Goal: Task Accomplishment & Management: Complete application form

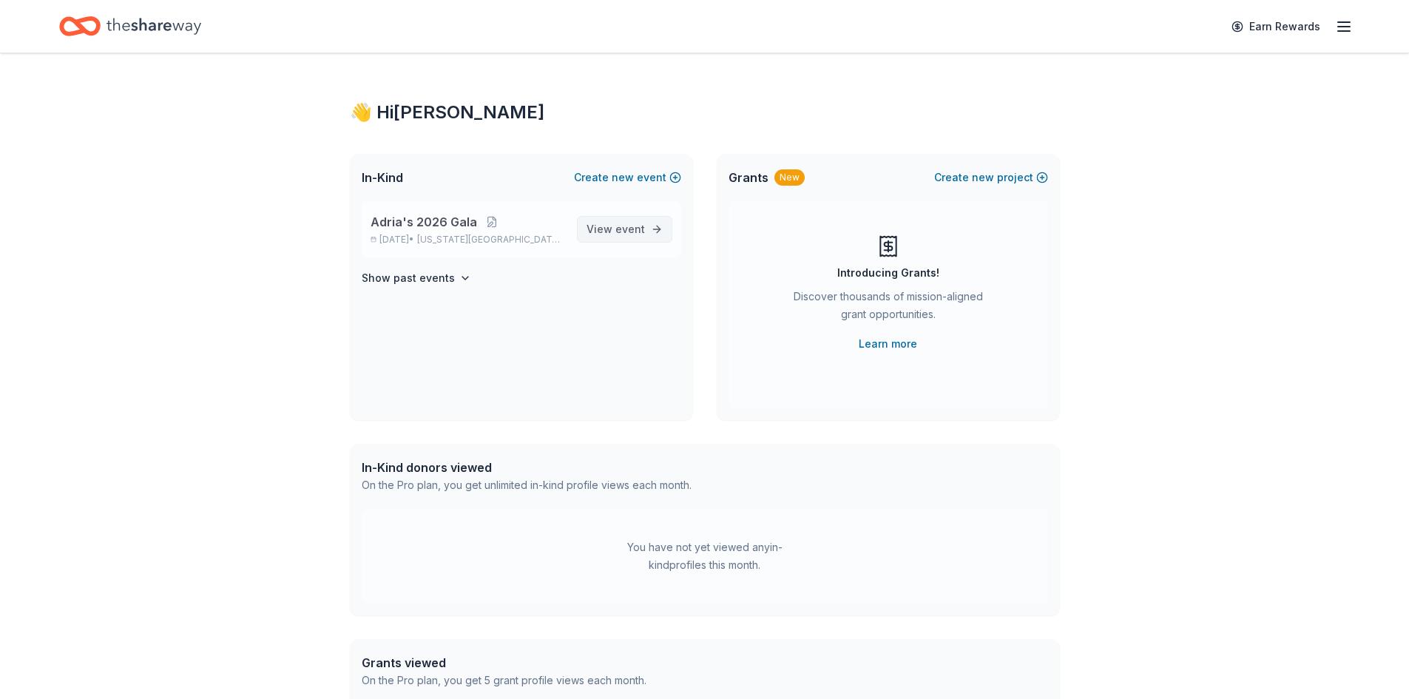
click at [631, 228] on span "event" at bounding box center [630, 229] width 30 height 13
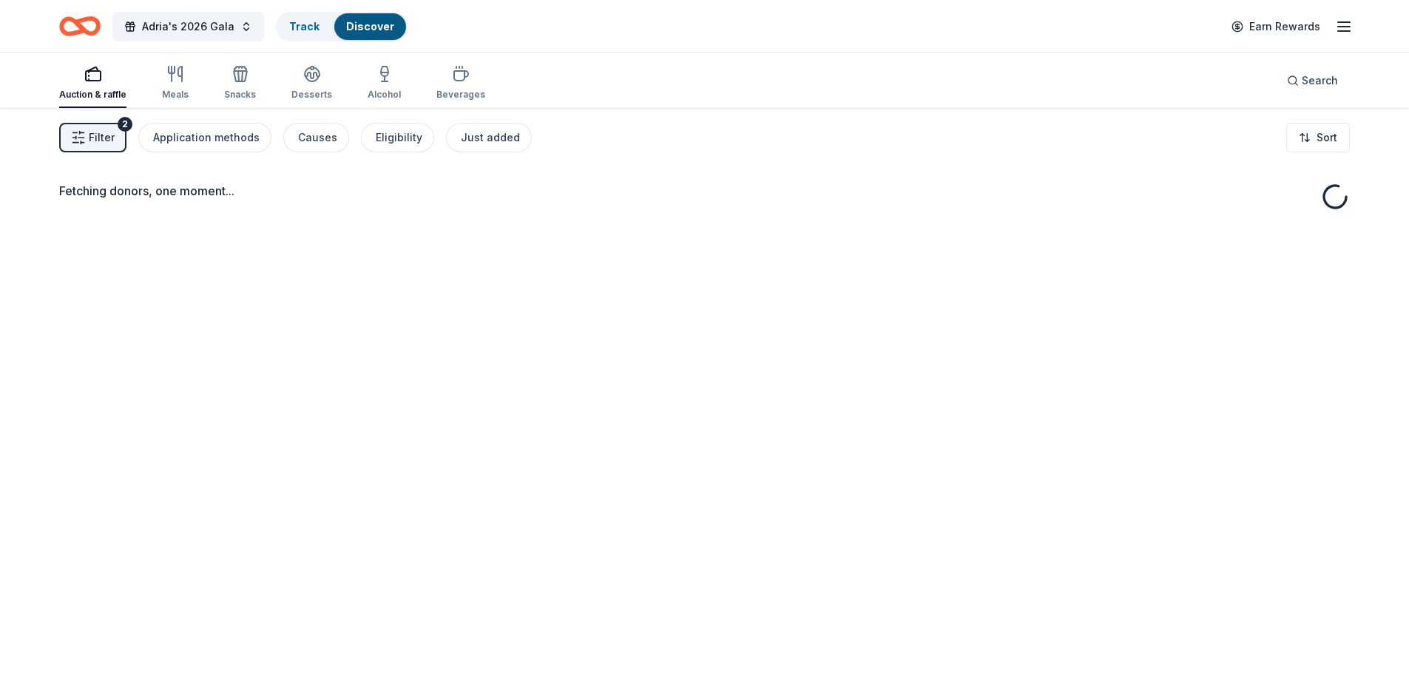
click at [603, 229] on div "Fetching donors, one moment..." at bounding box center [704, 457] width 1409 height 699
click at [74, 135] on icon "button" at bounding box center [78, 137] width 15 height 15
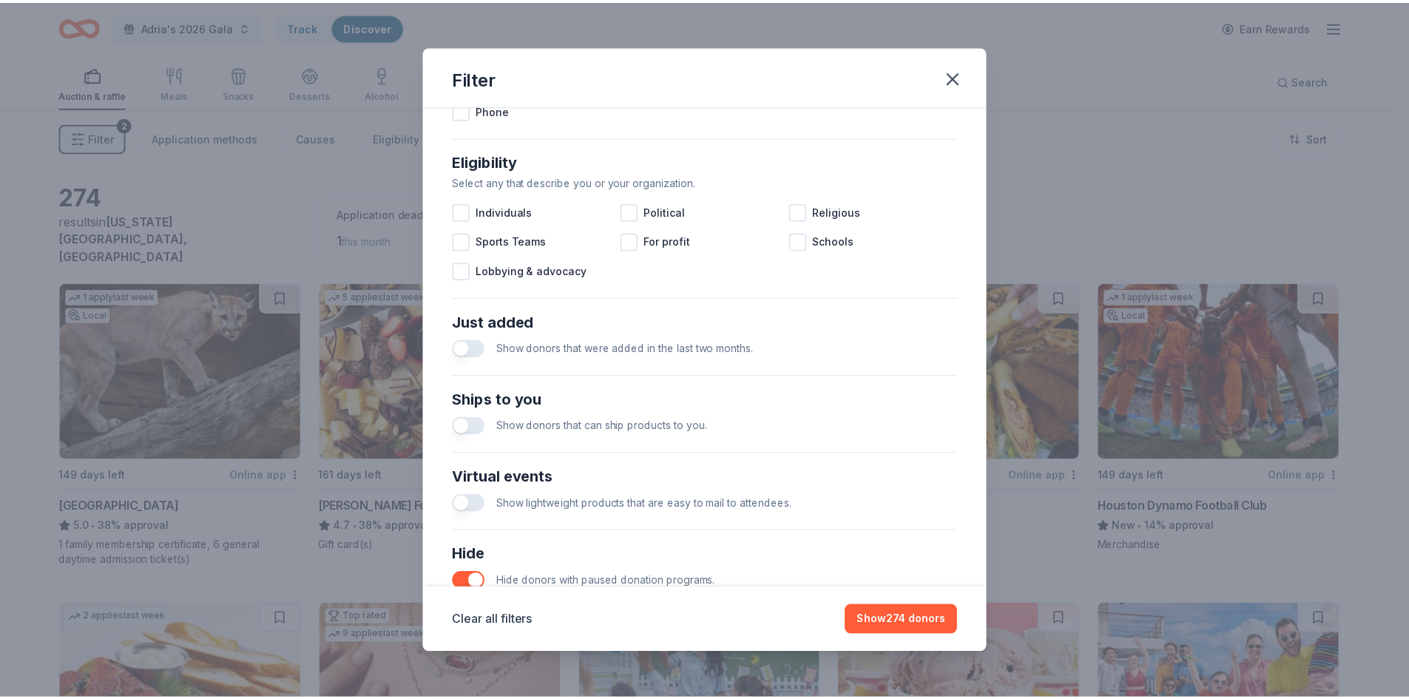
scroll to position [492, 0]
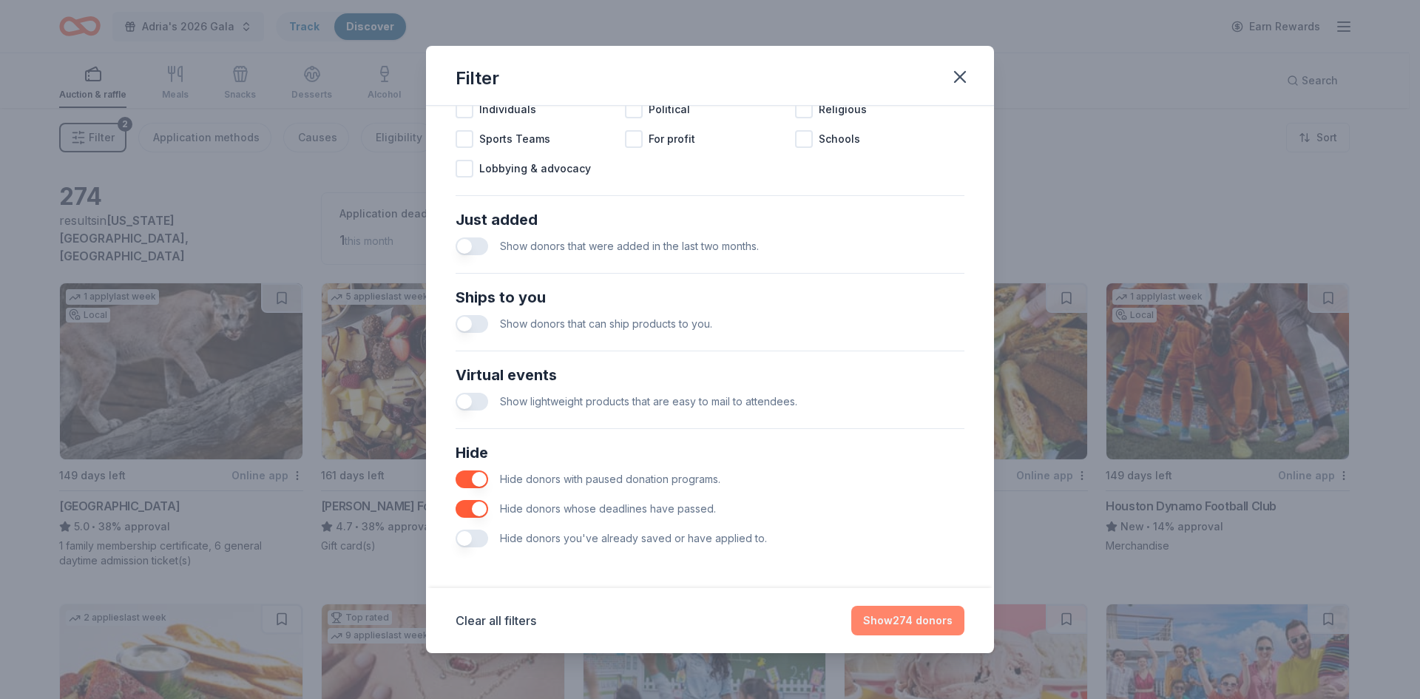
click at [886, 621] on button "Show 274 donors" at bounding box center [907, 621] width 113 height 30
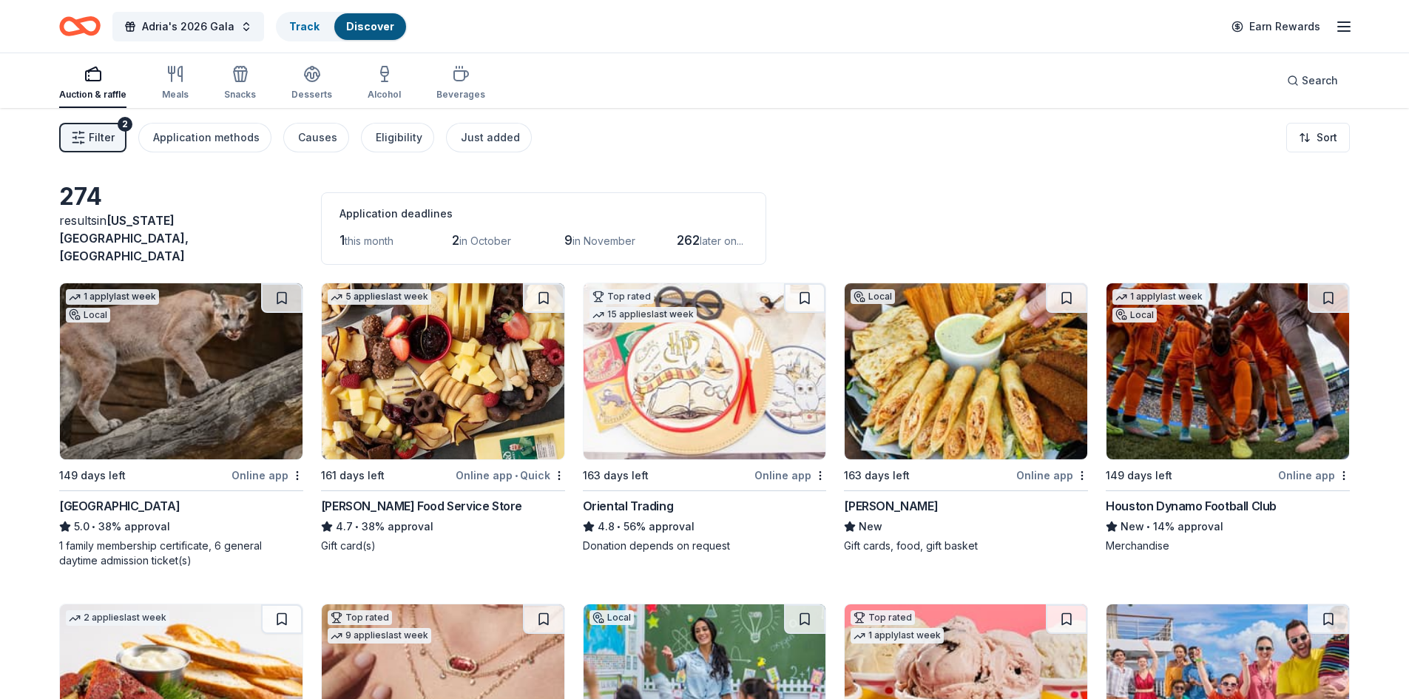
click at [239, 400] on img at bounding box center [181, 371] width 243 height 176
click at [913, 391] on img at bounding box center [966, 371] width 243 height 176
click at [1172, 402] on img at bounding box center [1227, 371] width 243 height 176
click at [1335, 297] on button at bounding box center [1328, 298] width 41 height 30
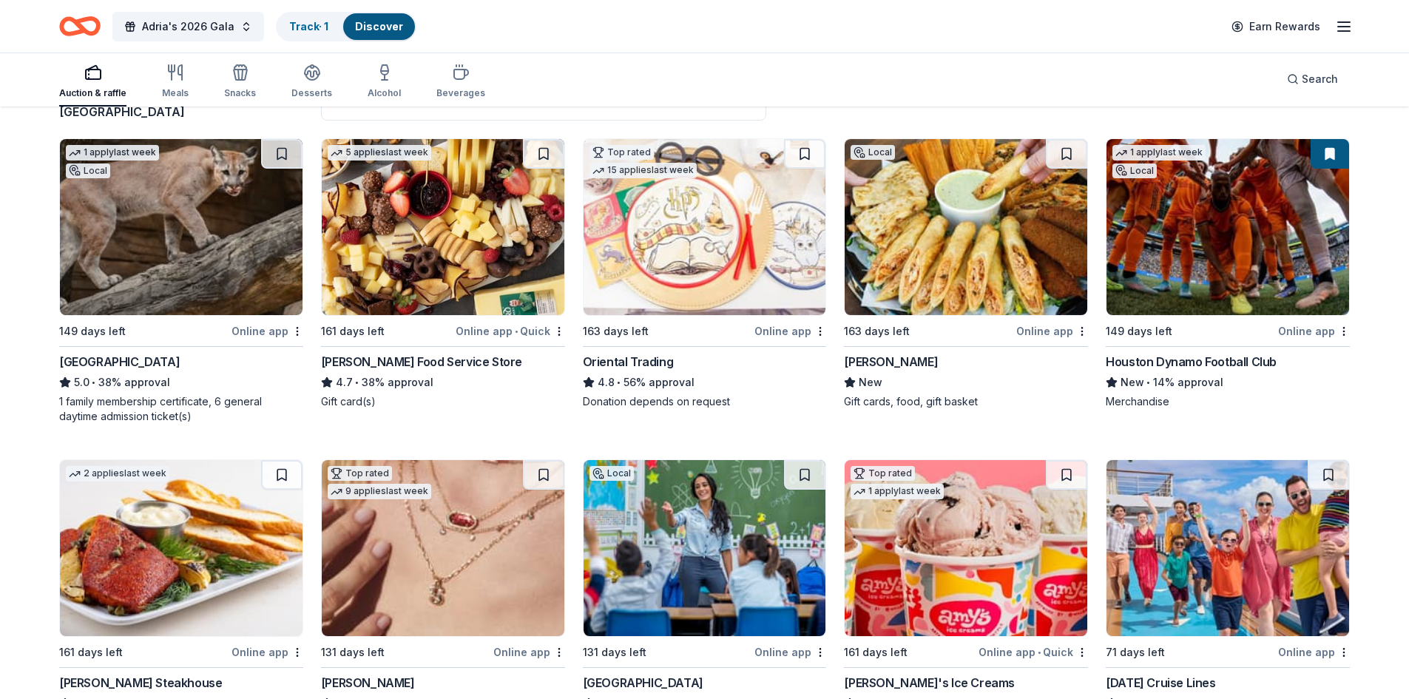
scroll to position [222, 0]
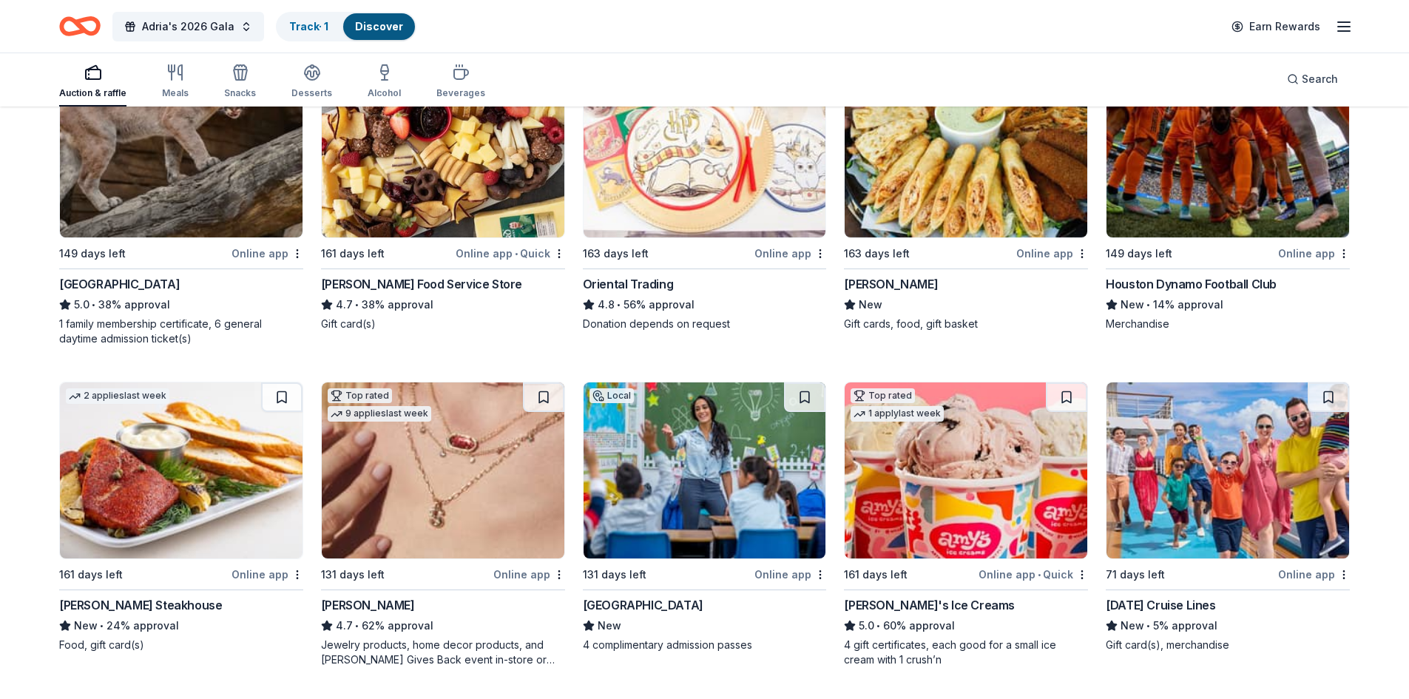
click at [506, 478] on img at bounding box center [443, 470] width 243 height 176
click at [720, 484] on img at bounding box center [705, 470] width 243 height 176
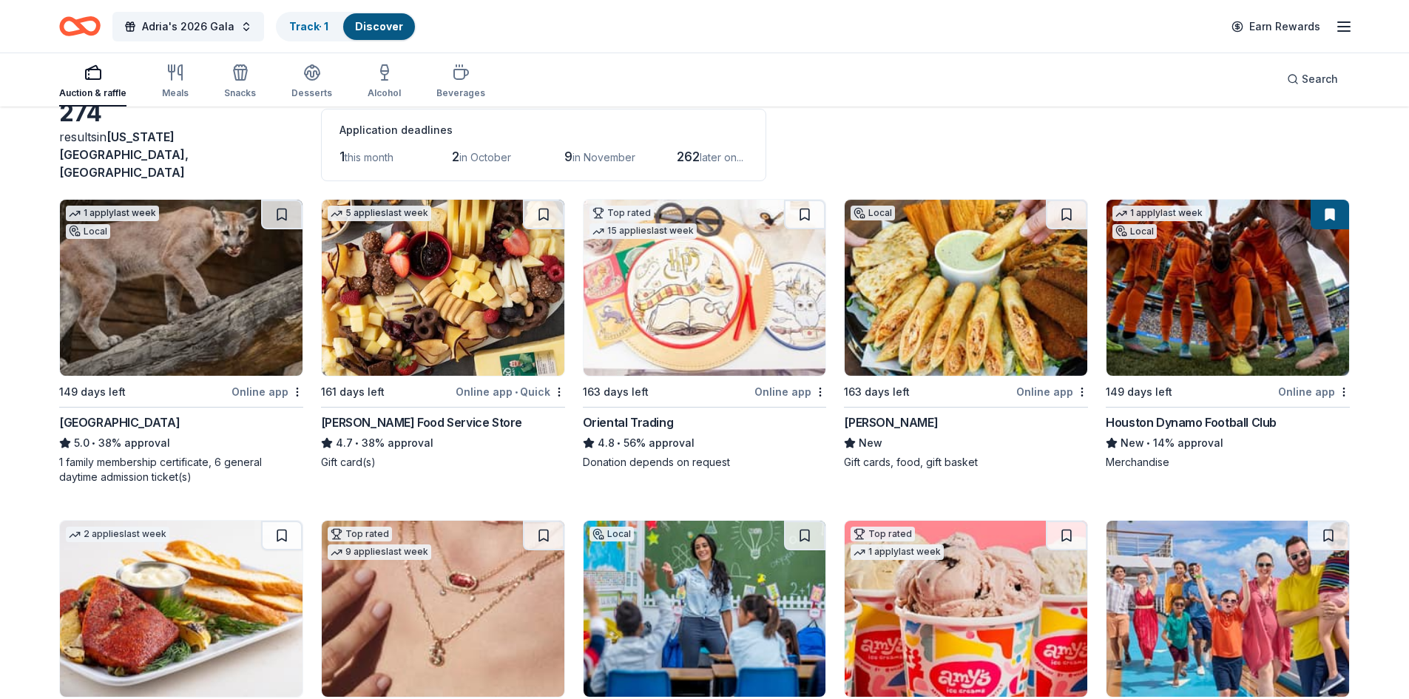
scroll to position [0, 0]
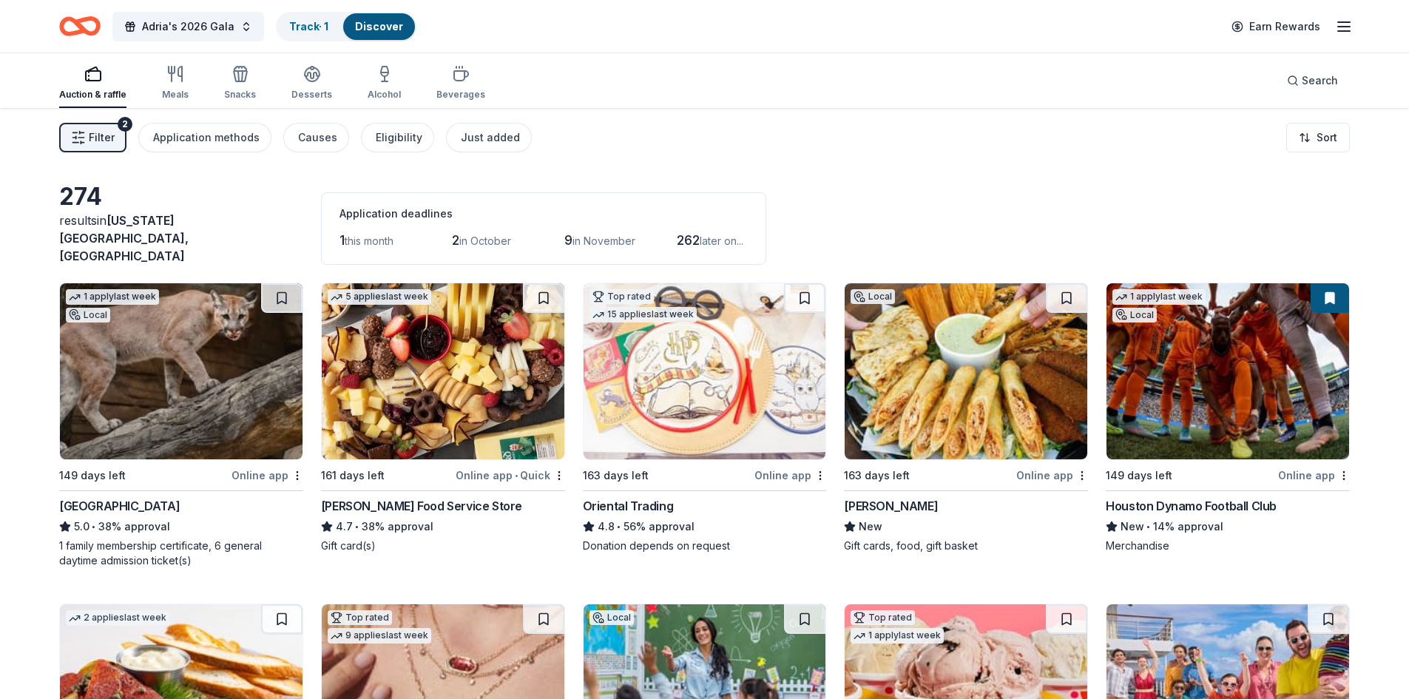
click at [379, 234] on span "this month" at bounding box center [369, 240] width 49 height 13
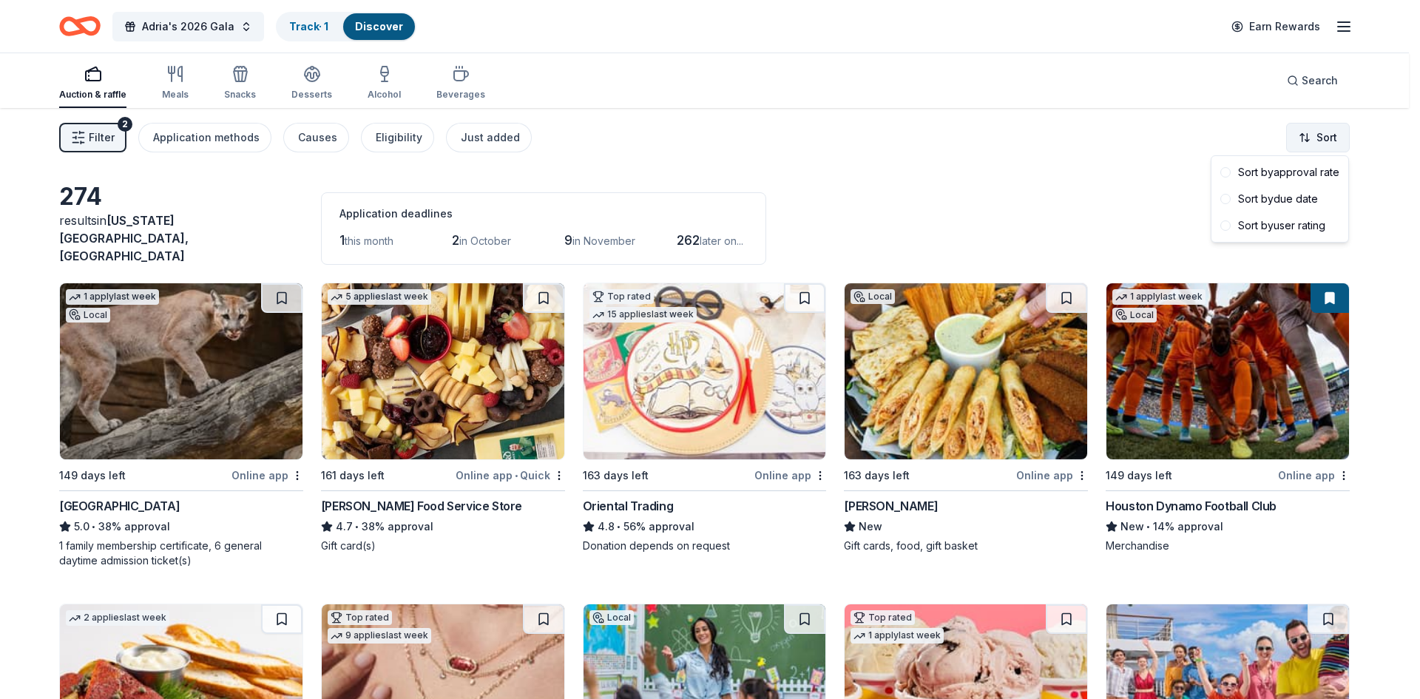
click at [1303, 138] on html "Adria's 2026 Gala Track · 1 Discover Earn Rewards Auction & raffle Meals Snacks…" at bounding box center [710, 349] width 1420 height 699
click at [1282, 195] on div "Sort by due date" at bounding box center [1279, 199] width 131 height 27
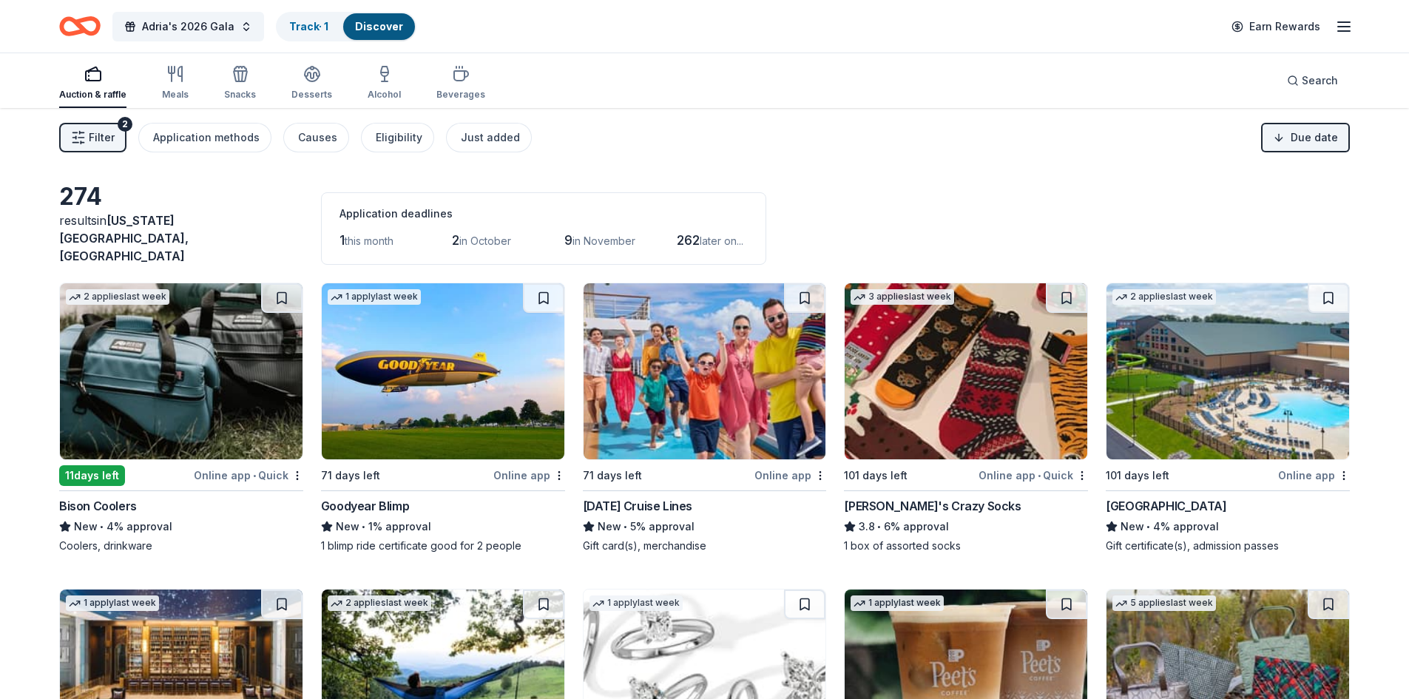
click at [227, 386] on img at bounding box center [181, 371] width 243 height 176
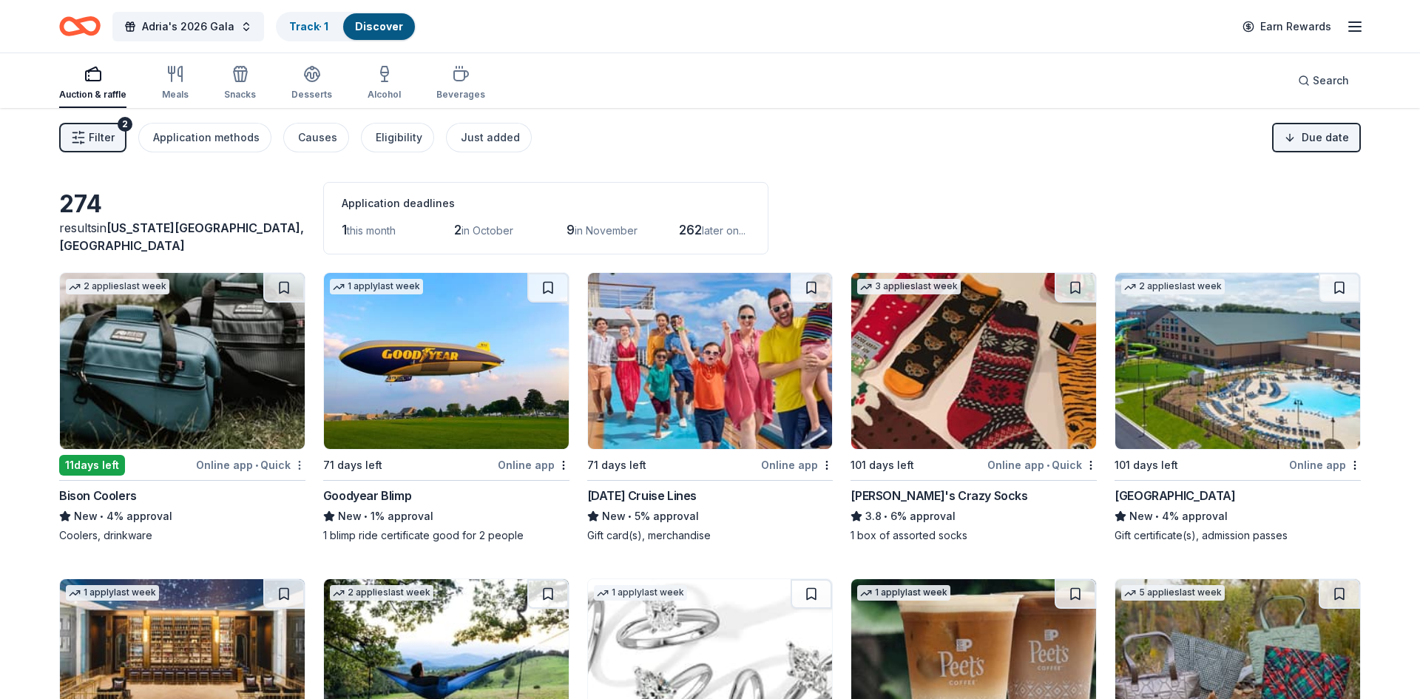
click at [297, 467] on html "Adria's 2026 Gala Track · 1 Discover Earn Rewards Auction & raffle Meals Snacks…" at bounding box center [710, 349] width 1420 height 699
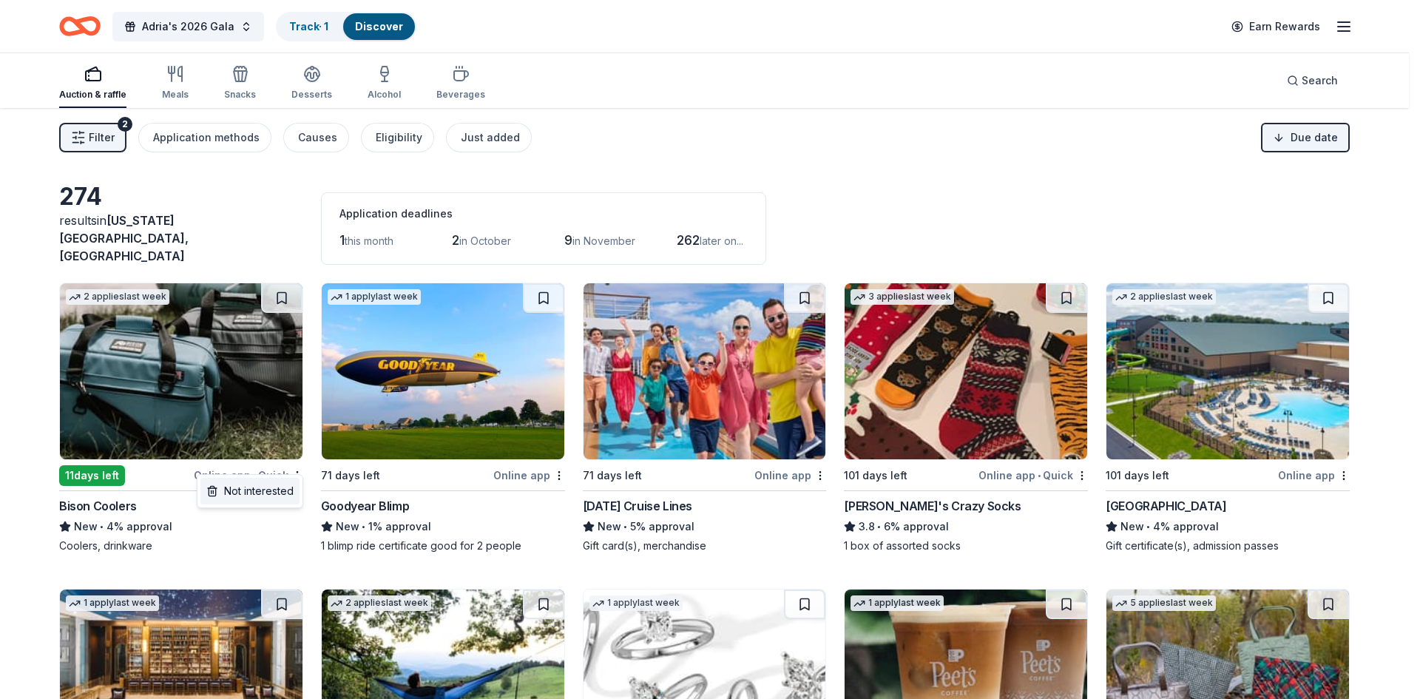
click at [285, 486] on div "Not interested" at bounding box center [249, 491] width 99 height 27
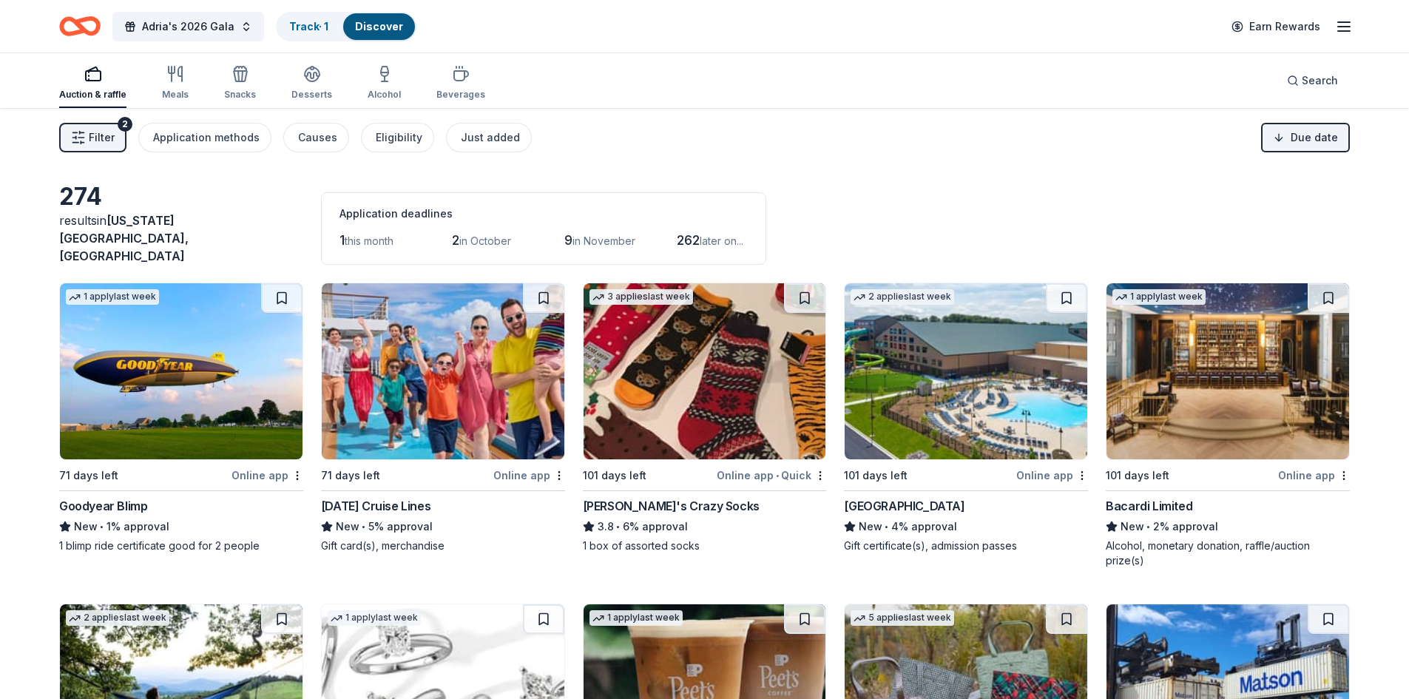
click at [472, 384] on img at bounding box center [443, 371] width 243 height 176
click at [221, 374] on img at bounding box center [181, 371] width 243 height 176
click at [460, 388] on img at bounding box center [443, 371] width 243 height 176
click at [969, 376] on img at bounding box center [966, 371] width 243 height 176
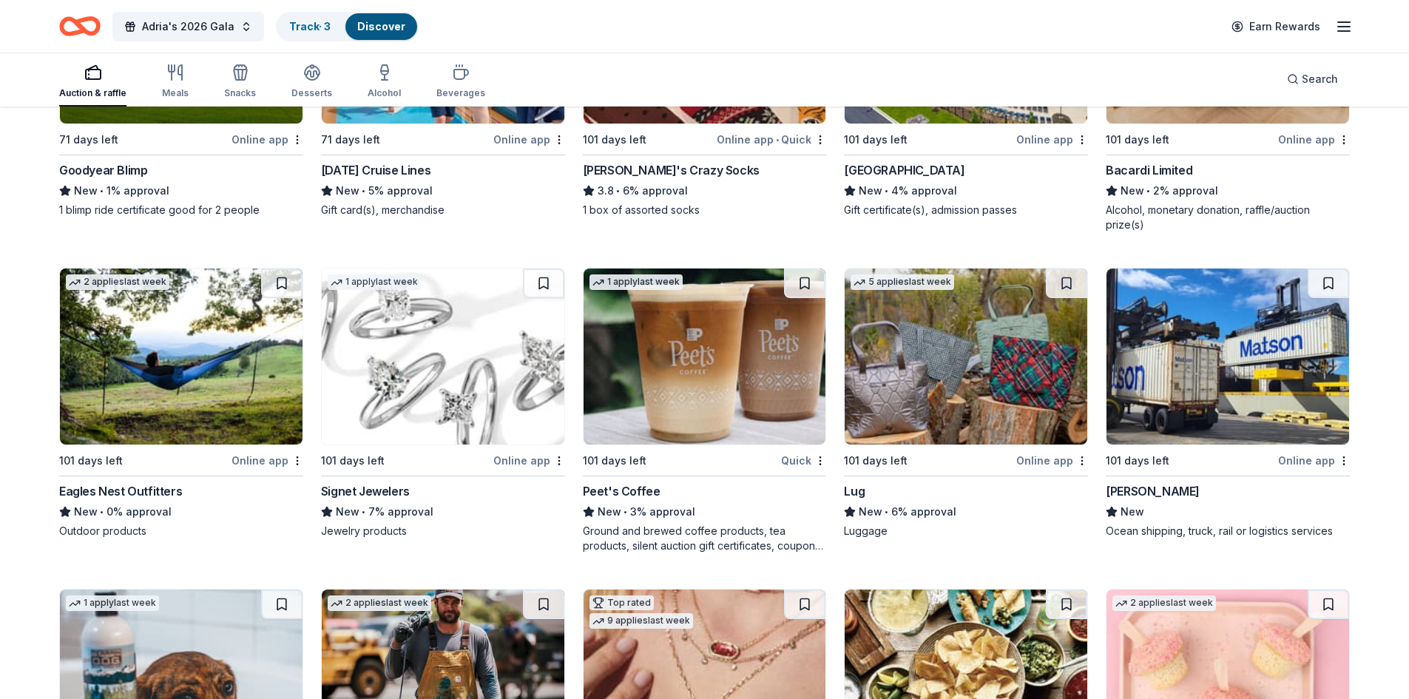
scroll to position [370, 0]
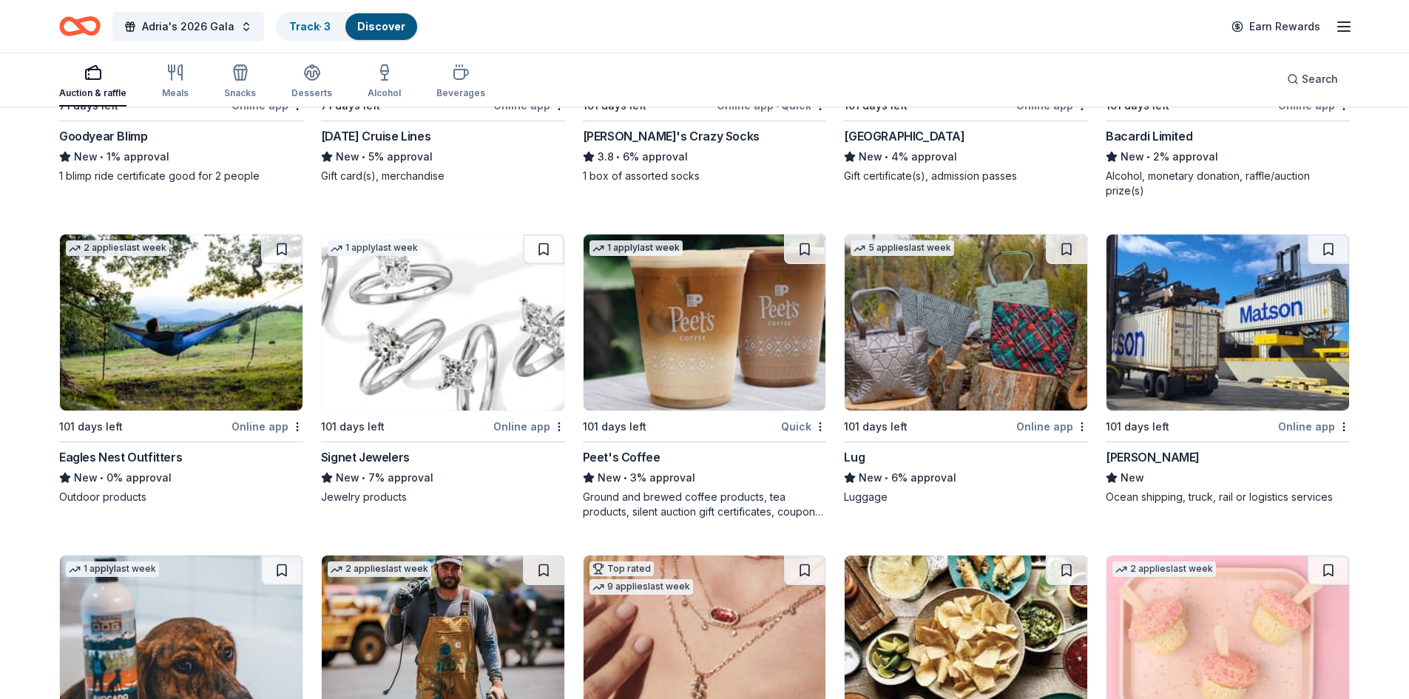
click at [183, 311] on img at bounding box center [181, 322] width 243 height 176
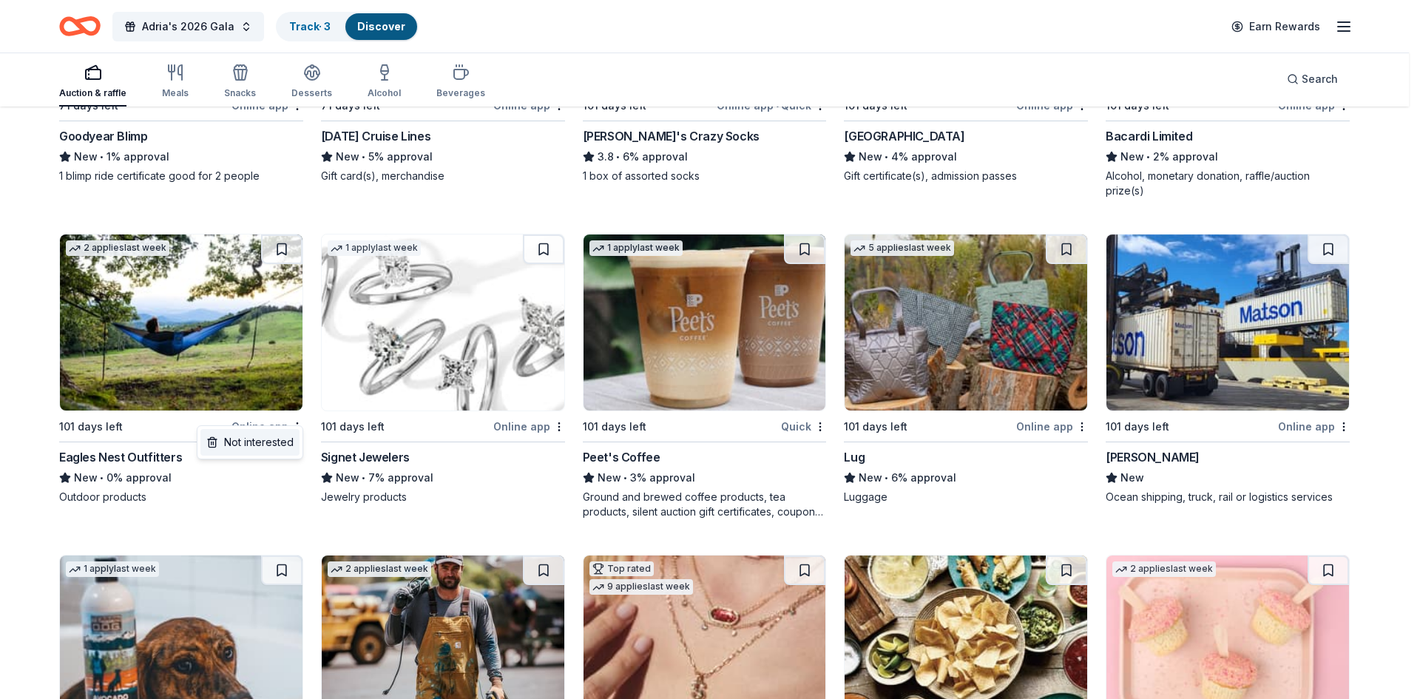
click at [288, 438] on div "Not interested" at bounding box center [249, 442] width 99 height 27
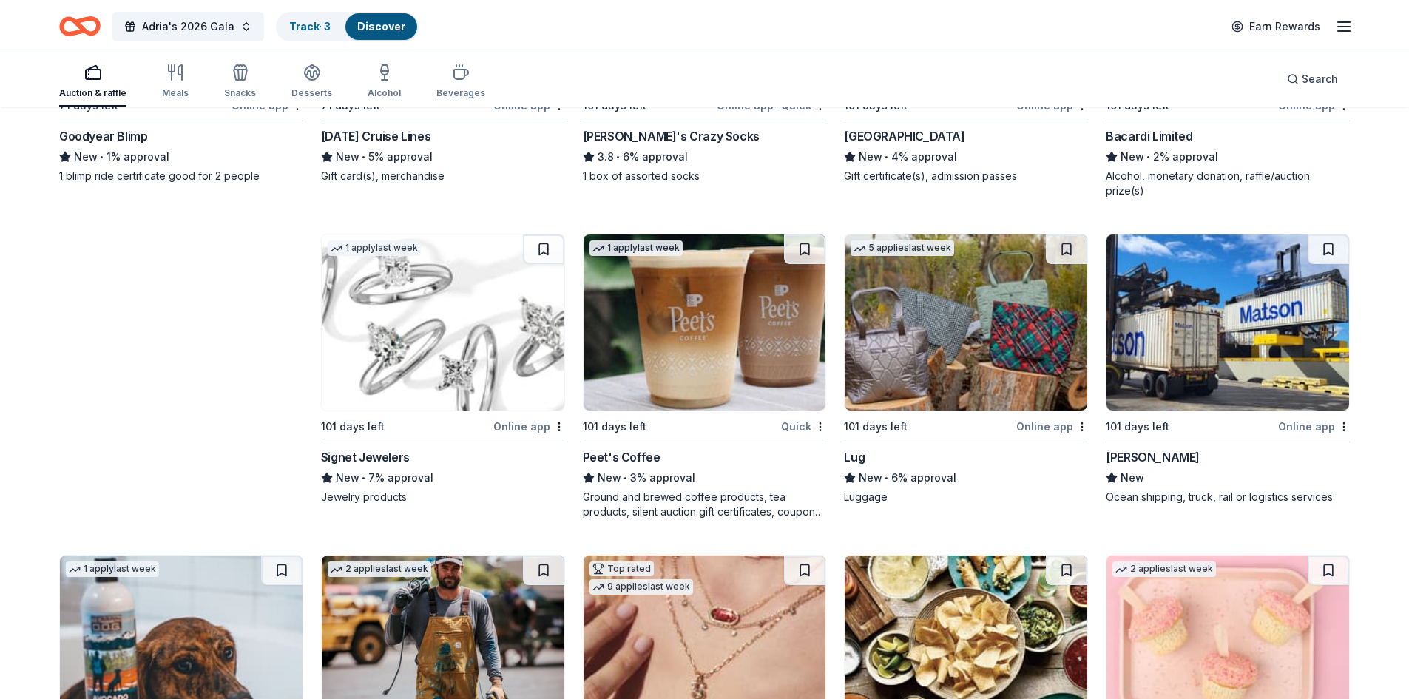
click at [458, 314] on div "1 apply last week 71 days left Online app Goodyear Blimp New • 1% approval 1 bl…" at bounding box center [704, 537] width 1291 height 1248
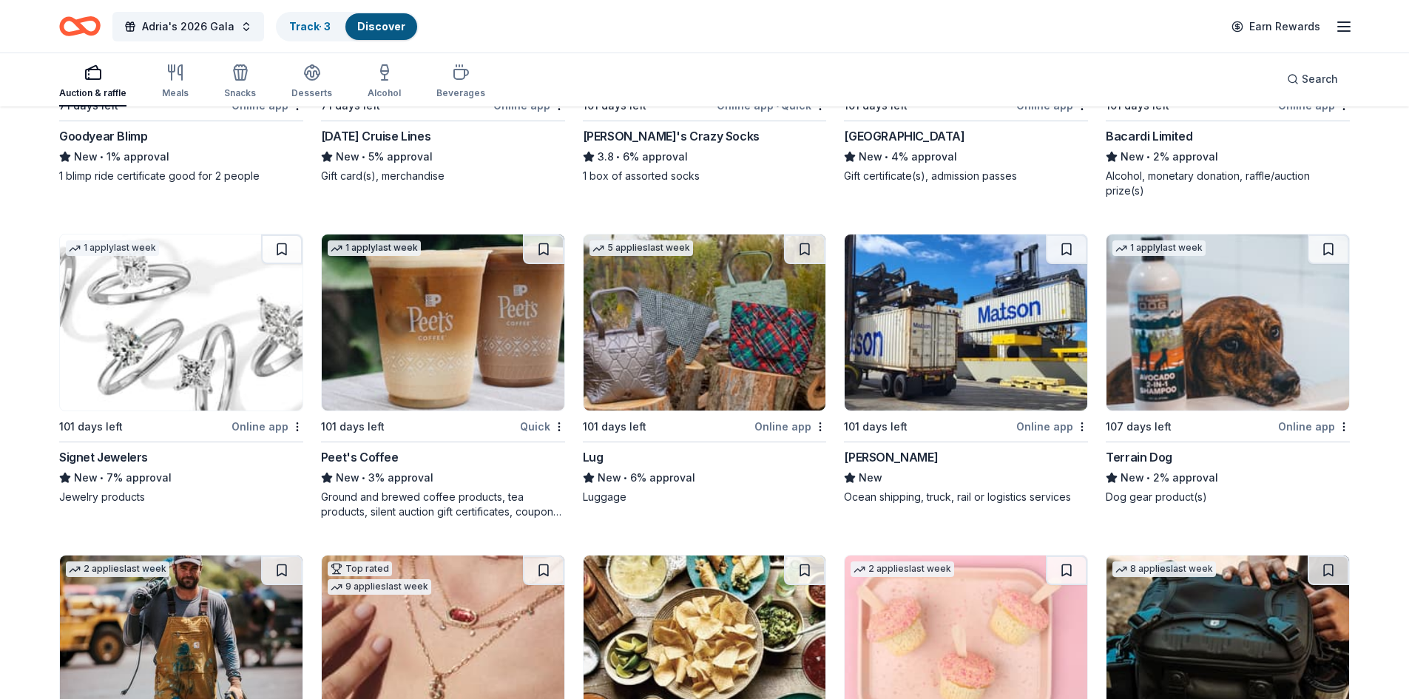
click at [262, 339] on img at bounding box center [181, 322] width 243 height 176
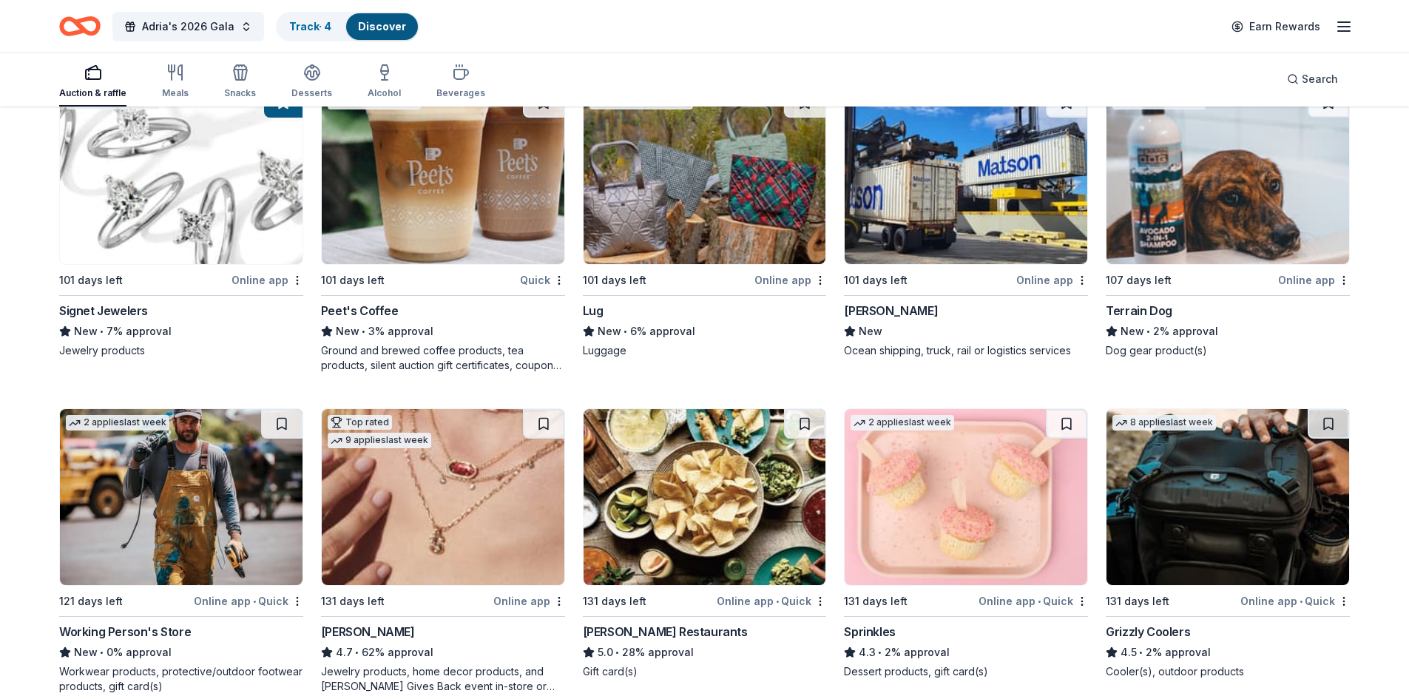
scroll to position [592, 0]
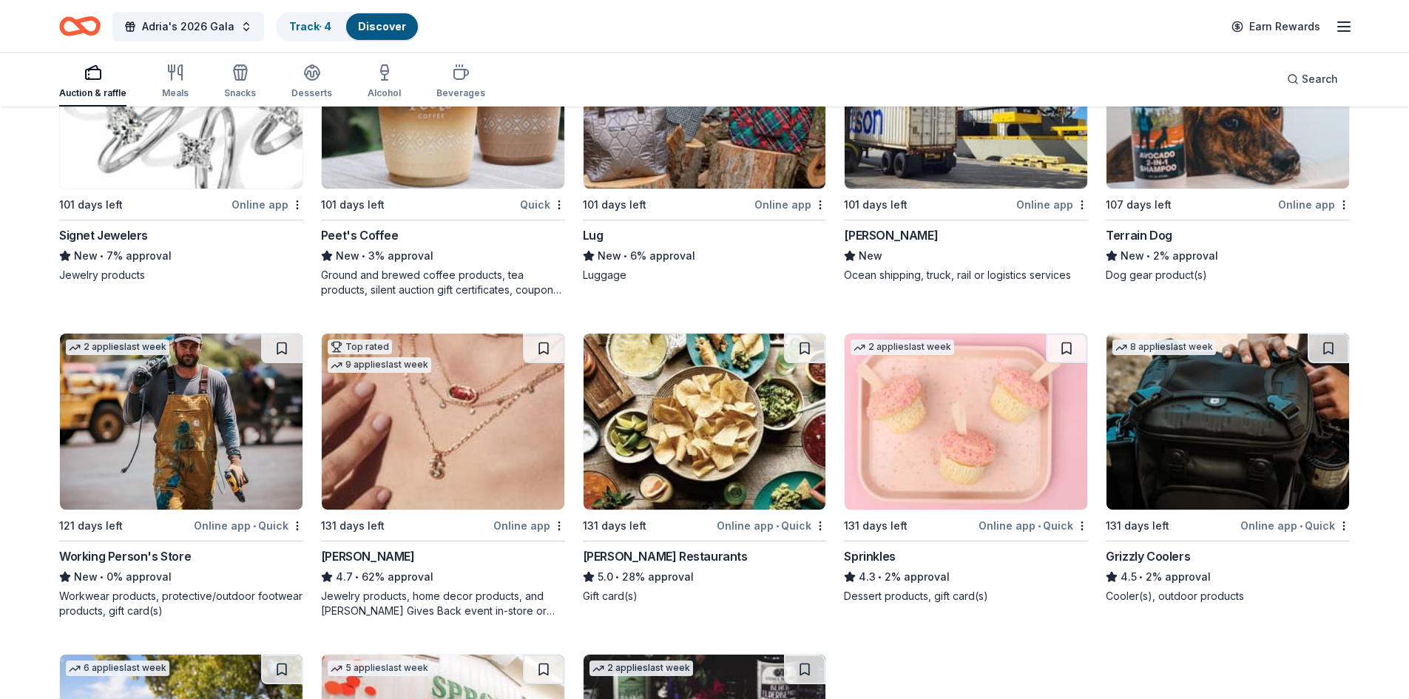
click at [711, 466] on img at bounding box center [705, 422] width 243 height 176
click at [1030, 435] on img at bounding box center [966, 422] width 243 height 176
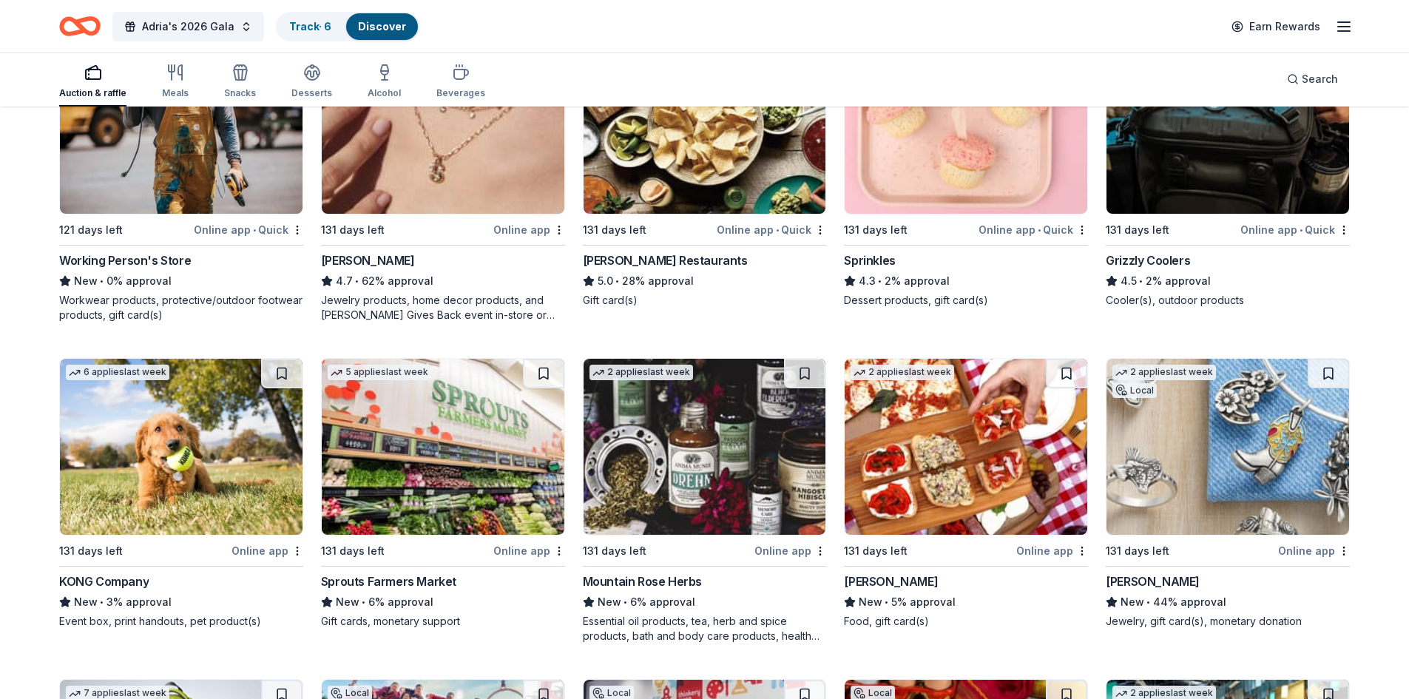
click at [154, 428] on img at bounding box center [181, 447] width 243 height 176
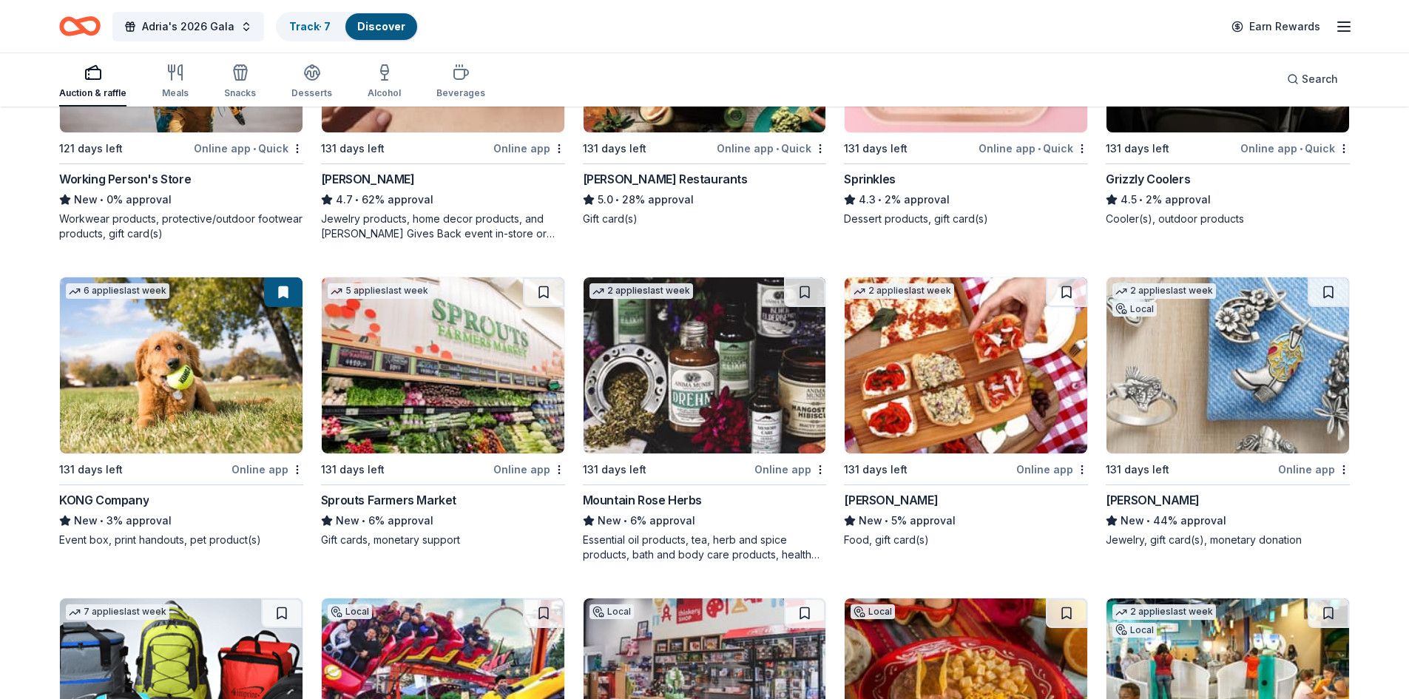
scroll to position [1109, 0]
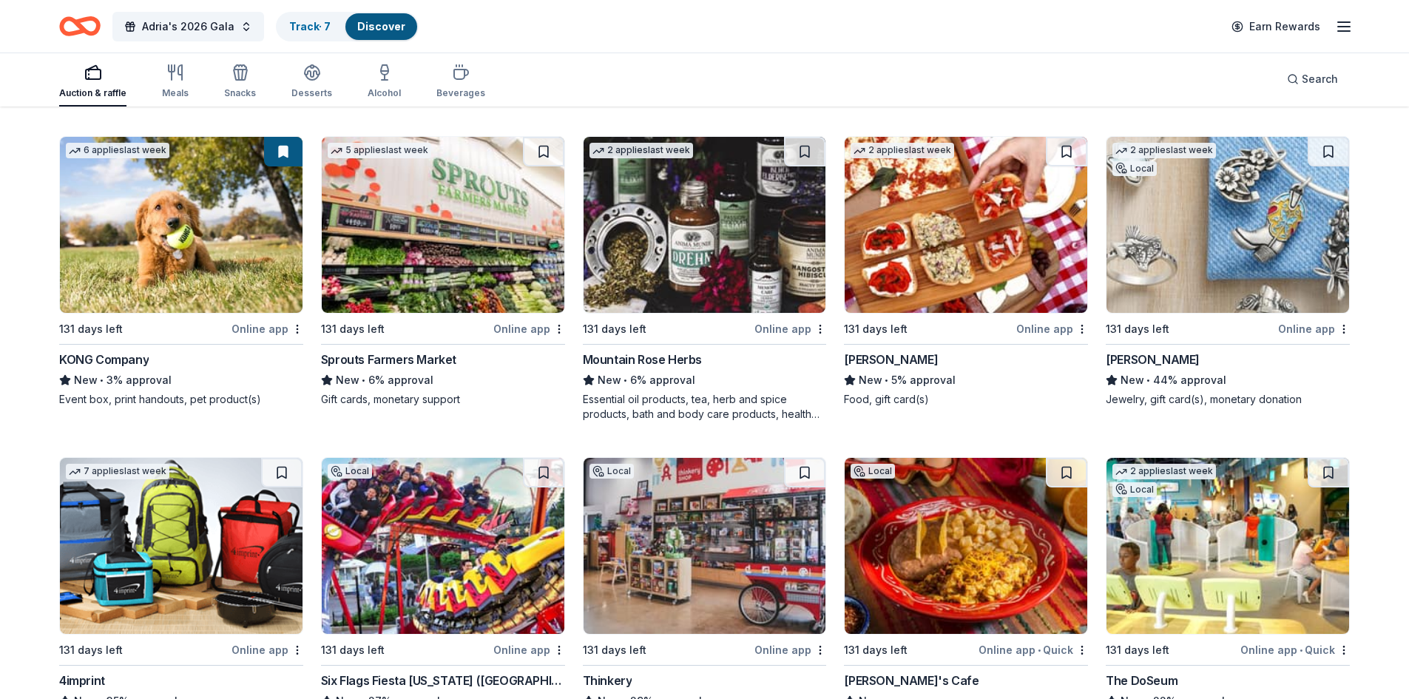
click at [1214, 219] on img at bounding box center [1227, 225] width 243 height 176
click at [1327, 140] on button at bounding box center [1328, 152] width 41 height 30
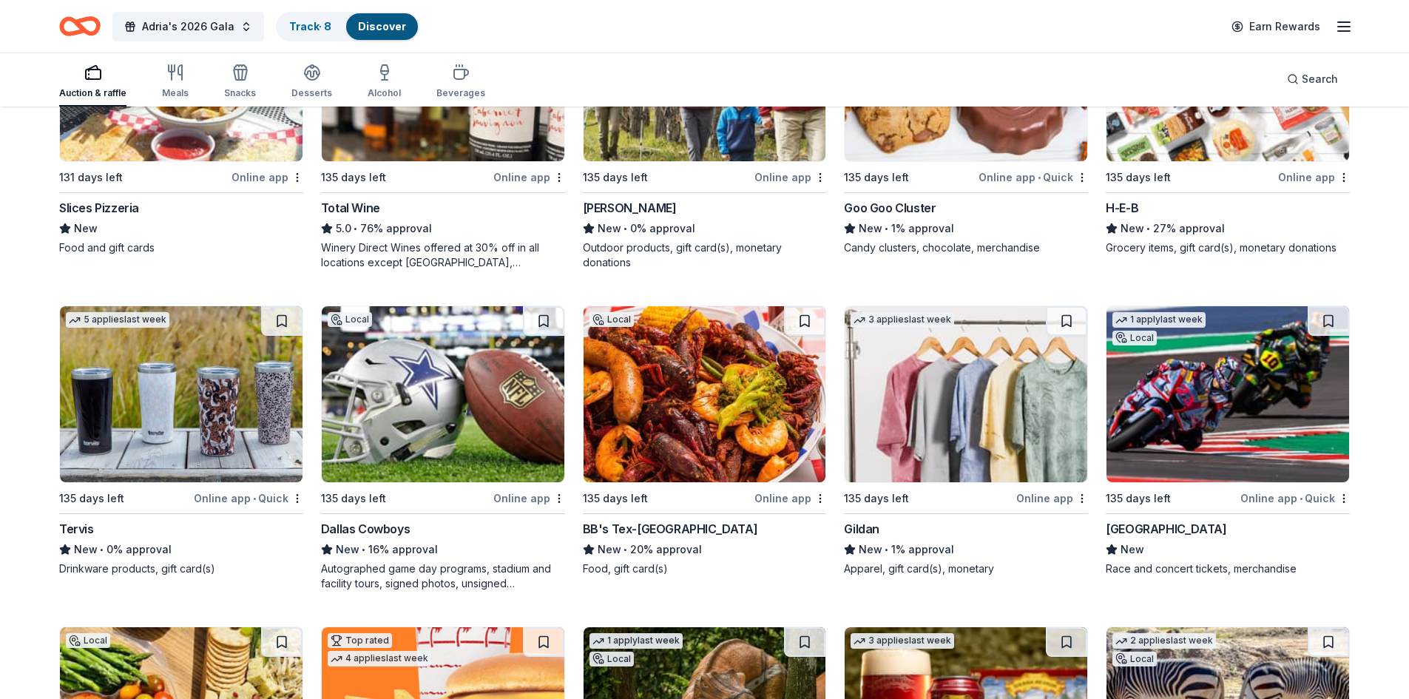
scroll to position [2372, 0]
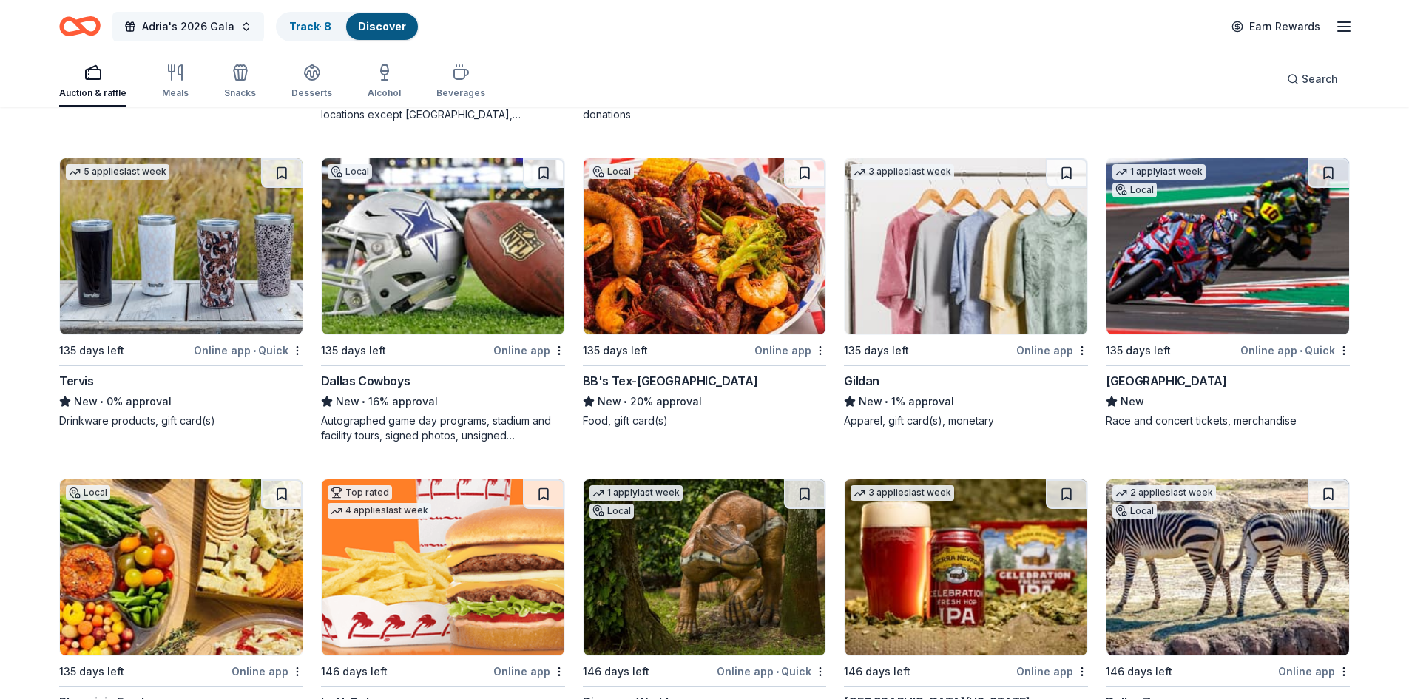
click at [143, 21] on span "Adria's 2026 Gala" at bounding box center [188, 27] width 92 height 18
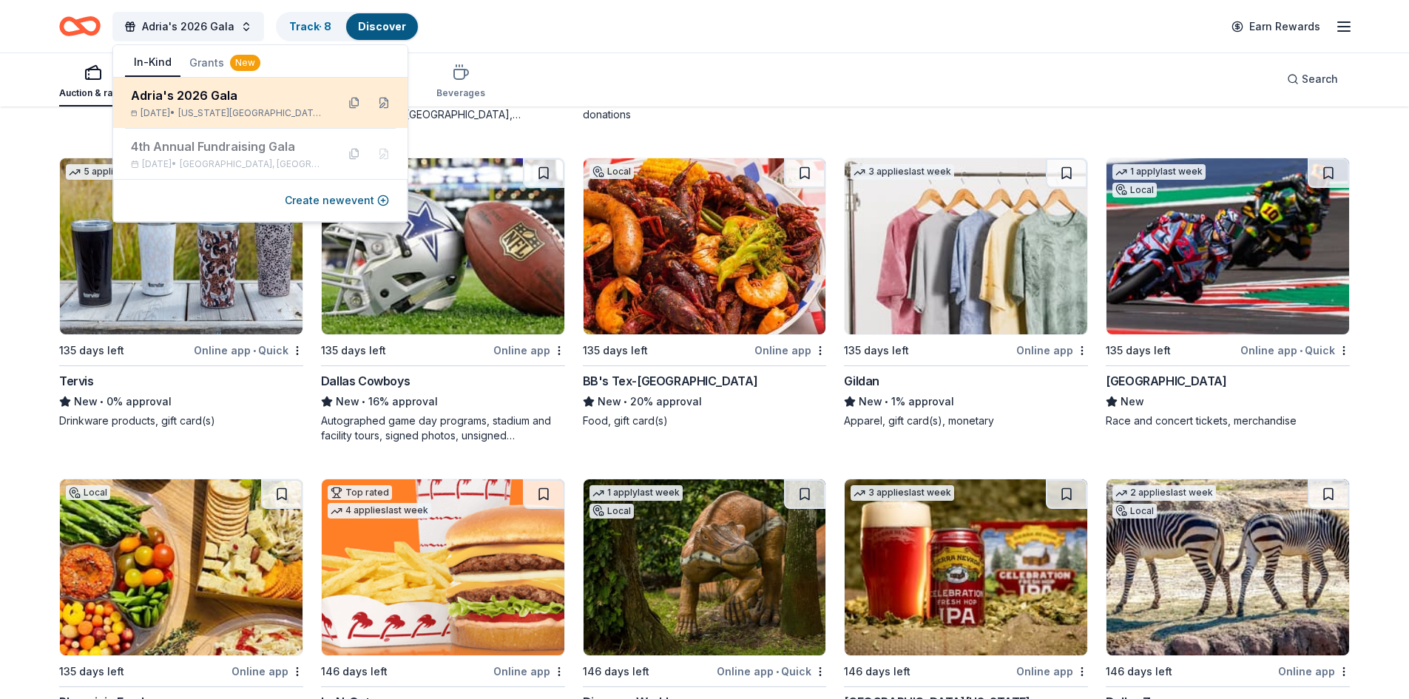
click at [265, 106] on div "Adria's 2026 Gala Feb 20, 2026 • Texas City, TX" at bounding box center [228, 103] width 194 height 33
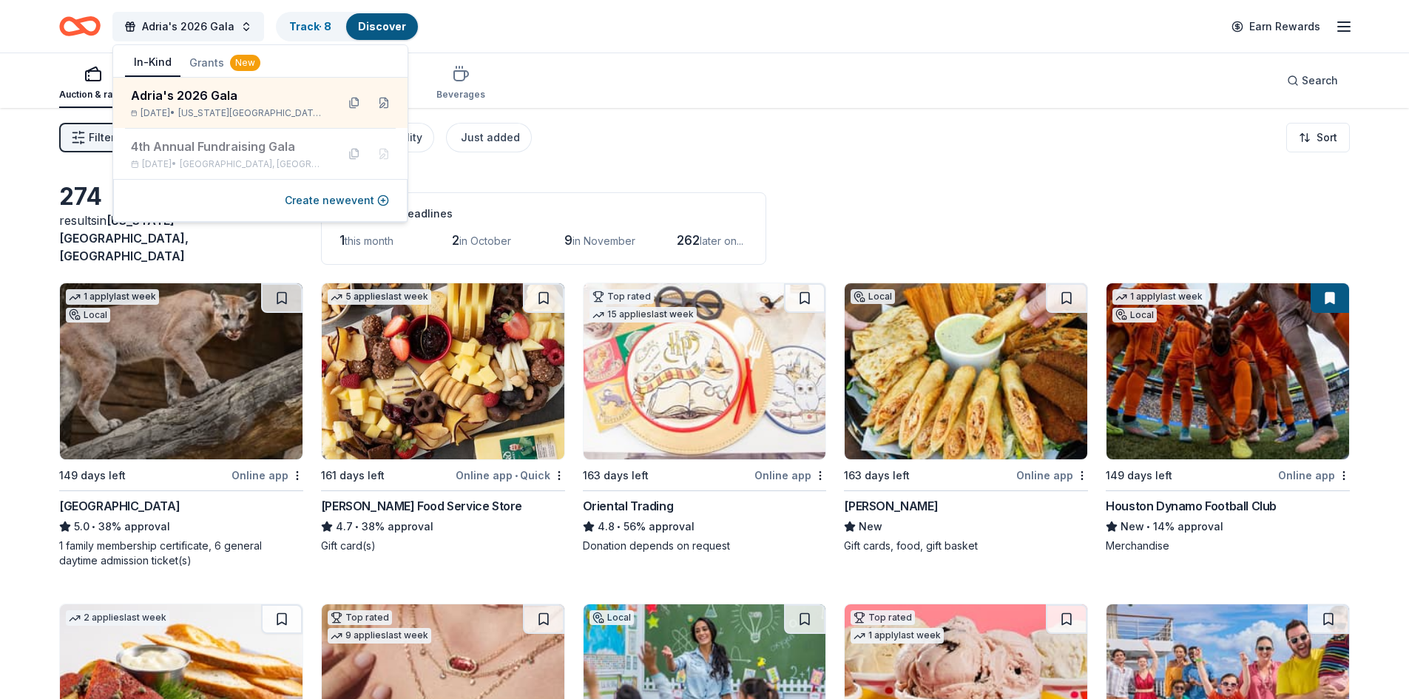
click at [728, 139] on div "Filter 2 Application methods Causes Eligibility Just added Sort" at bounding box center [704, 137] width 1409 height 59
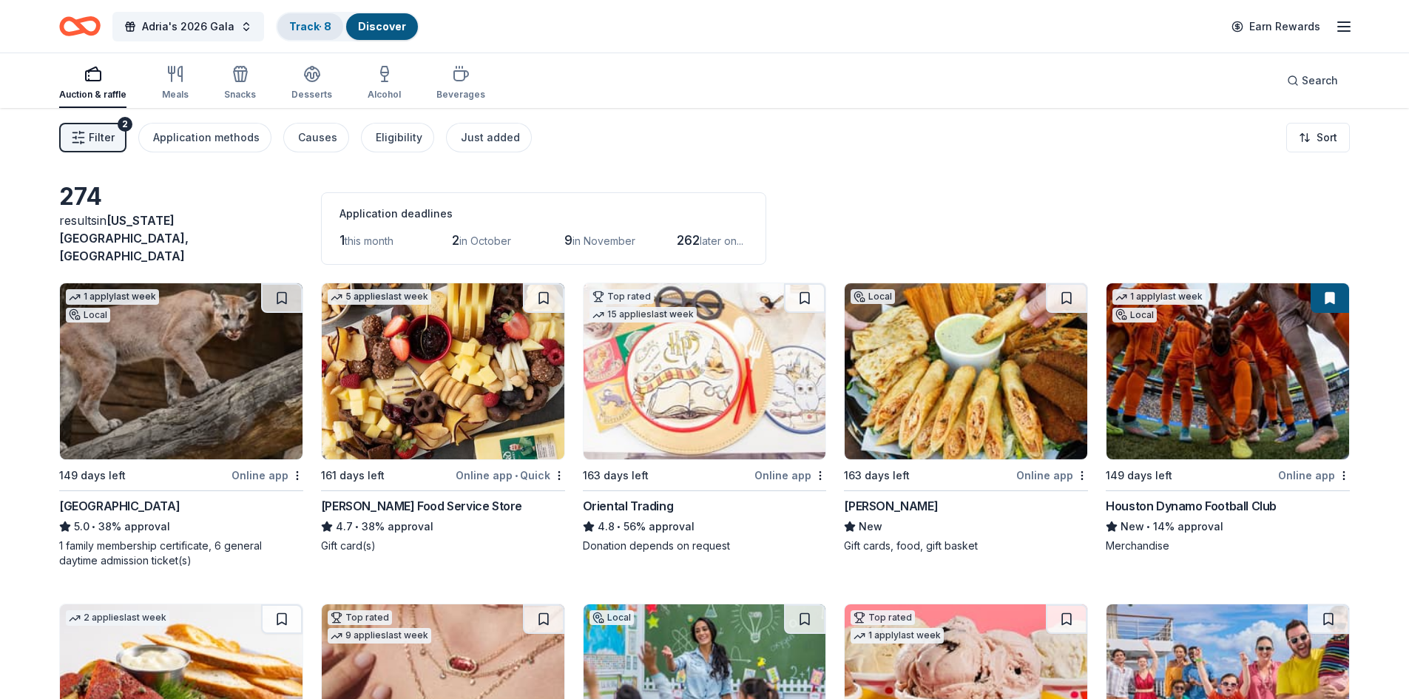
click at [314, 31] on link "Track · 8" at bounding box center [310, 26] width 42 height 13
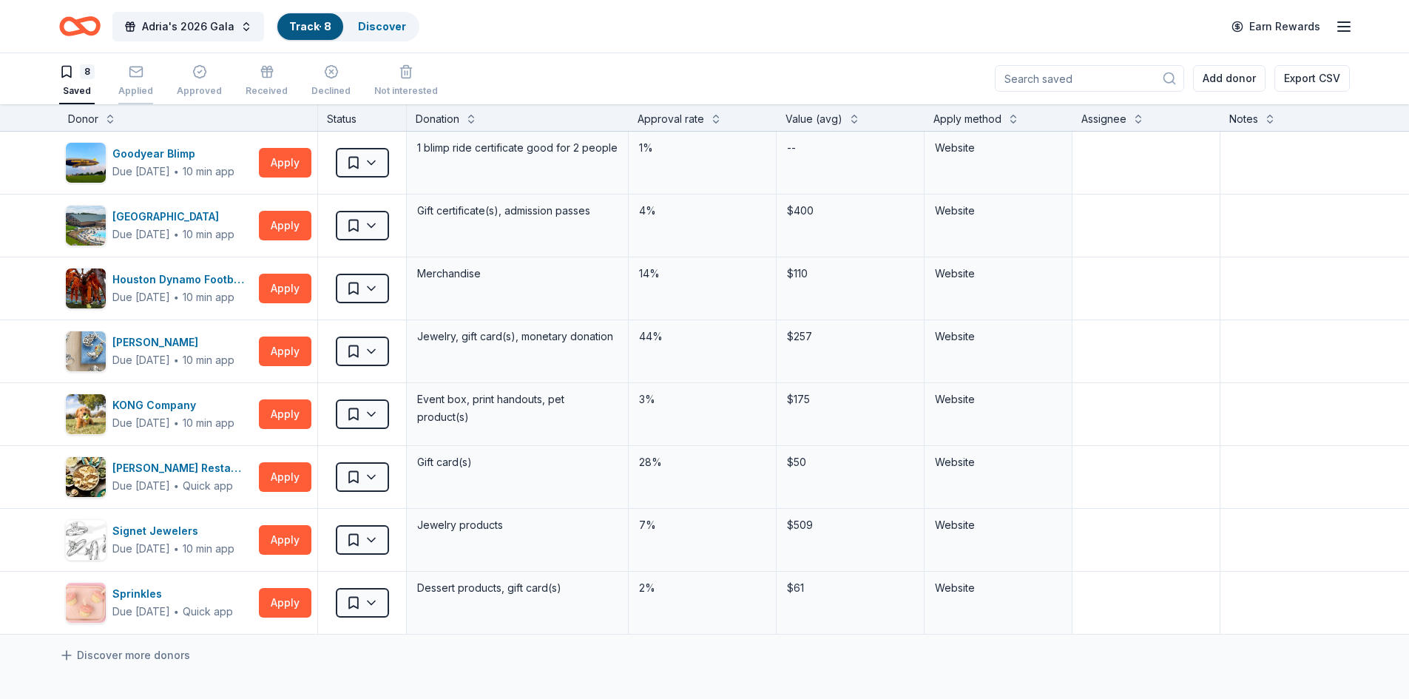
click at [131, 84] on div "Applied" at bounding box center [135, 80] width 35 height 33
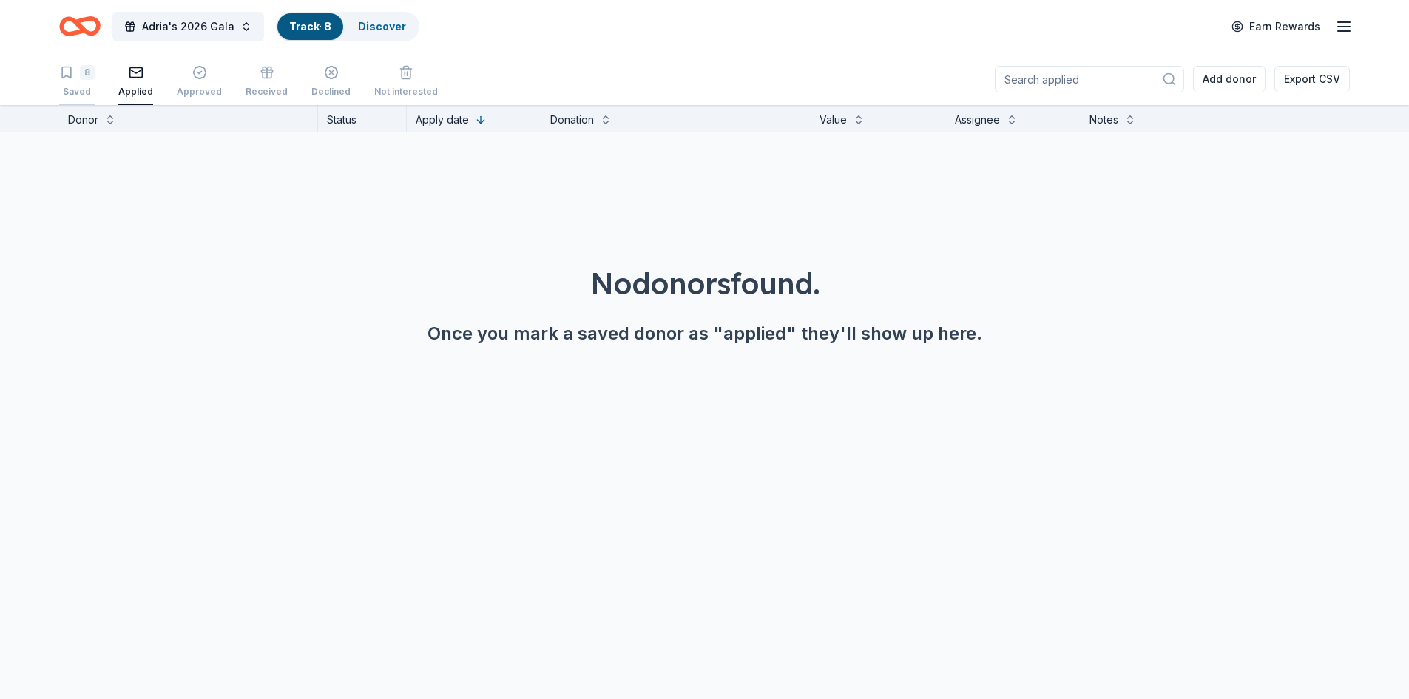
click at [69, 92] on div "Saved" at bounding box center [76, 92] width 35 height 12
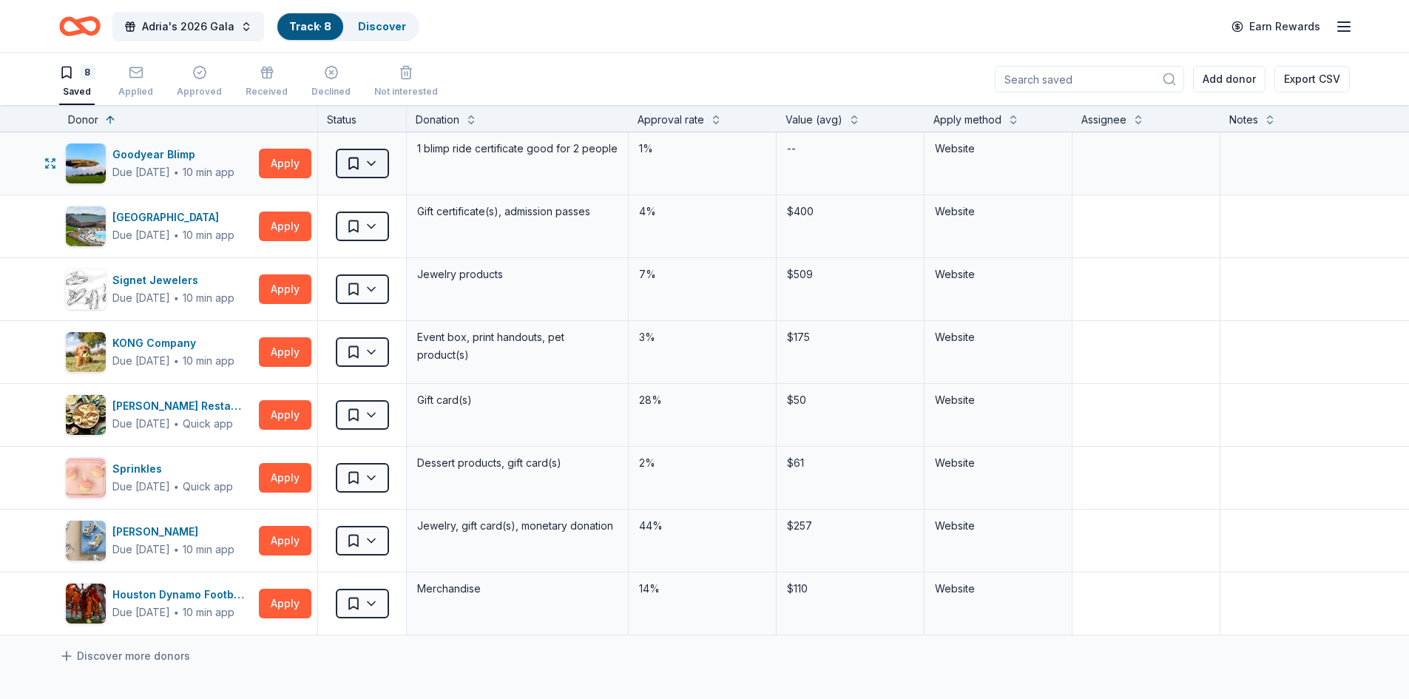
click at [382, 160] on html "Adria's 2026 Gala Track · 8 Discover Earn Rewards 8 Saved Applied Approved Rece…" at bounding box center [704, 349] width 1409 height 699
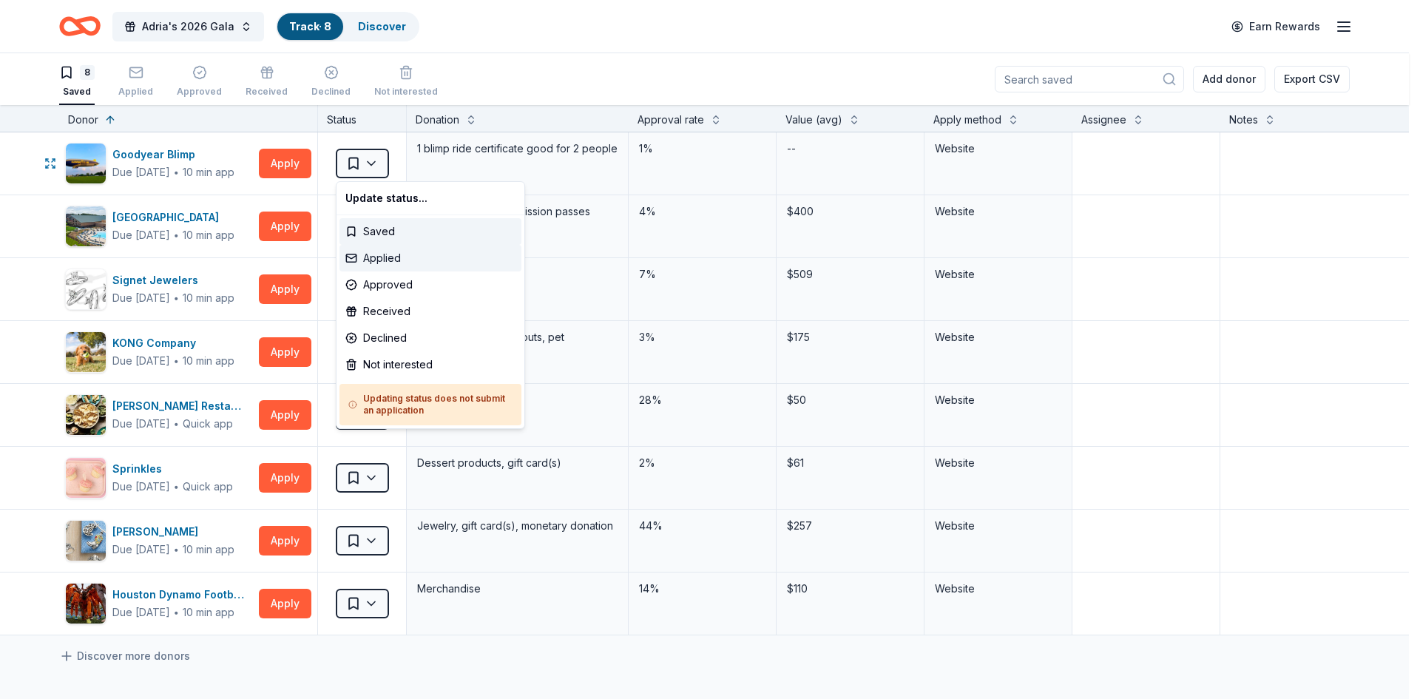
click at [384, 253] on div "Applied" at bounding box center [430, 258] width 182 height 27
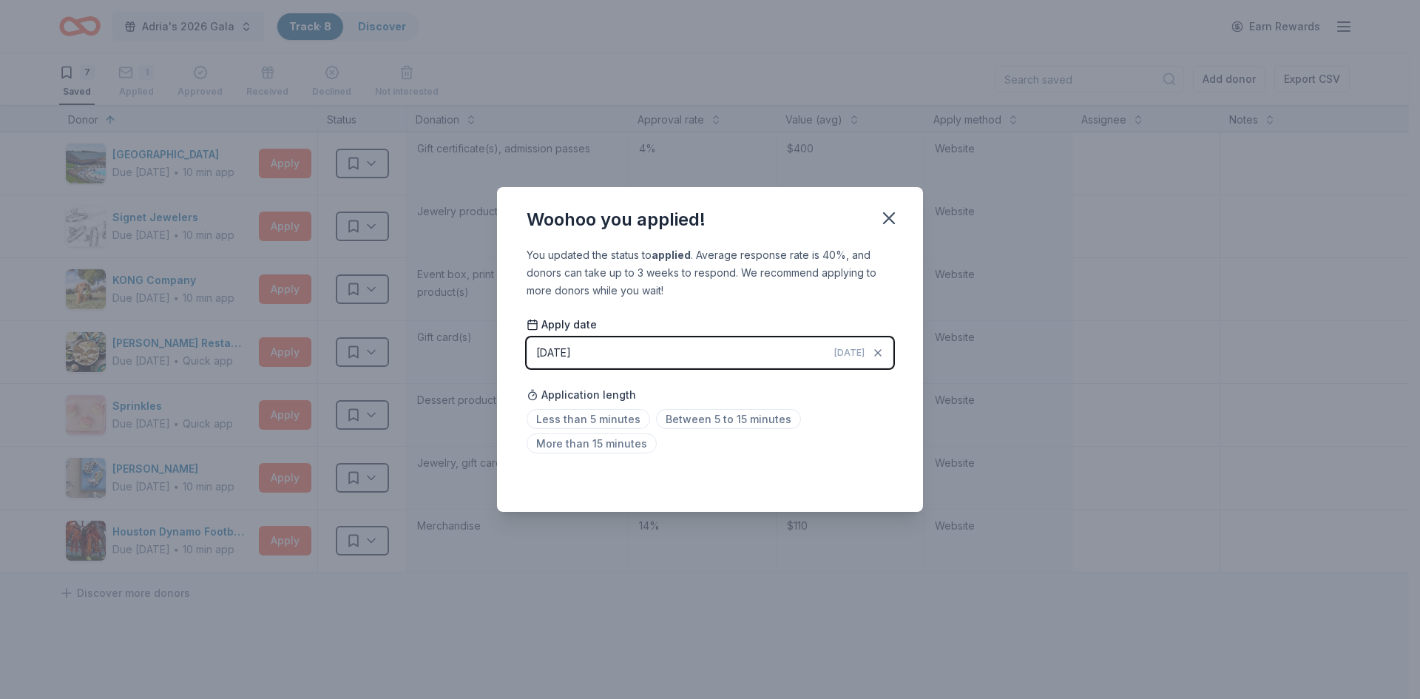
click at [851, 354] on span "Today" at bounding box center [849, 353] width 30 height 12
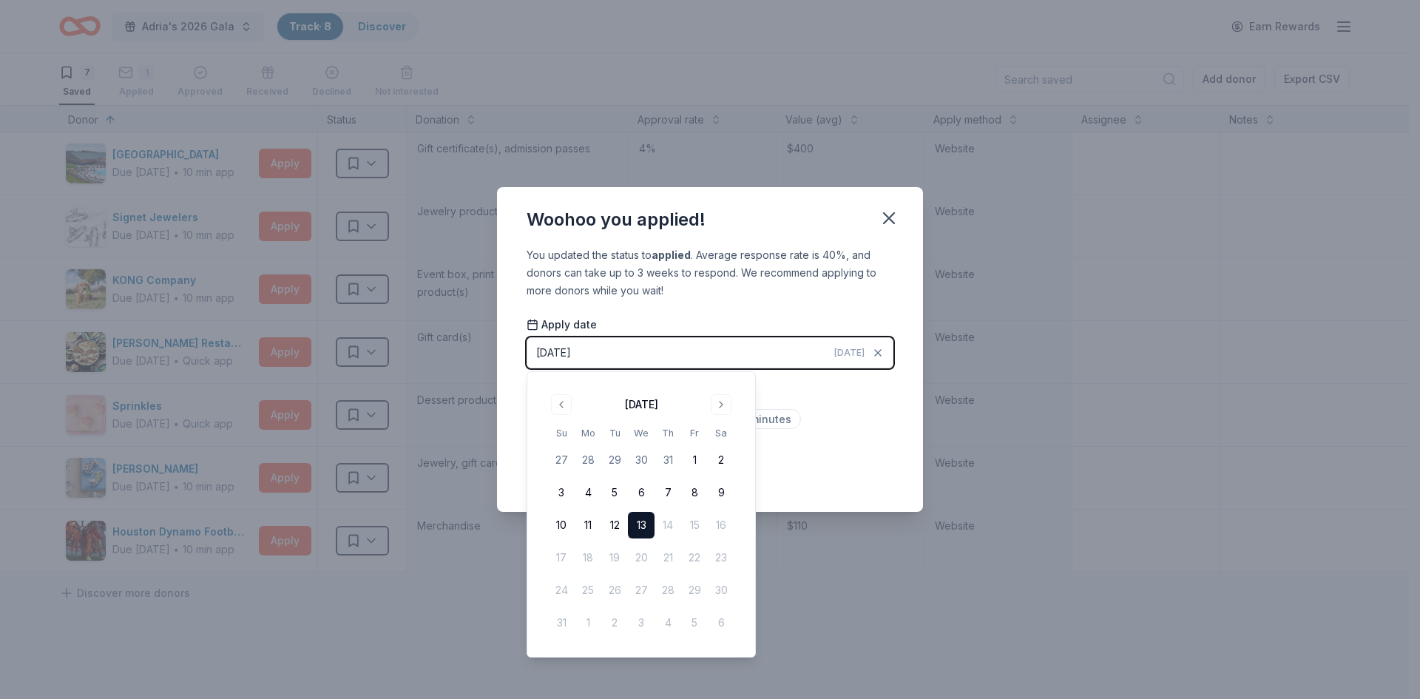
click at [850, 354] on span "Today" at bounding box center [849, 353] width 30 height 12
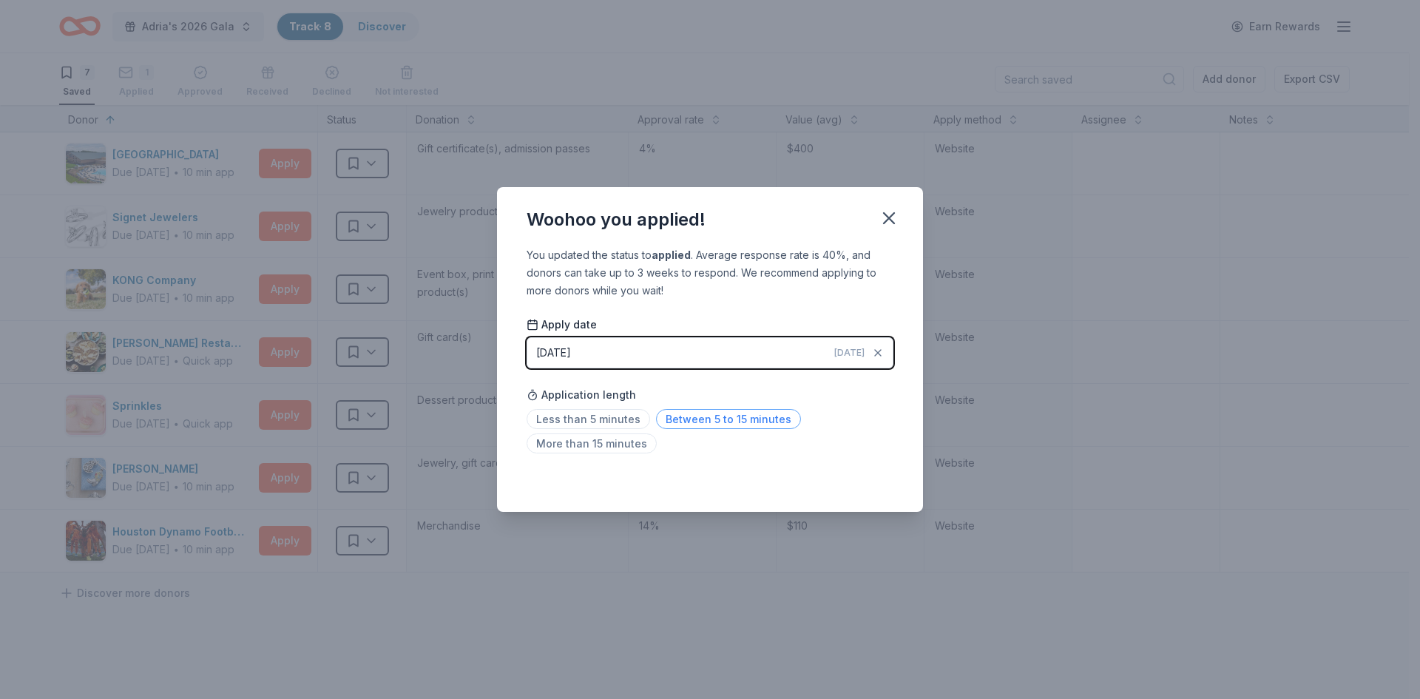
click at [741, 426] on span "Between 5 to 15 minutes" at bounding box center [728, 419] width 145 height 20
click at [899, 218] on icon "button" at bounding box center [889, 218] width 21 height 21
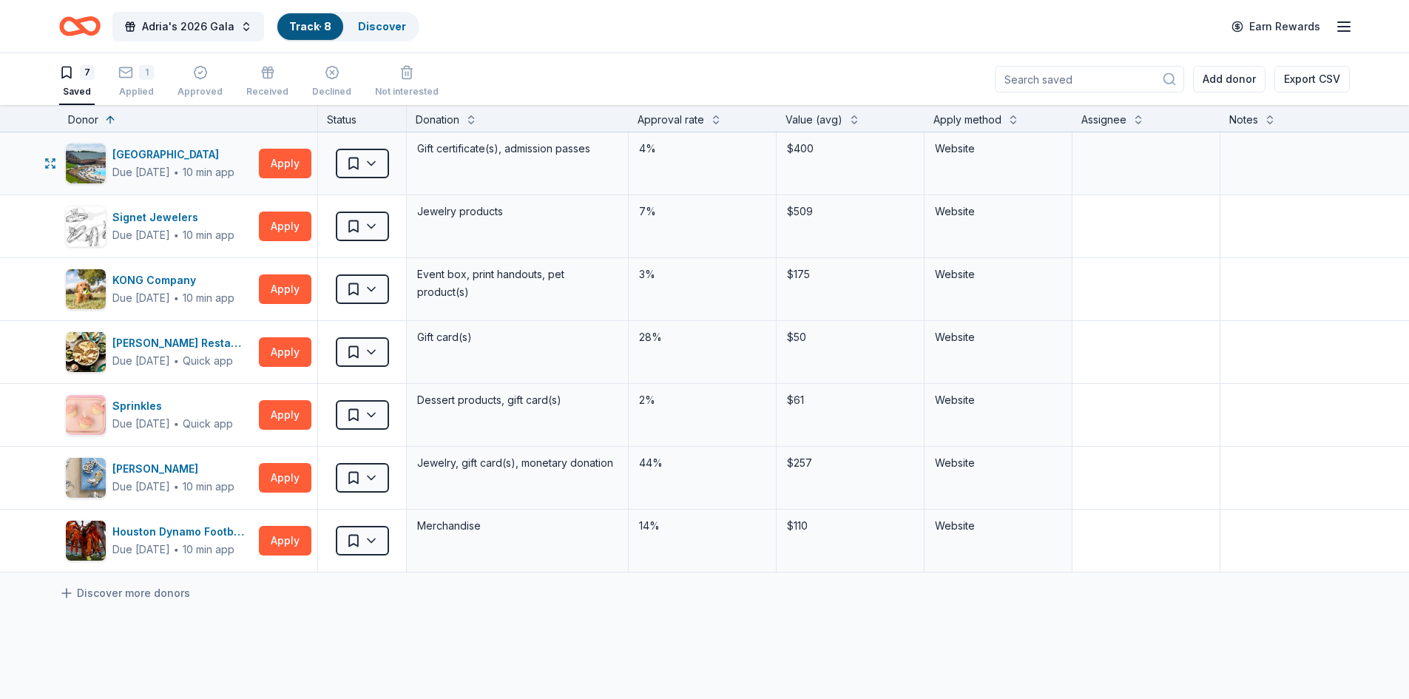
click at [390, 163] on div "Saved" at bounding box center [362, 163] width 88 height 62
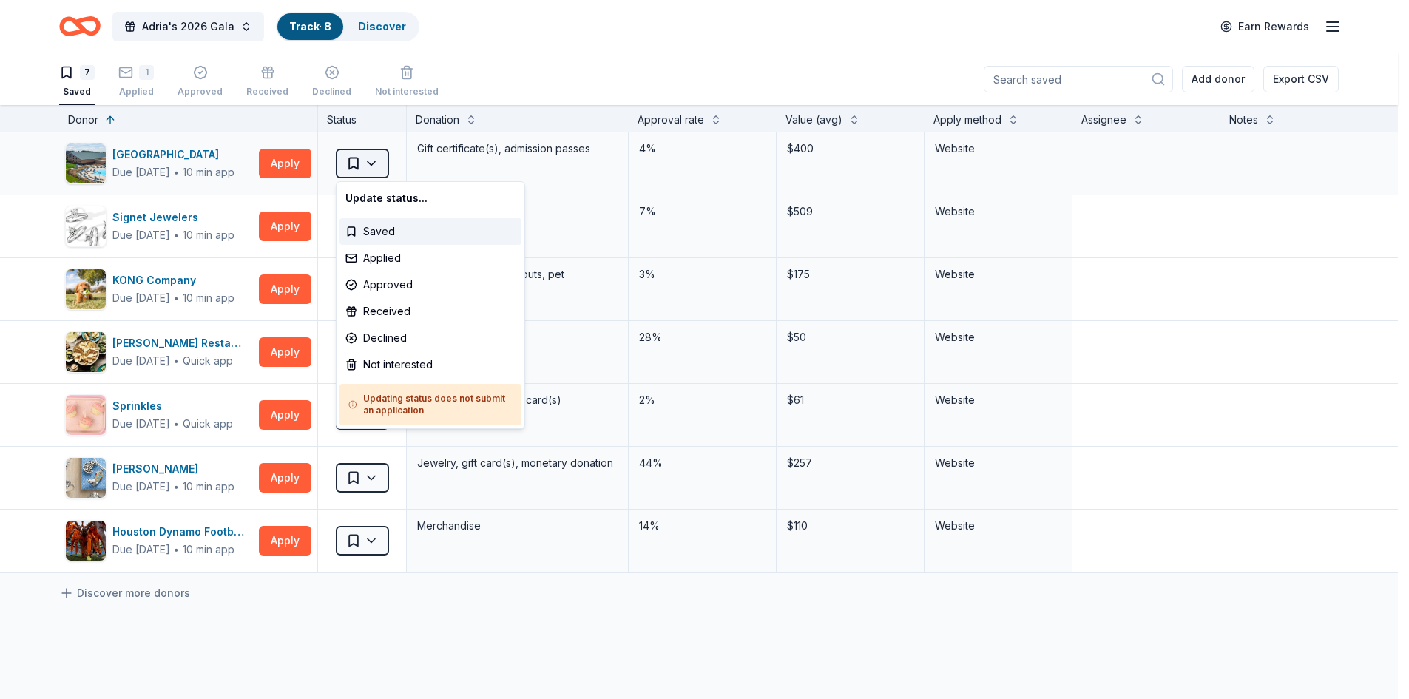
click at [378, 166] on html "Adria's 2026 Gala Track · 8 Discover Earn Rewards 7 Saved 1 Applied Approved Re…" at bounding box center [704, 349] width 1409 height 699
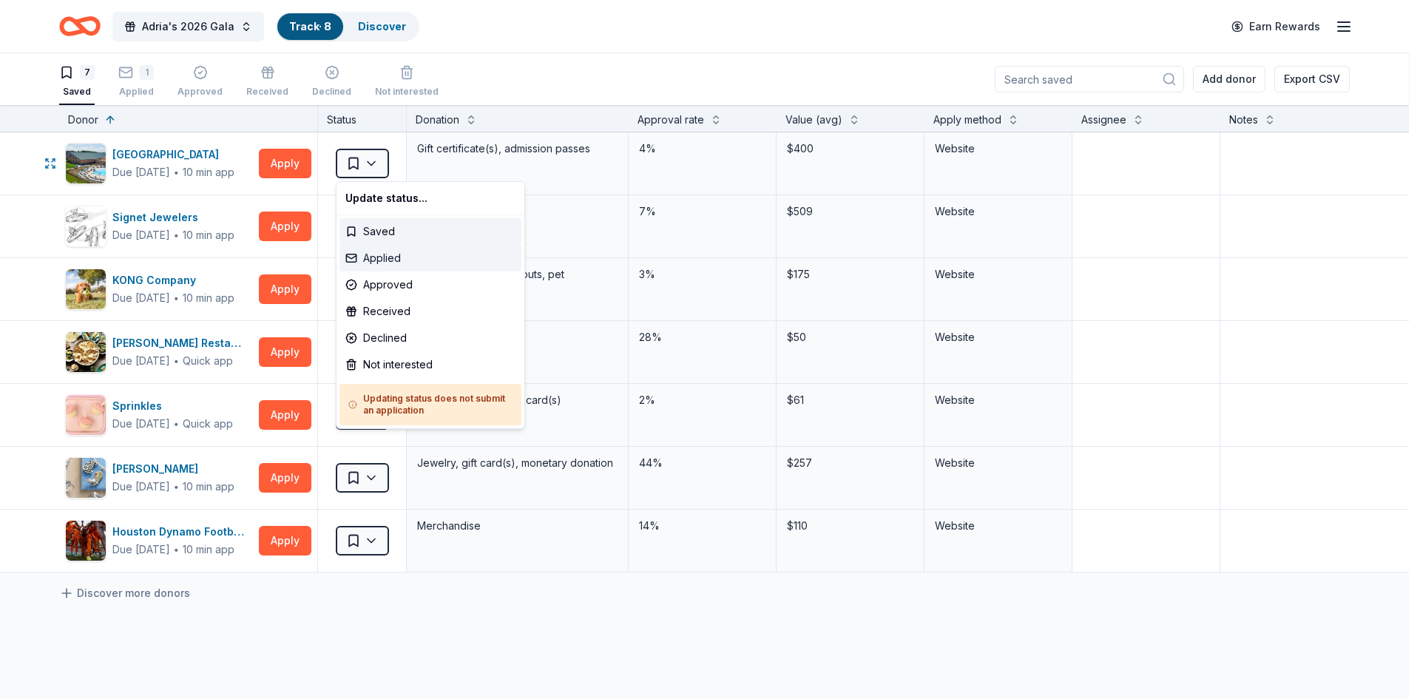
click at [371, 267] on div "Applied" at bounding box center [430, 258] width 182 height 27
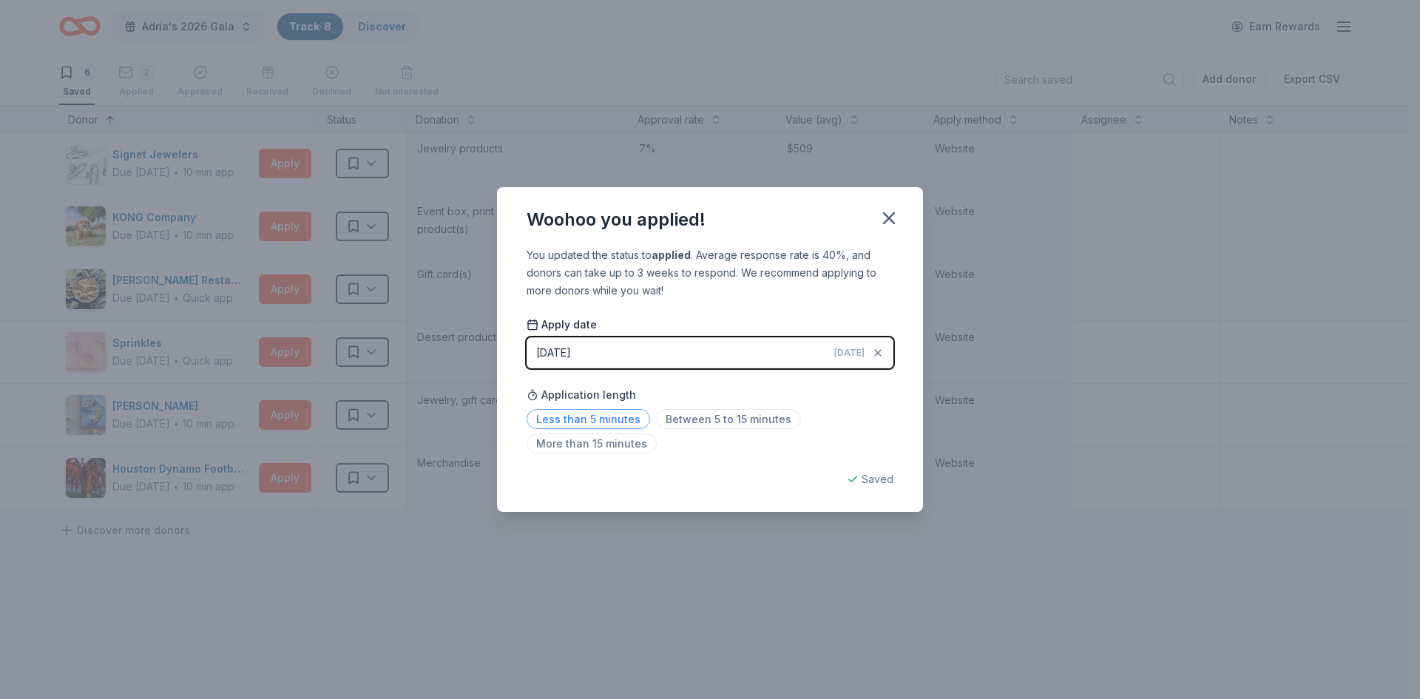
click at [554, 416] on span "Less than 5 minutes" at bounding box center [589, 419] width 124 height 20
click at [889, 219] on icon "button" at bounding box center [889, 218] width 10 height 10
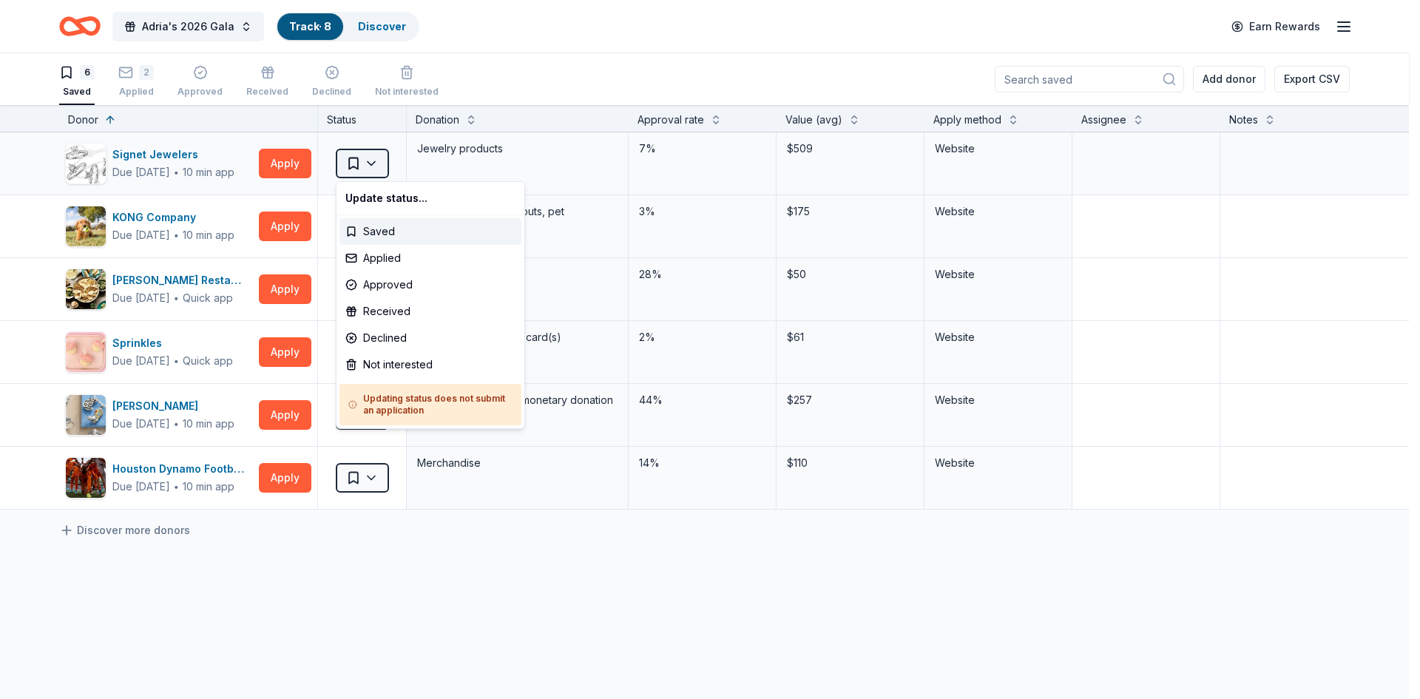
click at [368, 164] on html "Adria's 2026 Gala Track · 8 Discover Earn Rewards 6 Saved 2 Applied Approved Re…" at bounding box center [710, 349] width 1420 height 699
click at [370, 265] on div "Applied" at bounding box center [430, 258] width 182 height 27
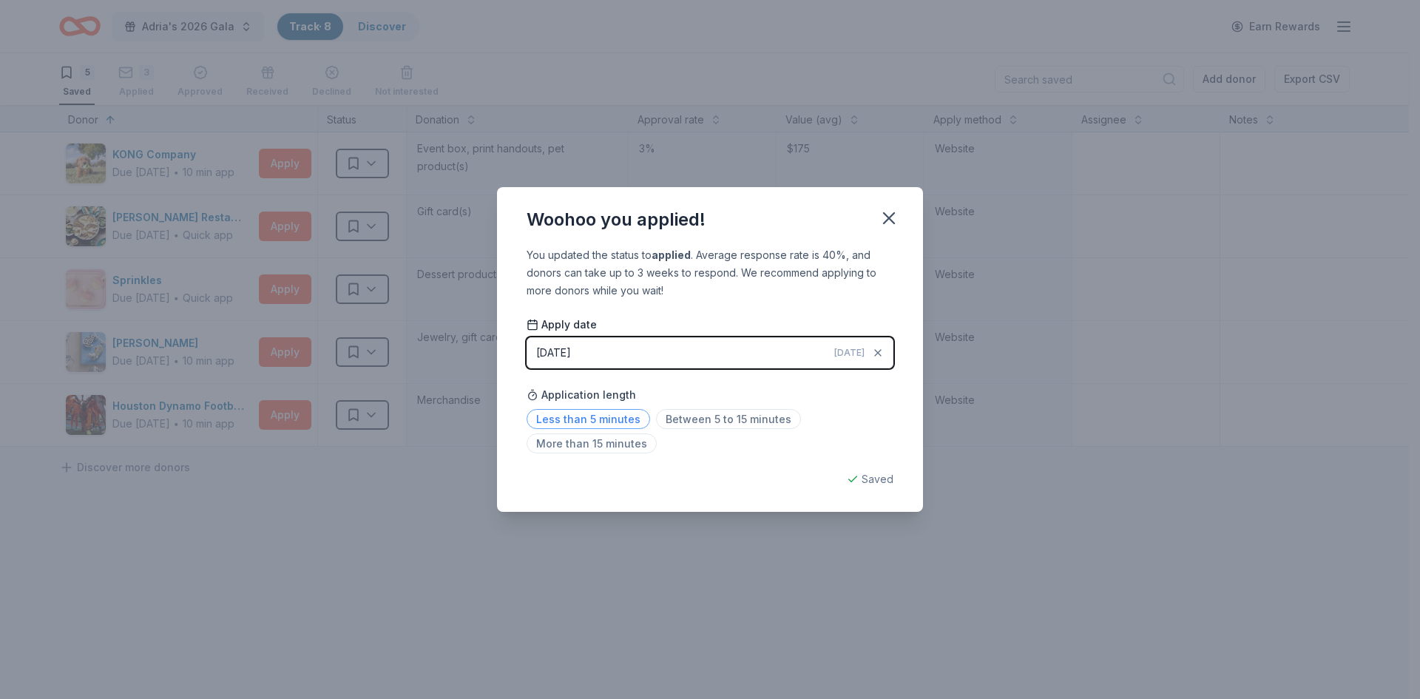
click at [598, 426] on span "Less than 5 minutes" at bounding box center [589, 419] width 124 height 20
click at [885, 214] on icon "button" at bounding box center [889, 218] width 10 height 10
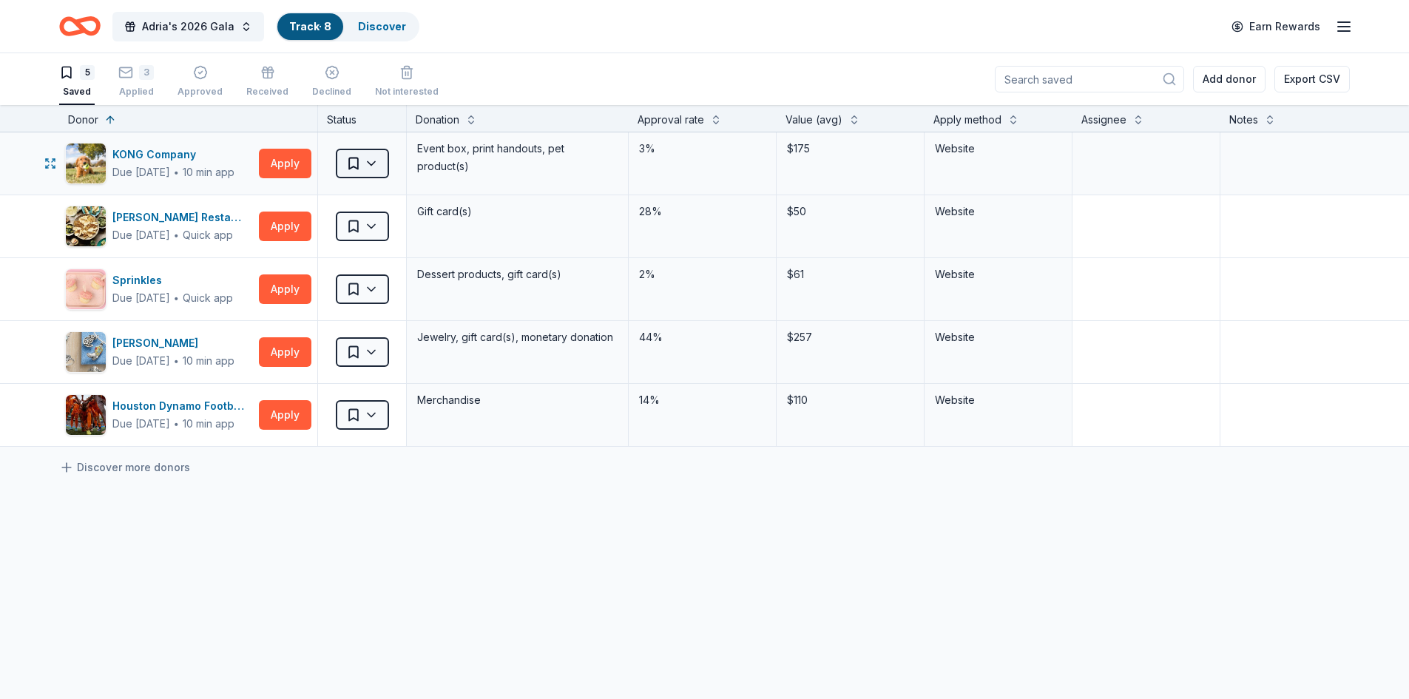
click at [387, 157] on html "Adria's 2026 Gala Track · 8 Discover Earn Rewards 5 Saved 3 Applied Approved Re…" at bounding box center [704, 349] width 1409 height 699
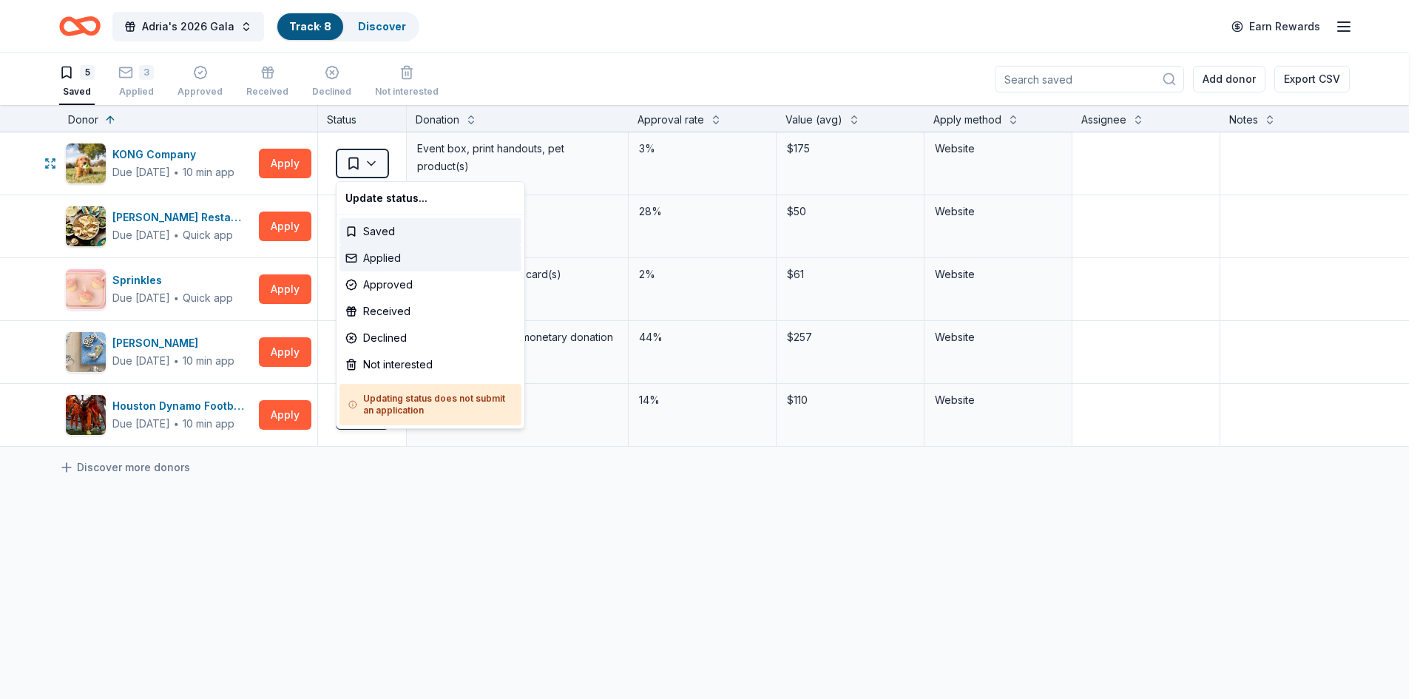
click at [384, 266] on div "Applied" at bounding box center [430, 258] width 182 height 27
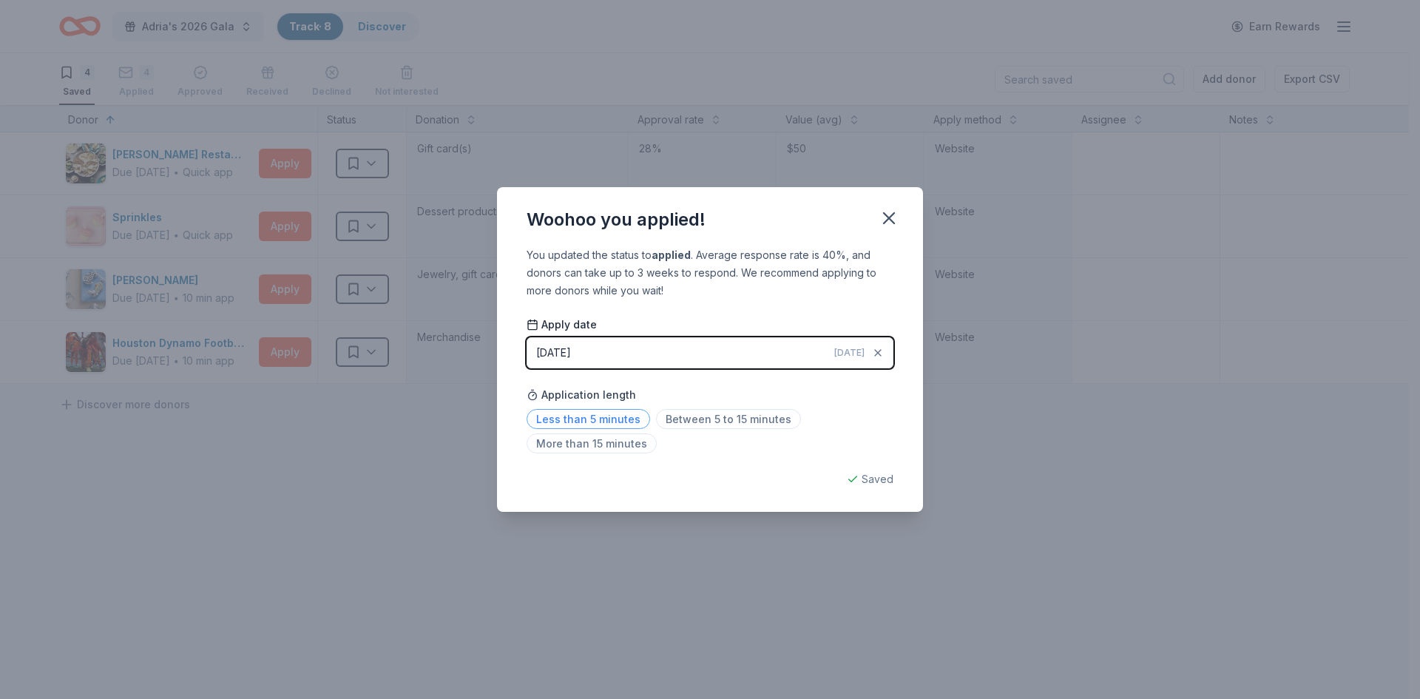
click at [613, 422] on span "Less than 5 minutes" at bounding box center [589, 419] width 124 height 20
click at [885, 211] on icon "button" at bounding box center [889, 218] width 21 height 21
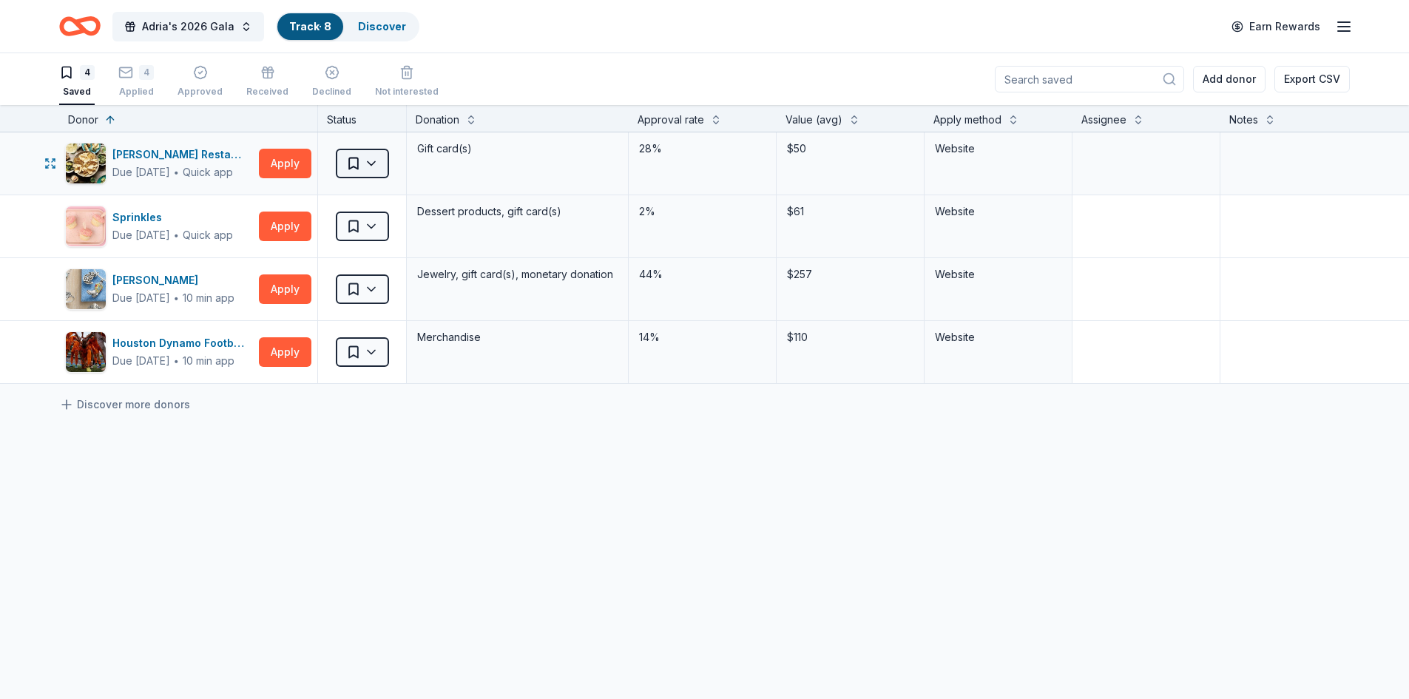
click at [375, 161] on html "Adria's 2026 Gala Track · 8 Discover Earn Rewards 4 Saved 4 Applied Approved Re…" at bounding box center [704, 349] width 1409 height 699
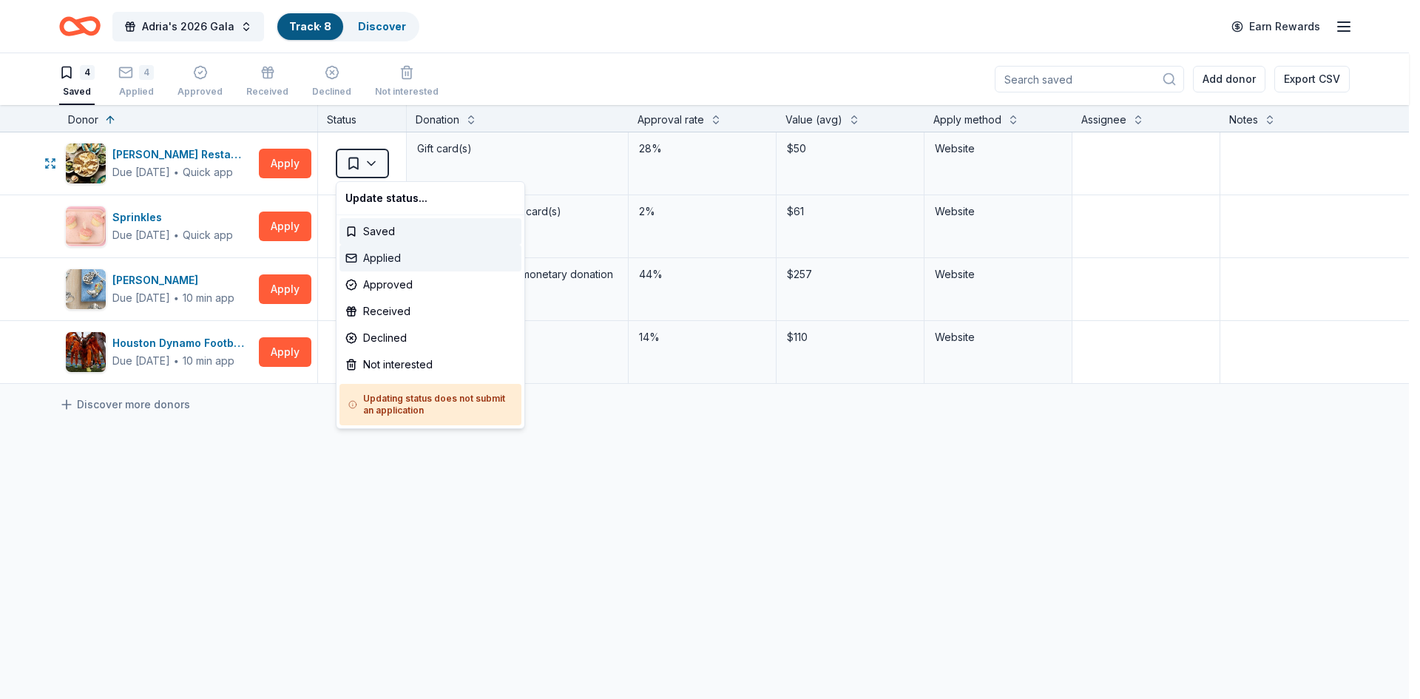
click at [361, 251] on div "Applied" at bounding box center [430, 258] width 182 height 27
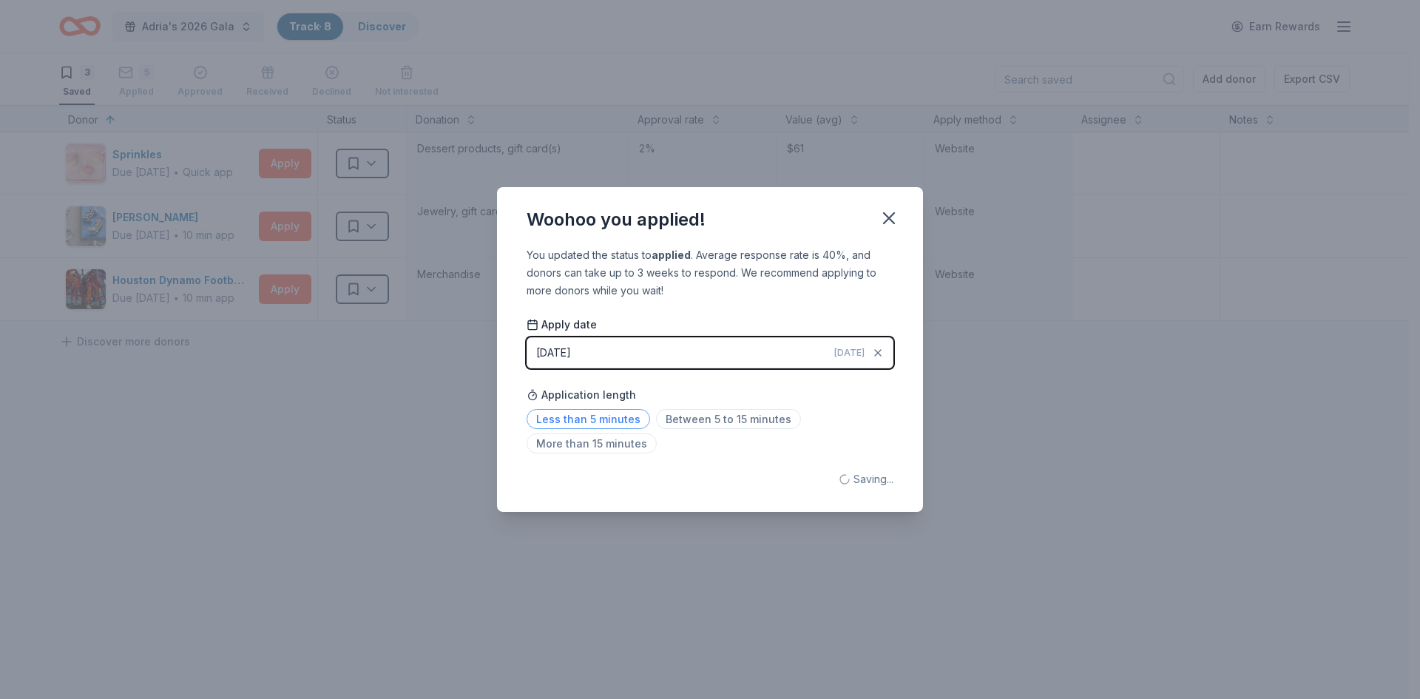
click at [590, 418] on span "Less than 5 minutes" at bounding box center [589, 419] width 124 height 20
click at [888, 211] on icon "button" at bounding box center [889, 218] width 21 height 21
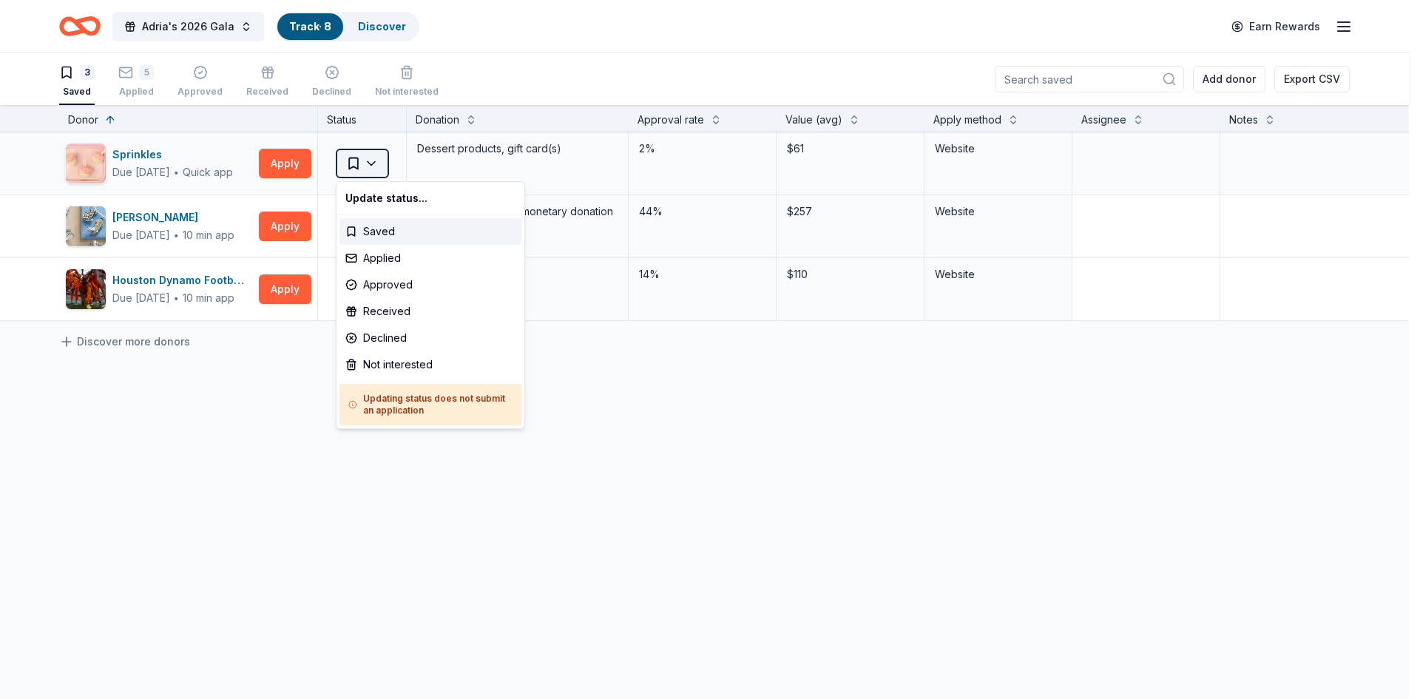
click at [368, 166] on html "Adria's 2026 Gala Track · 8 Discover Earn Rewards 3 Saved 5 Applied Approved Re…" at bounding box center [710, 349] width 1420 height 699
click at [368, 257] on div "Applied" at bounding box center [430, 258] width 182 height 27
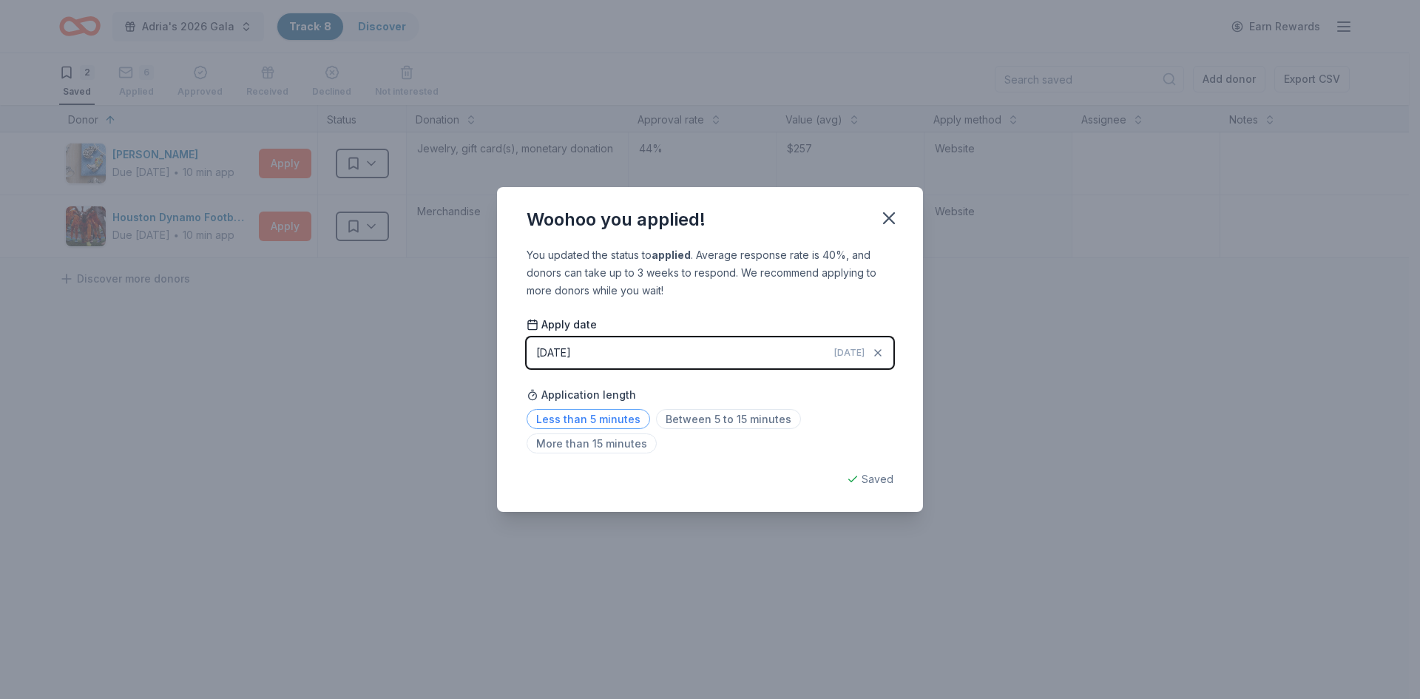
click at [542, 415] on span "Less than 5 minutes" at bounding box center [589, 419] width 124 height 20
click at [893, 209] on icon "button" at bounding box center [889, 218] width 21 height 21
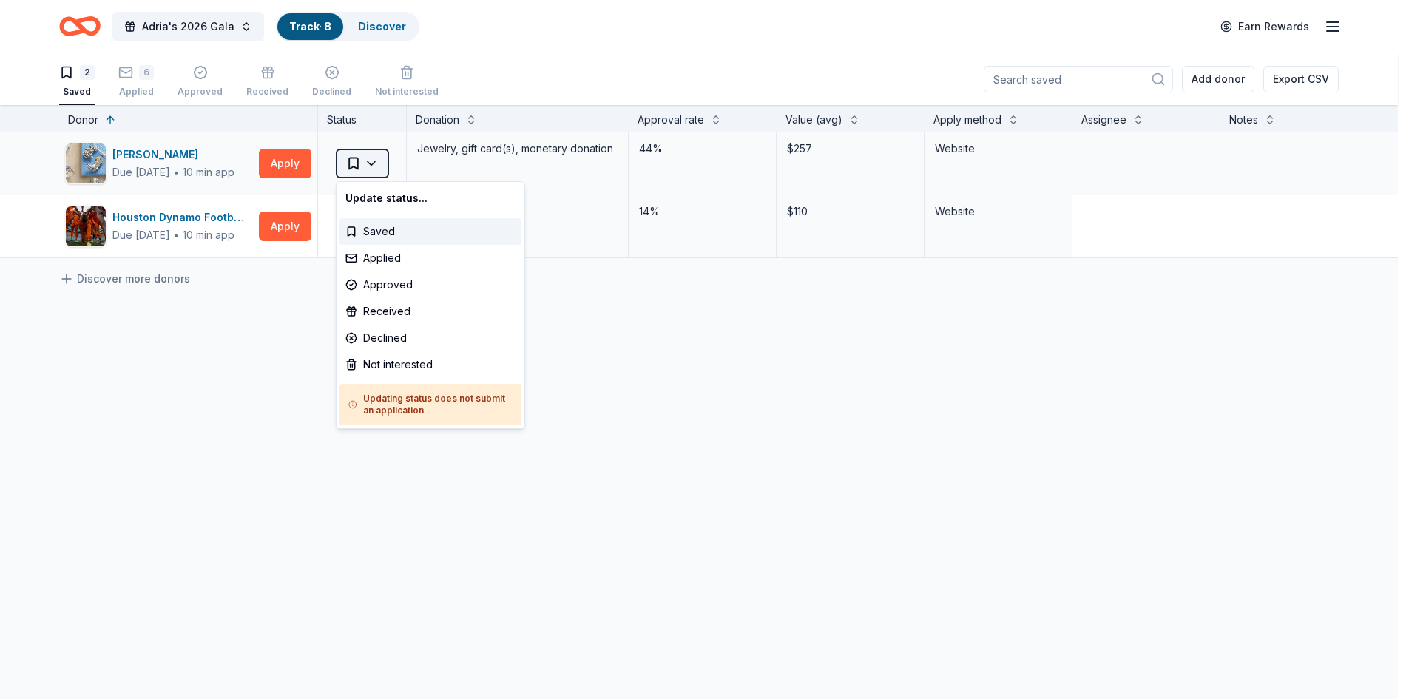
click at [381, 160] on html "Adria's 2026 Gala Track · 8 Discover Earn Rewards 2 Saved 6 Applied Approved Re…" at bounding box center [704, 349] width 1409 height 699
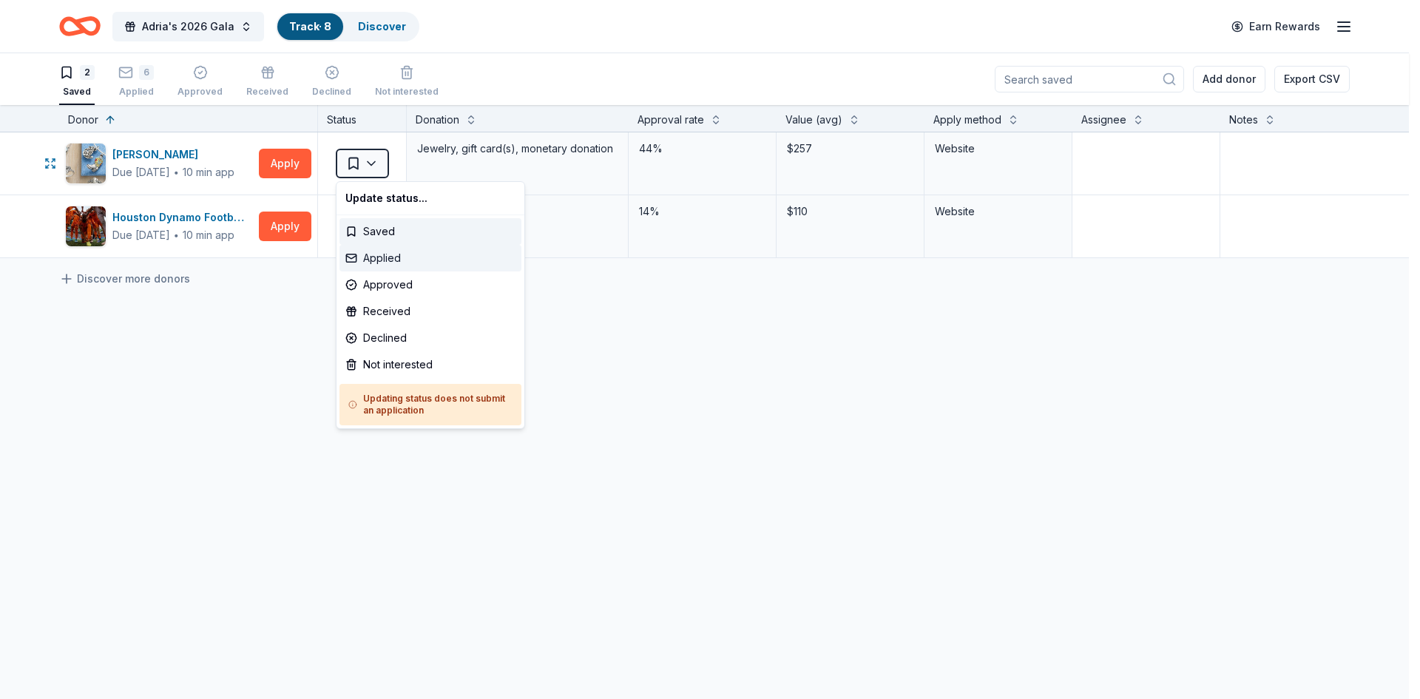
click at [379, 263] on div "Applied" at bounding box center [430, 258] width 182 height 27
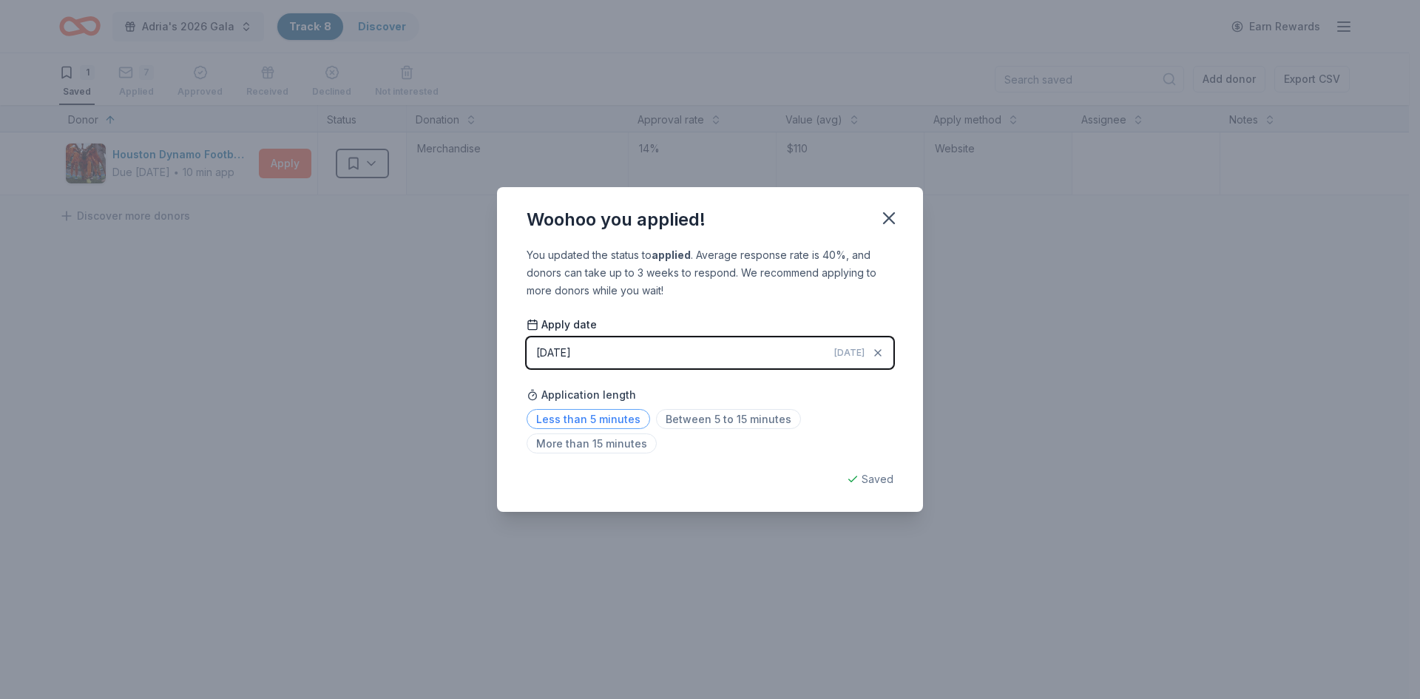
click at [545, 413] on span "Less than 5 minutes" at bounding box center [589, 419] width 124 height 20
click at [882, 217] on icon "button" at bounding box center [889, 218] width 21 height 21
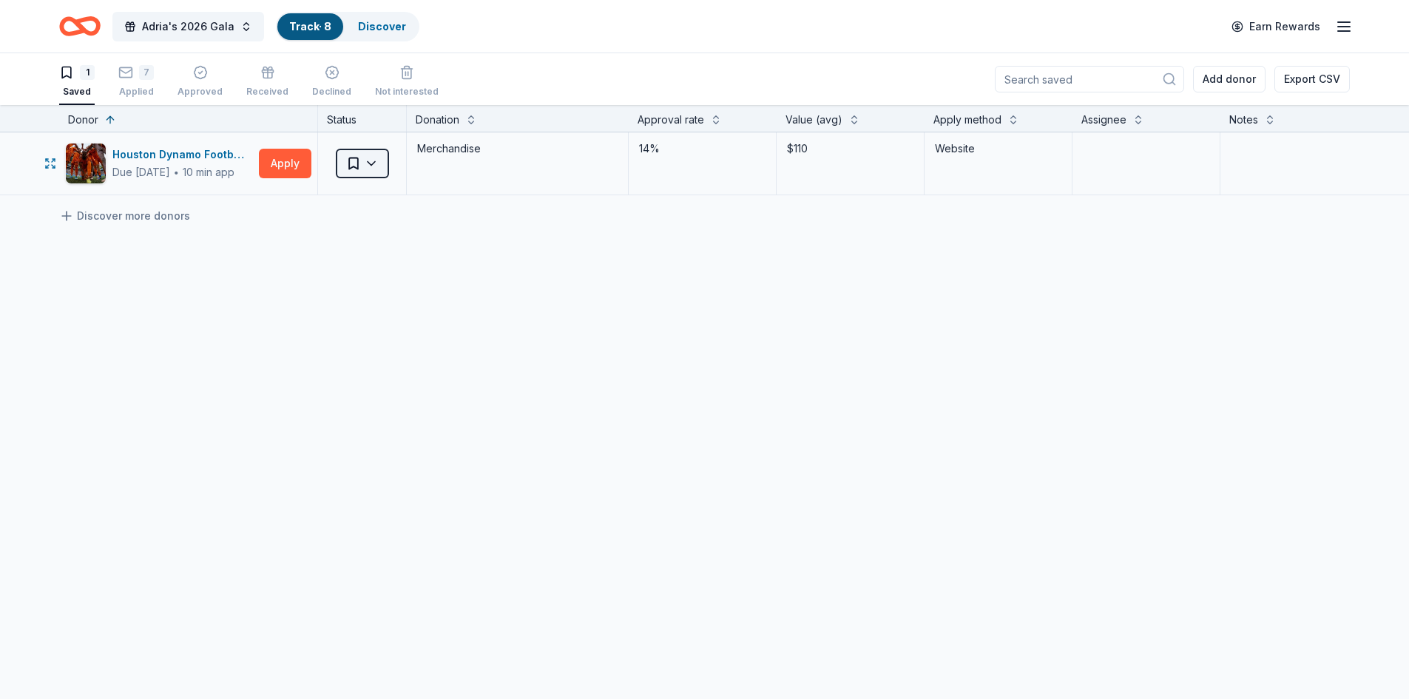
click at [371, 159] on html "Adria's 2026 Gala Track · 8 Discover Earn Rewards 1 Saved 7 Applied Approved Re…" at bounding box center [704, 349] width 1409 height 699
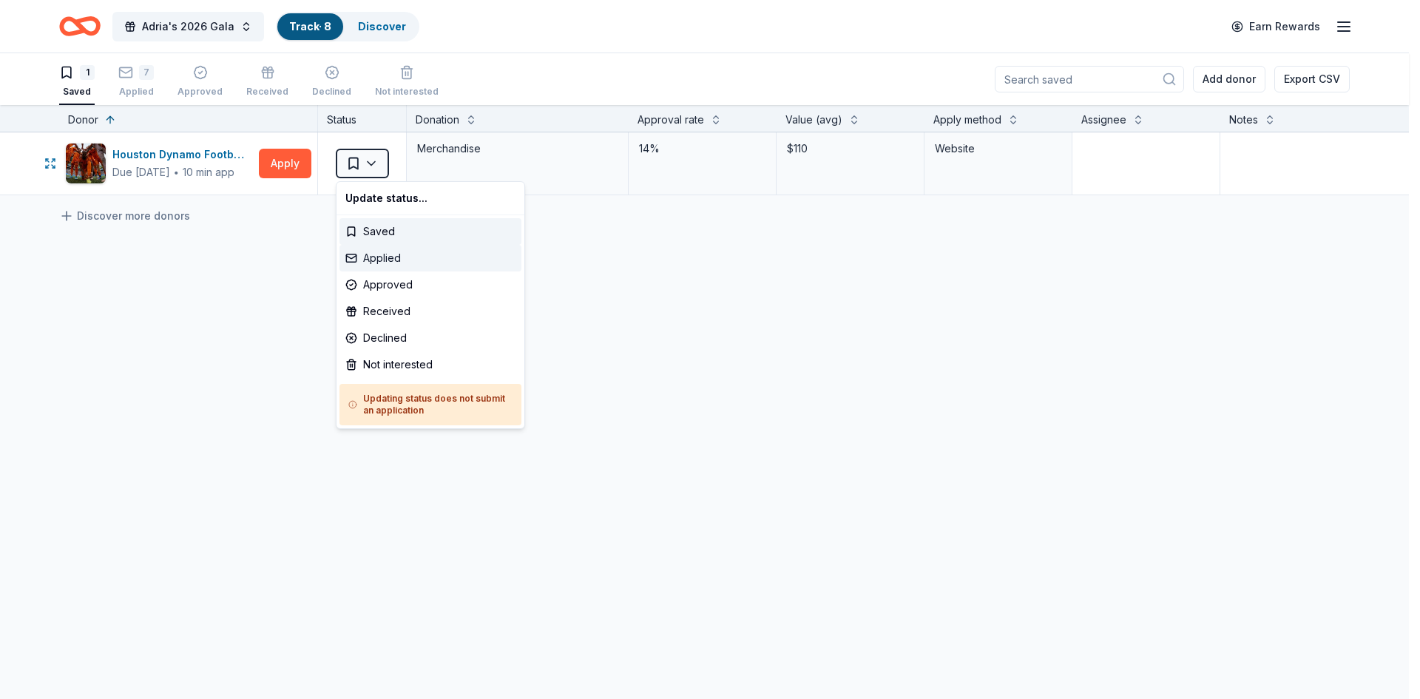
click at [367, 257] on div "Applied" at bounding box center [430, 258] width 182 height 27
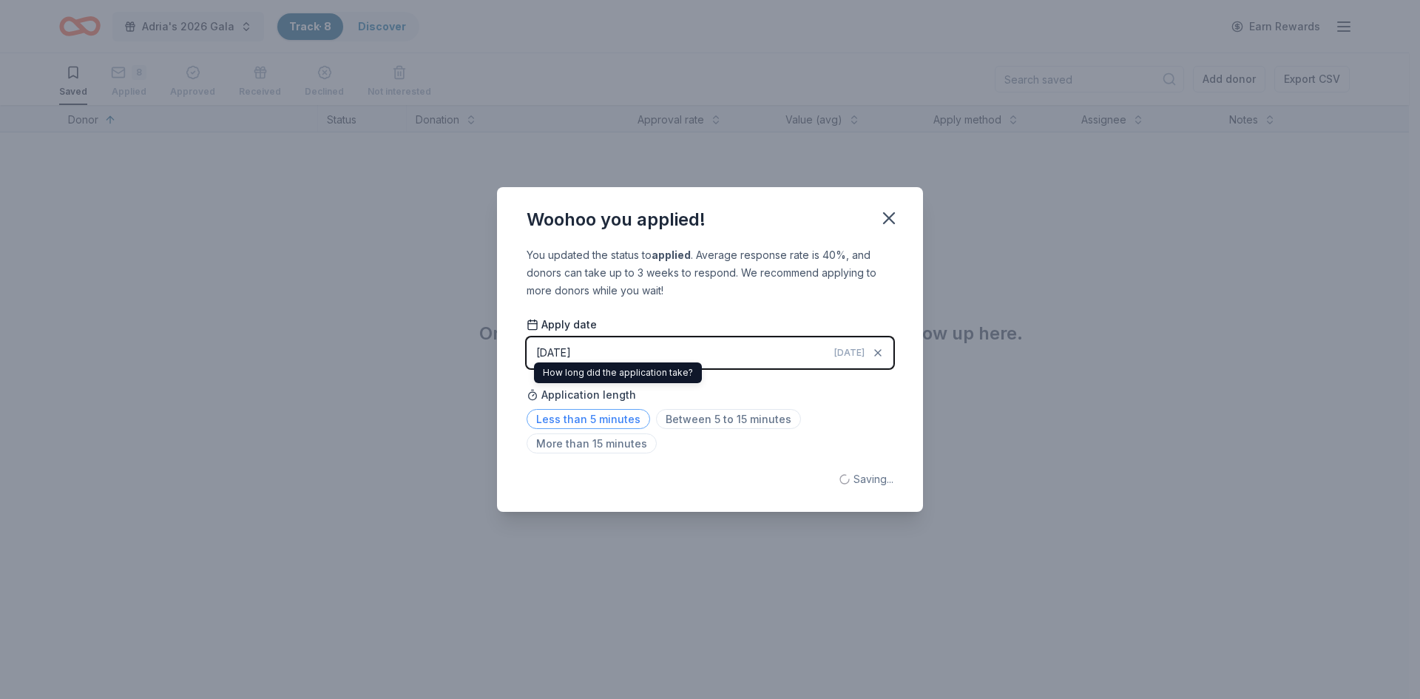
click at [595, 416] on span "Less than 5 minutes" at bounding box center [589, 419] width 124 height 20
click at [885, 217] on icon "button" at bounding box center [889, 218] width 21 height 21
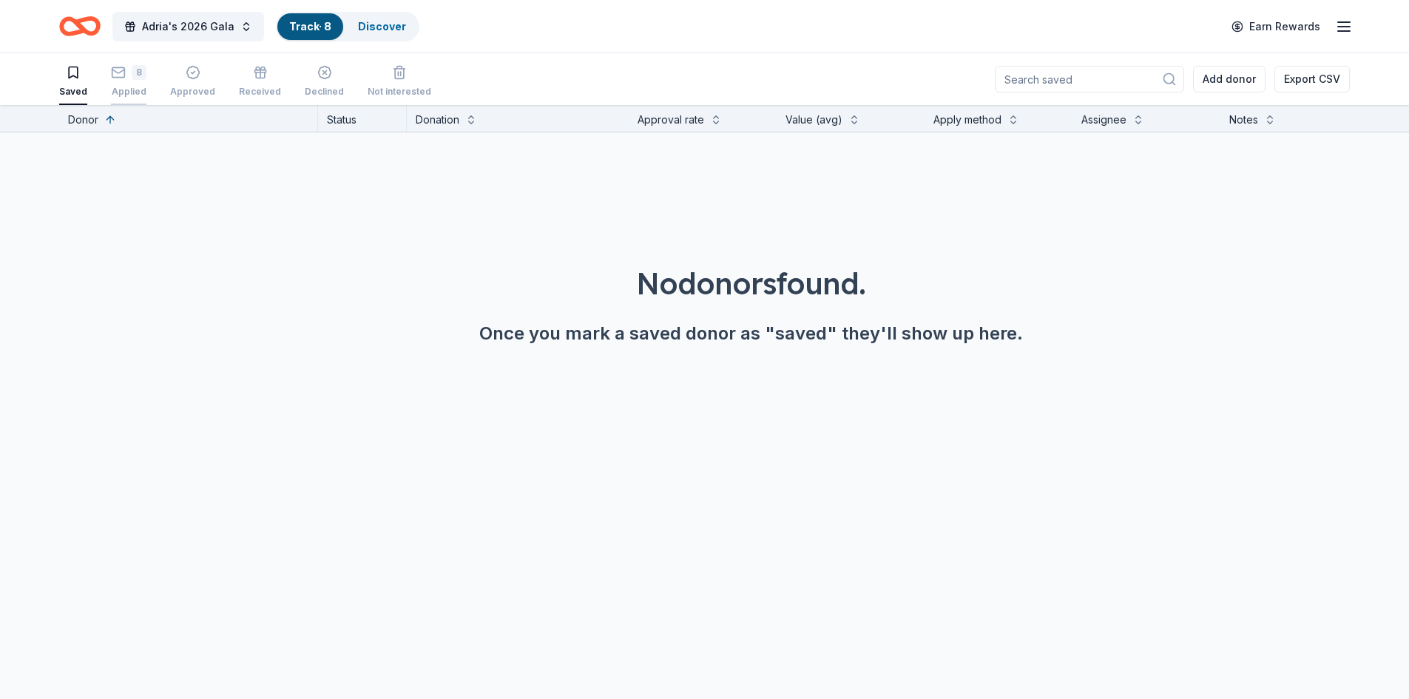
click at [133, 89] on div "Applied" at bounding box center [128, 84] width 35 height 12
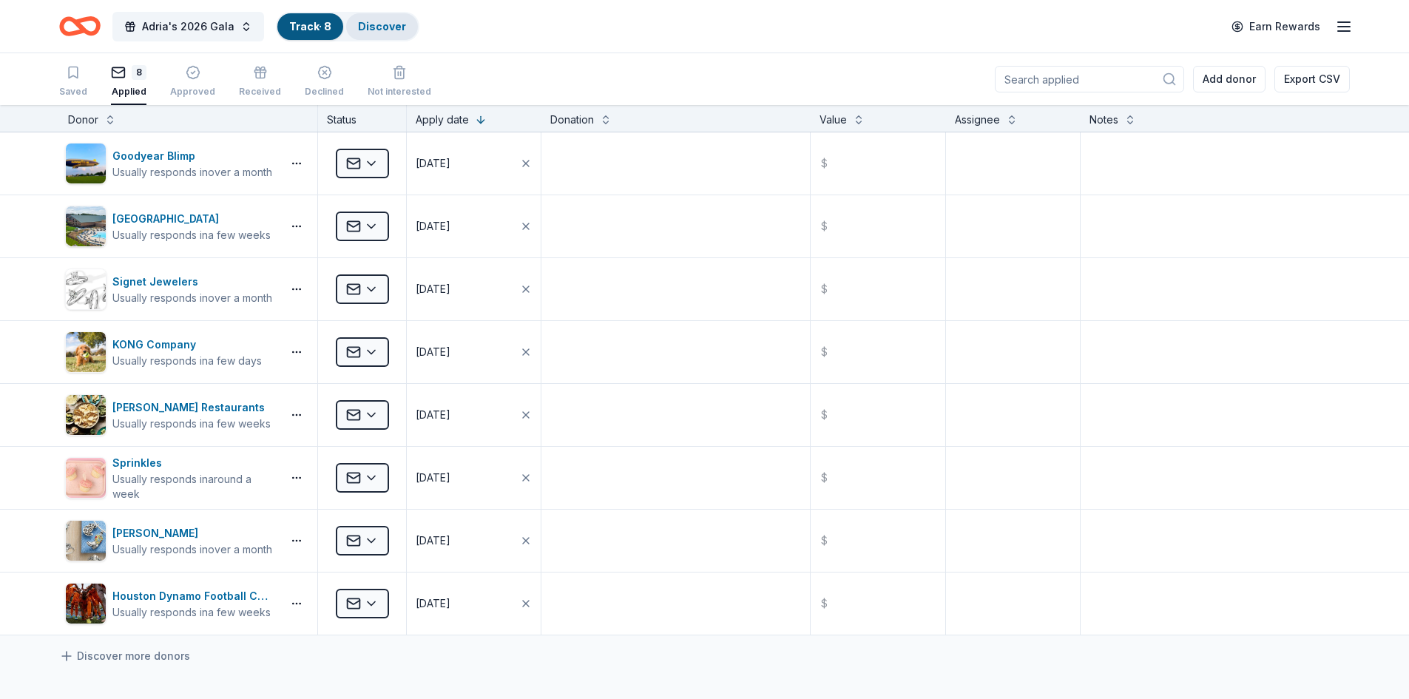
click at [371, 21] on link "Discover" at bounding box center [382, 26] width 48 height 13
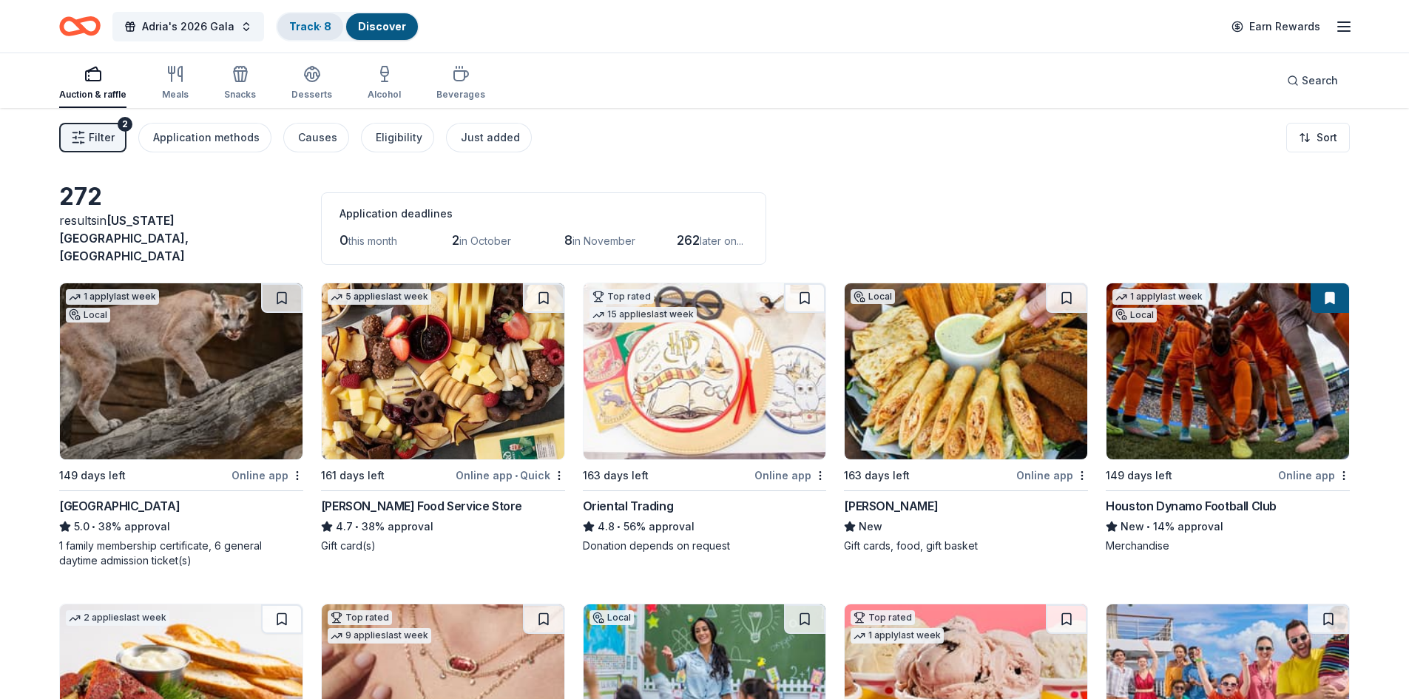
click at [304, 18] on div "Track · 8" at bounding box center [310, 26] width 66 height 27
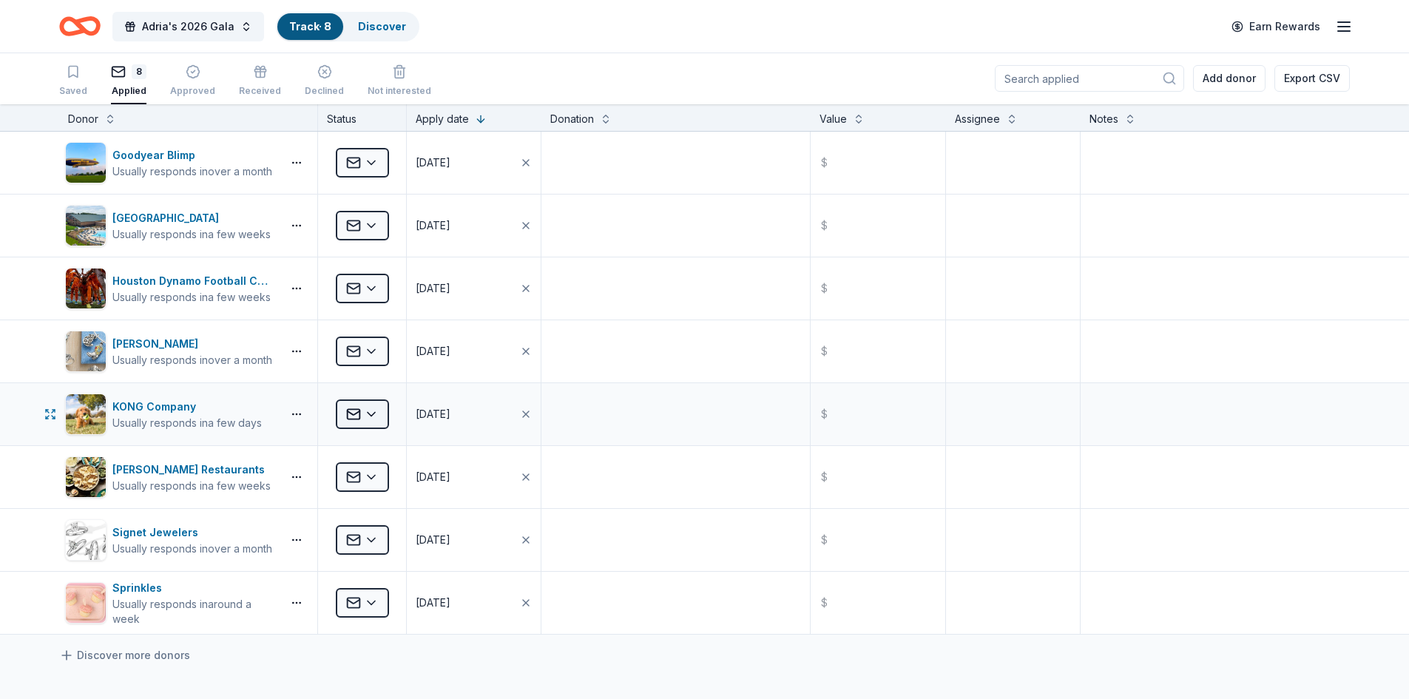
click at [375, 416] on html "Adria's 2026 Gala Track · 8 Discover Earn Rewards Saved 8 Applied Approved Rece…" at bounding box center [704, 348] width 1409 height 699
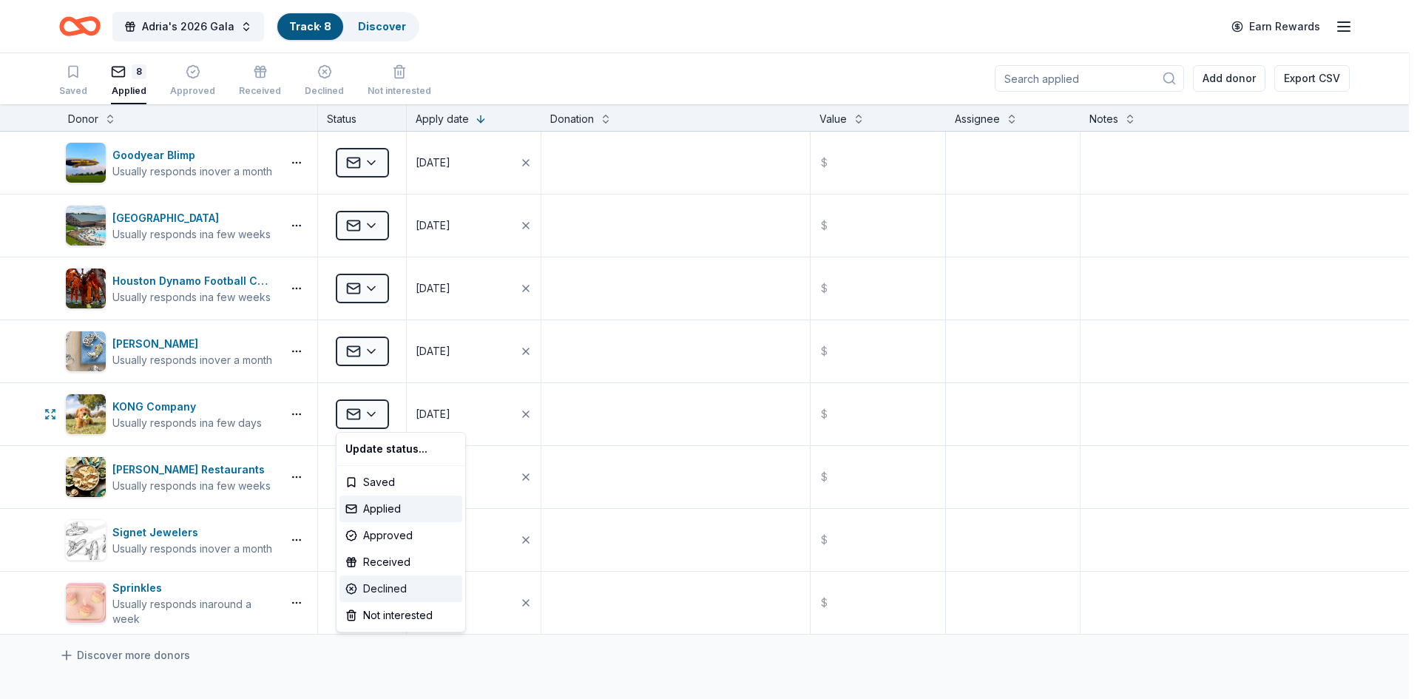
click at [390, 584] on div "Declined" at bounding box center [400, 588] width 123 height 27
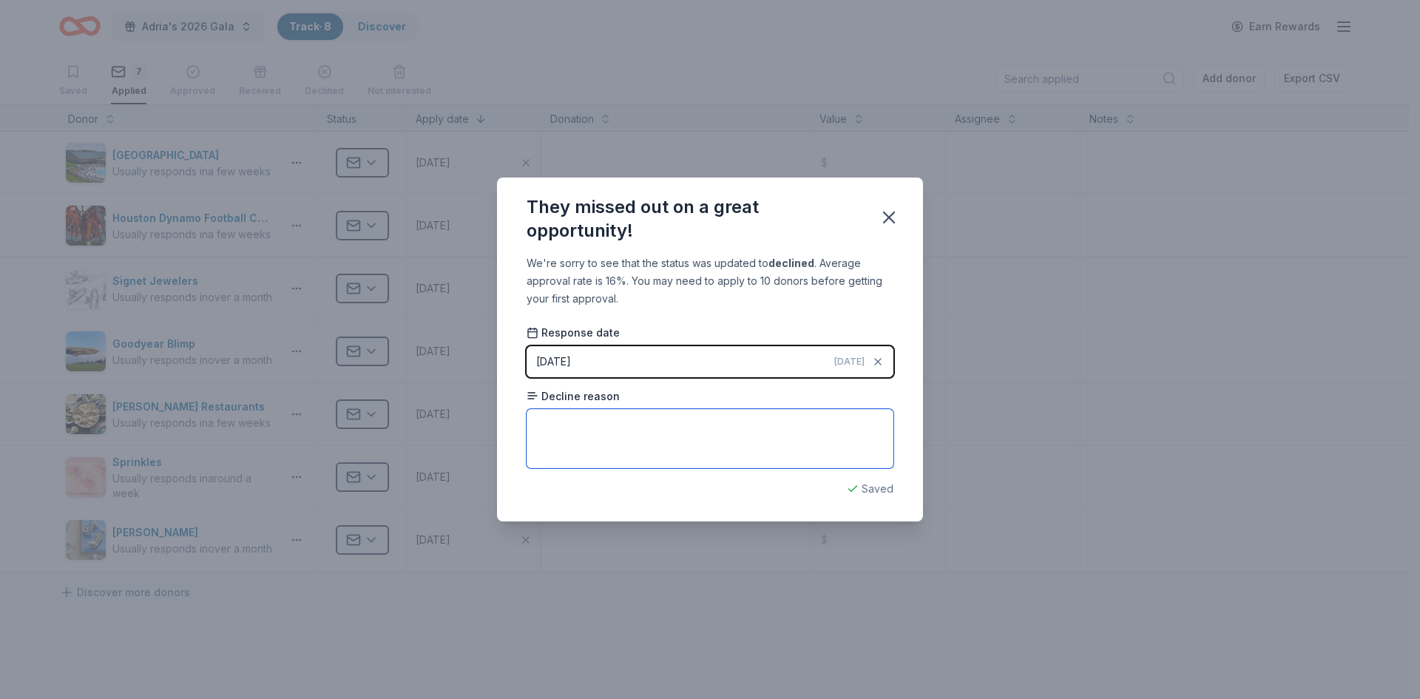
click at [572, 422] on textarea at bounding box center [710, 438] width 367 height 59
click at [771, 431] on textarea "shelters and rescues" at bounding box center [710, 438] width 367 height 59
type textarea "shelters and rescues"
click at [894, 217] on icon "button" at bounding box center [889, 217] width 21 height 21
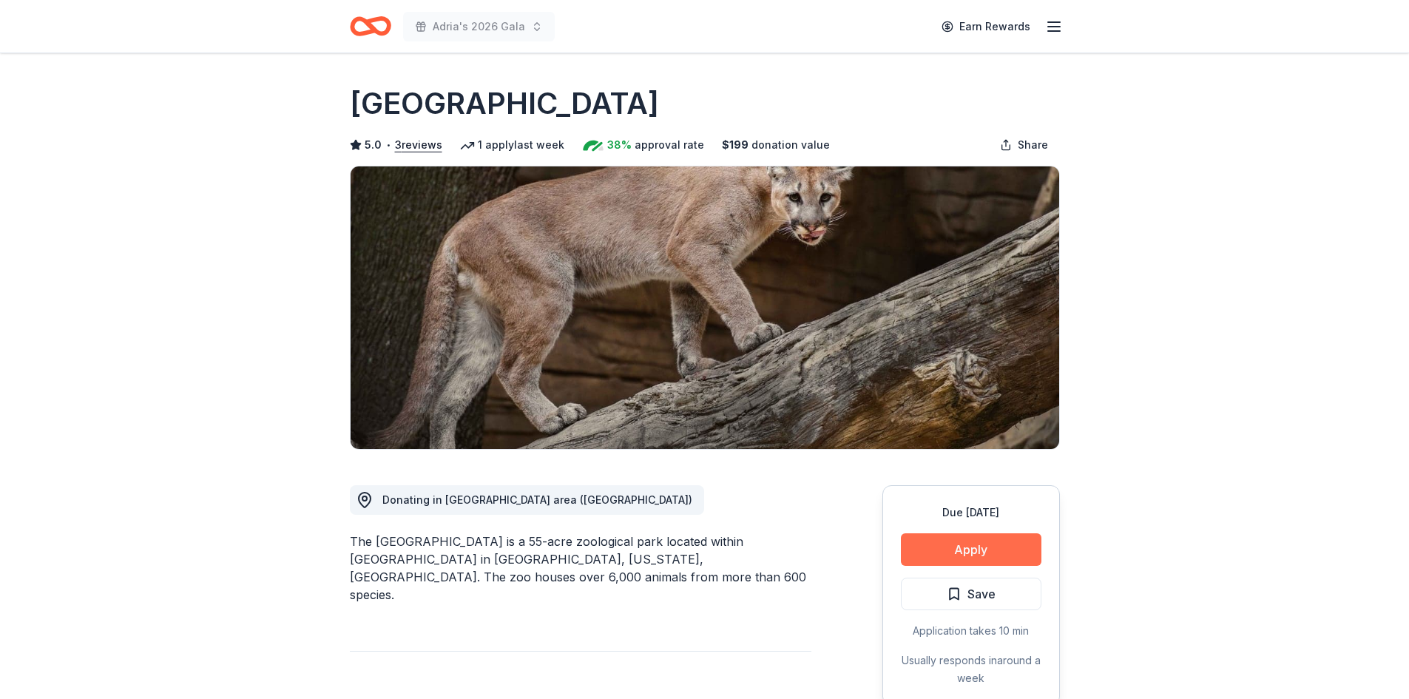
click at [947, 548] on button "Apply" at bounding box center [971, 549] width 141 height 33
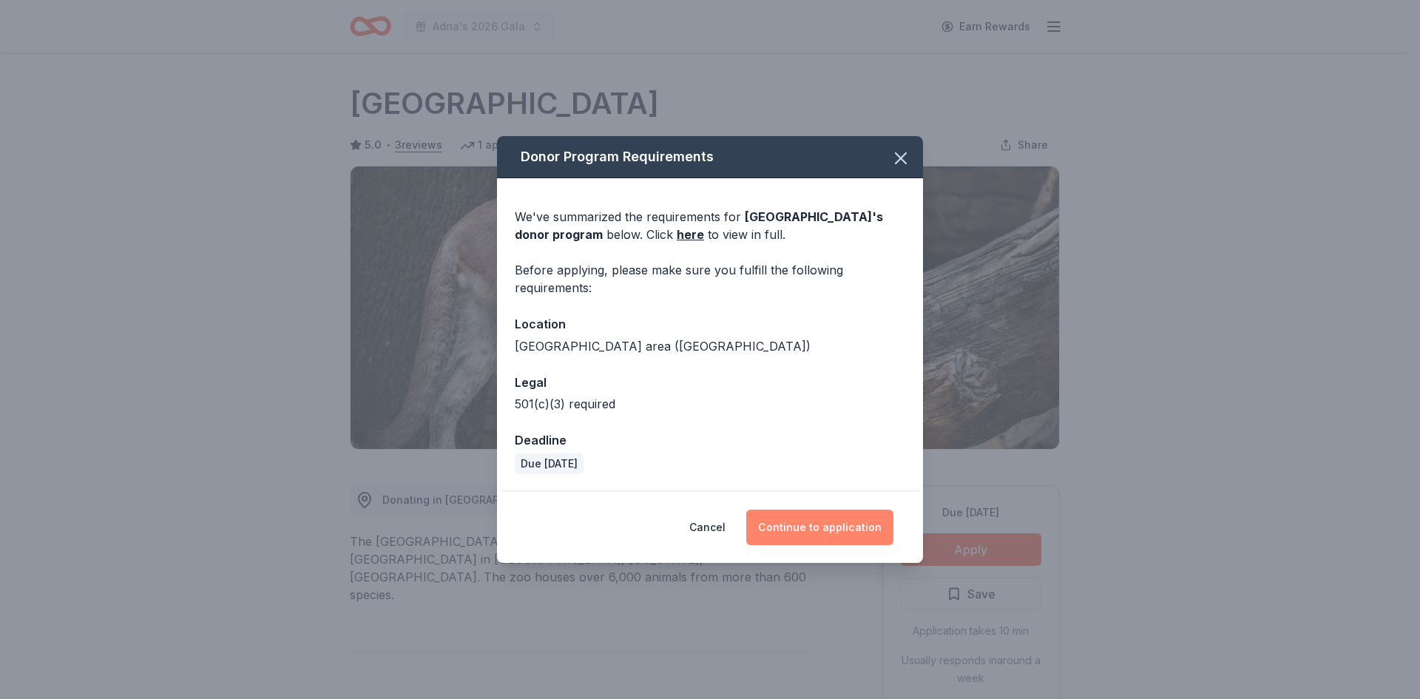
click at [789, 528] on button "Continue to application" at bounding box center [819, 527] width 147 height 35
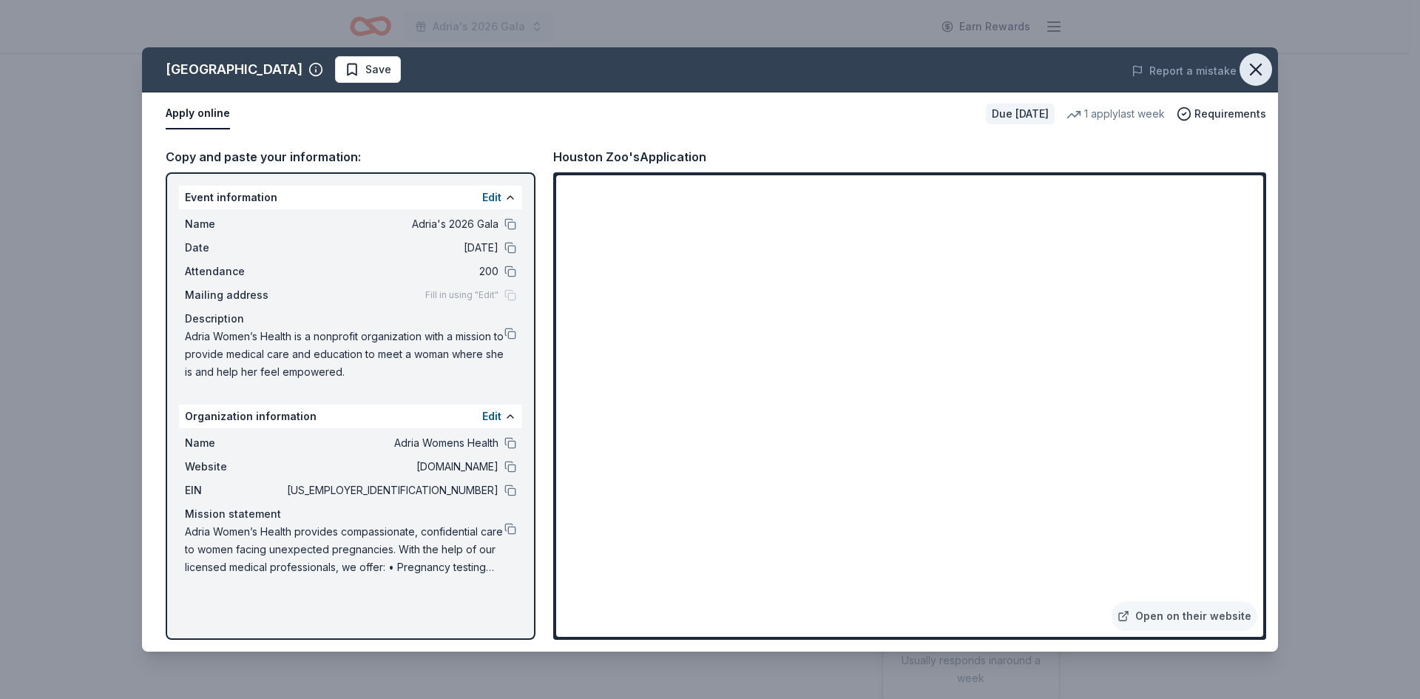
click at [1254, 64] on icon "button" at bounding box center [1255, 69] width 21 height 21
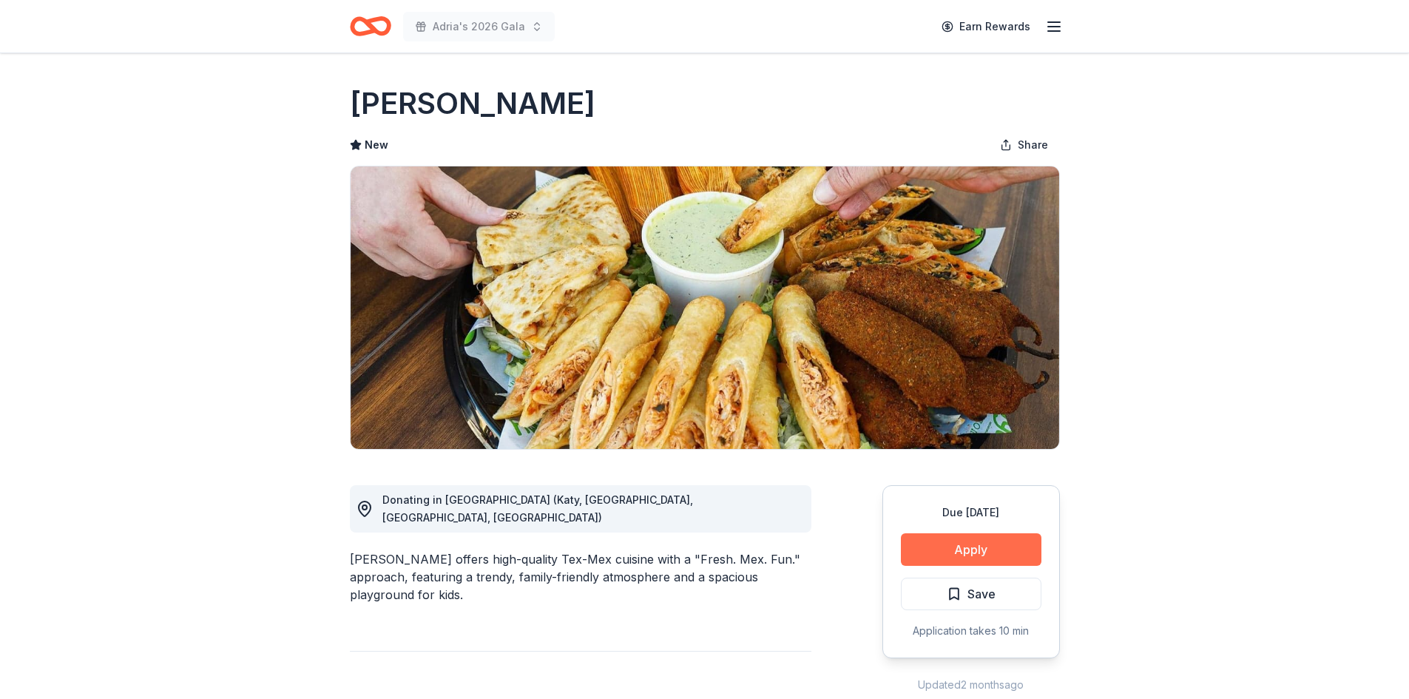
click at [1002, 547] on button "Apply" at bounding box center [971, 549] width 141 height 33
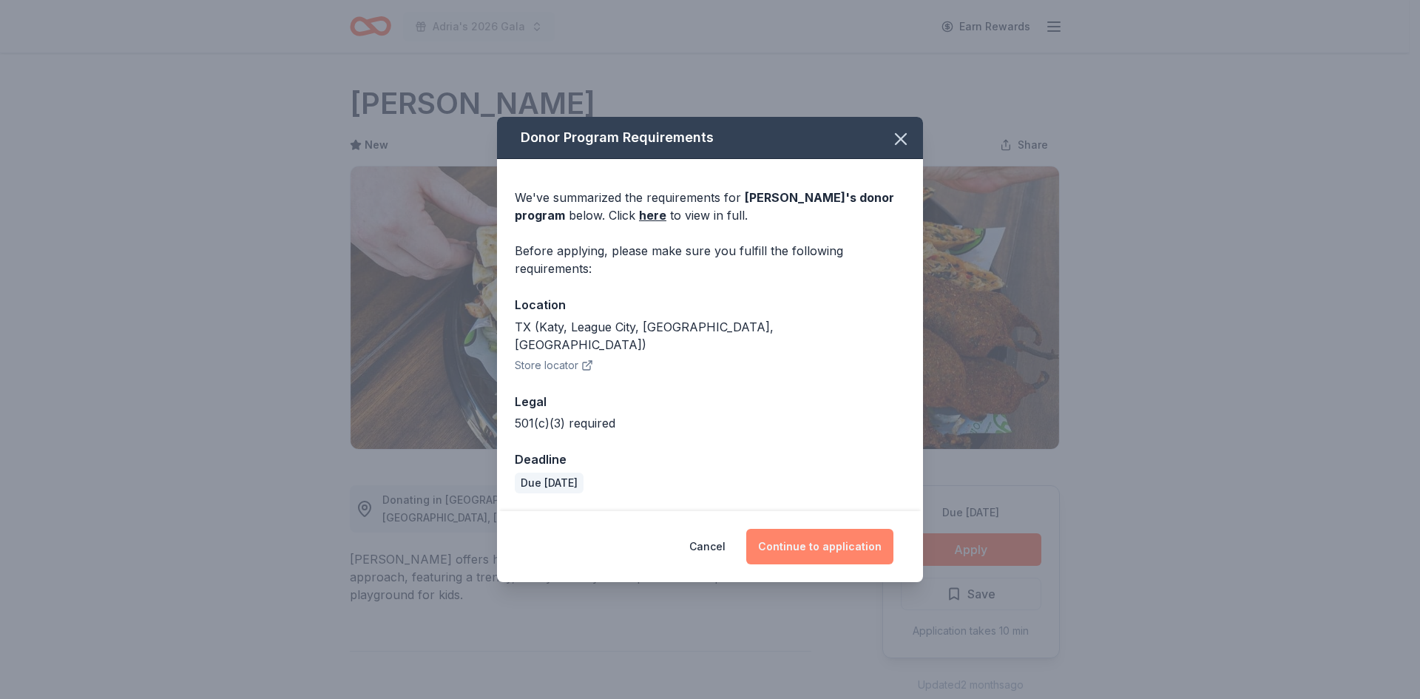
click at [811, 547] on button "Continue to application" at bounding box center [819, 546] width 147 height 35
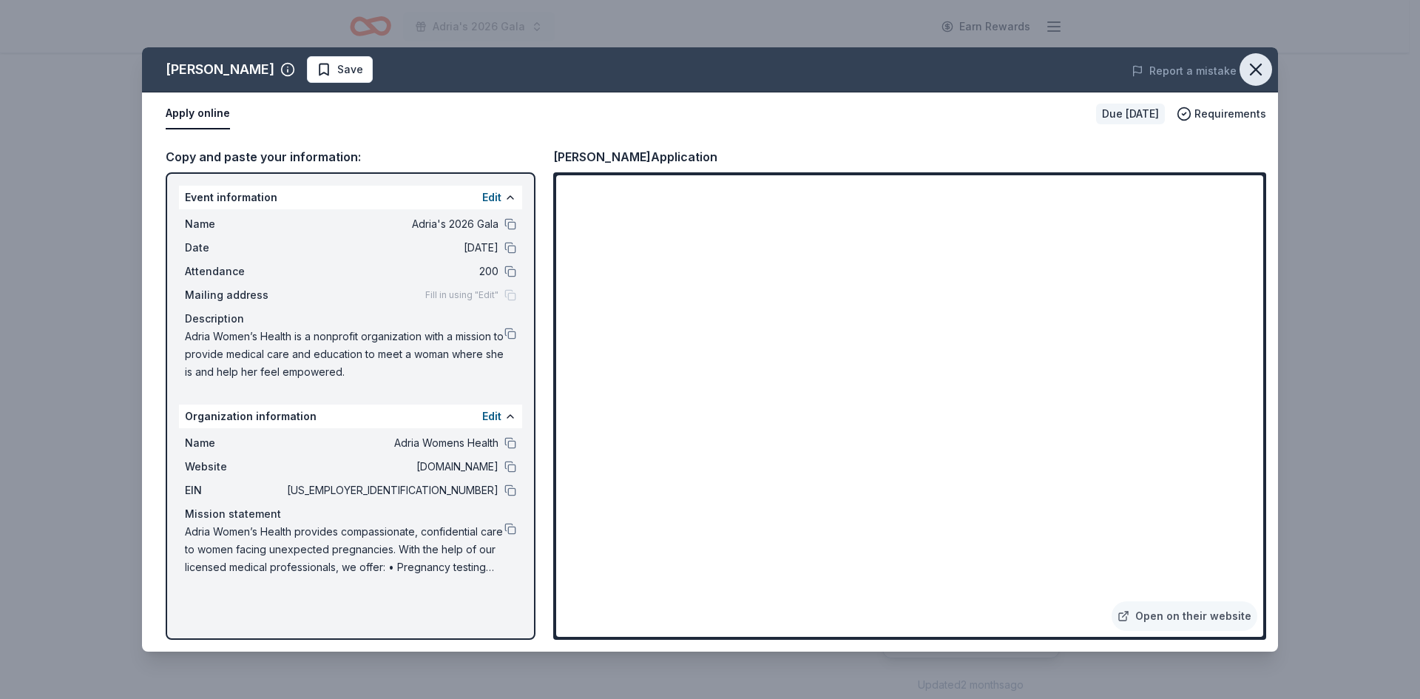
click at [1256, 72] on icon "button" at bounding box center [1255, 69] width 21 height 21
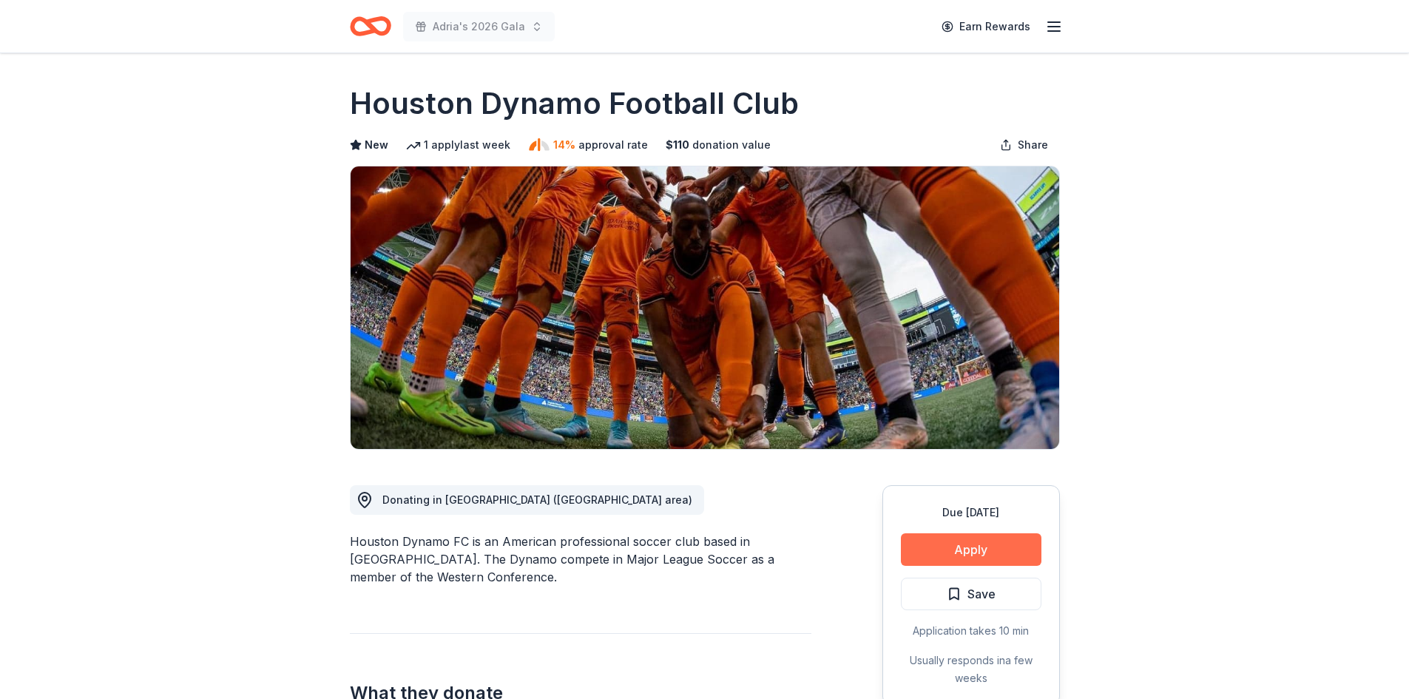
click at [962, 544] on button "Apply" at bounding box center [971, 549] width 141 height 33
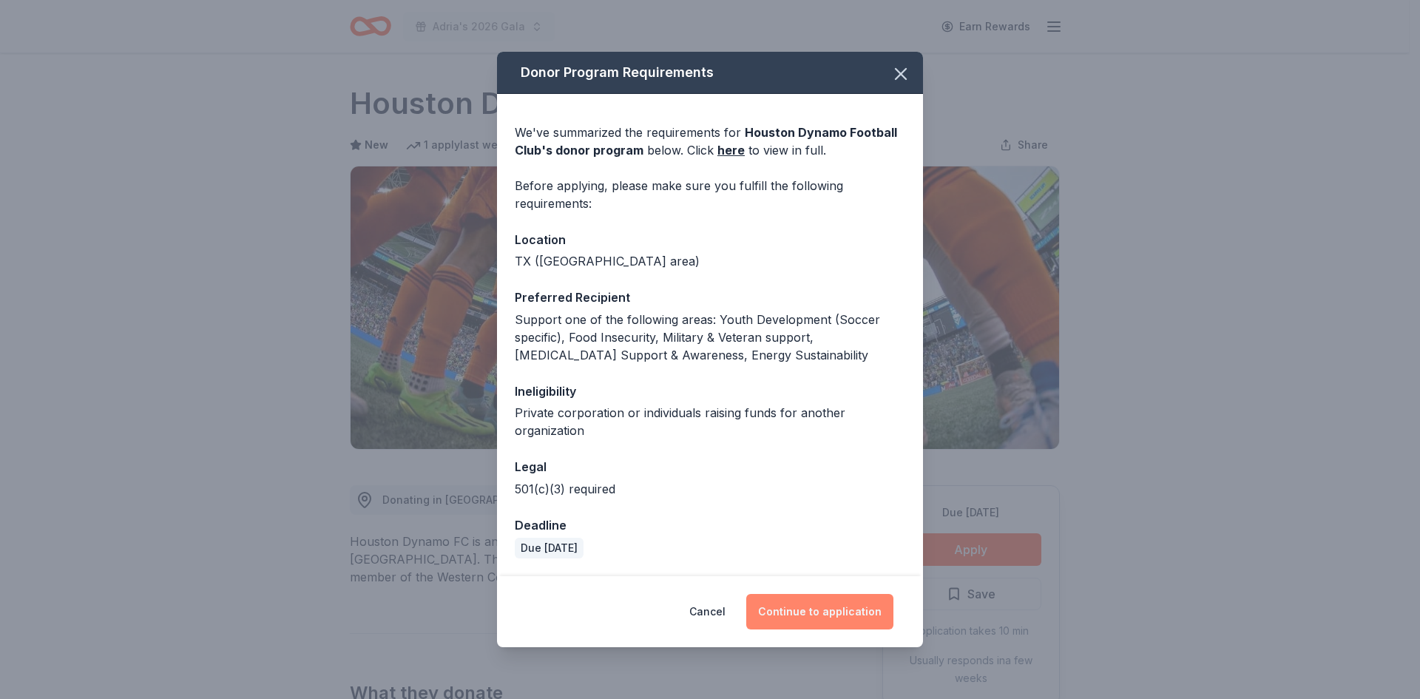
click at [812, 609] on button "Continue to application" at bounding box center [819, 611] width 147 height 35
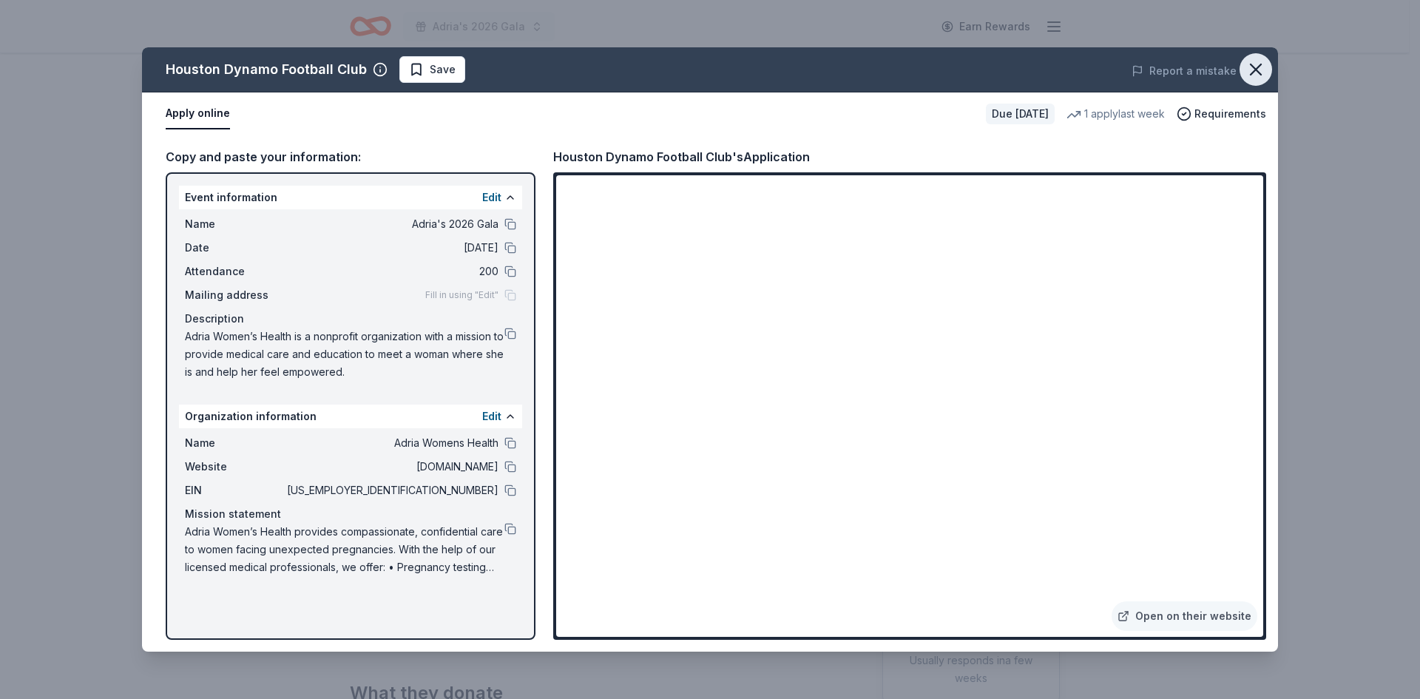
click at [1250, 71] on icon "button" at bounding box center [1255, 69] width 21 height 21
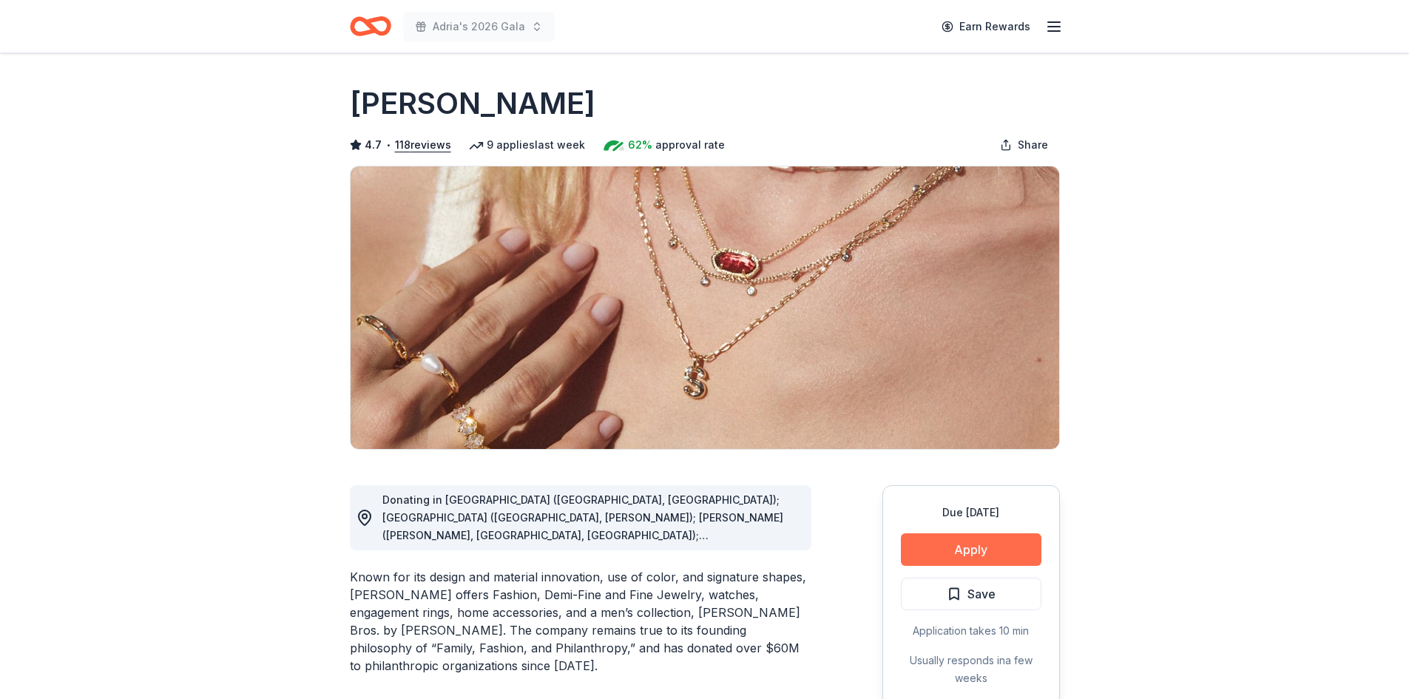
click at [964, 556] on button "Apply" at bounding box center [971, 549] width 141 height 33
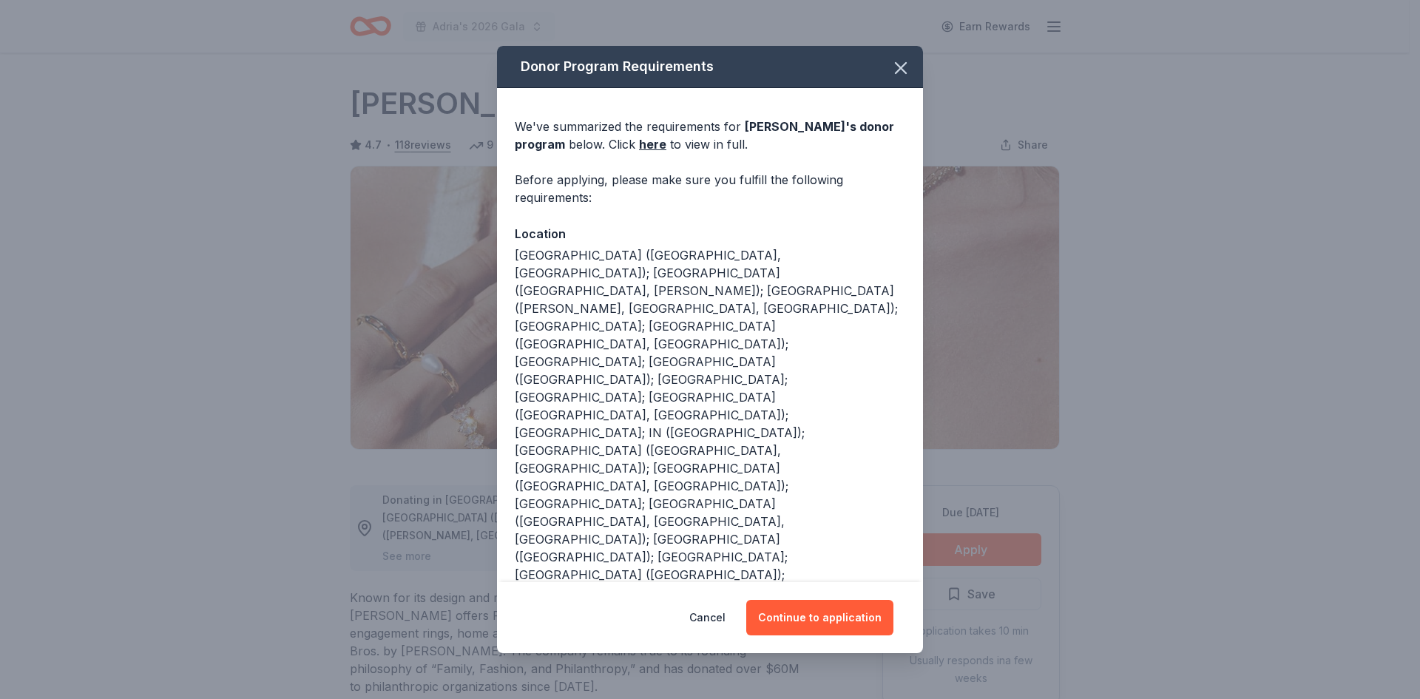
drag, startPoint x: 745, startPoint y: 516, endPoint x: 1239, endPoint y: 547, distance: 495.7
click at [1239, 547] on div "Donor Program Requirements We've summarized the requirements for [PERSON_NAME] …" at bounding box center [710, 349] width 1420 height 699
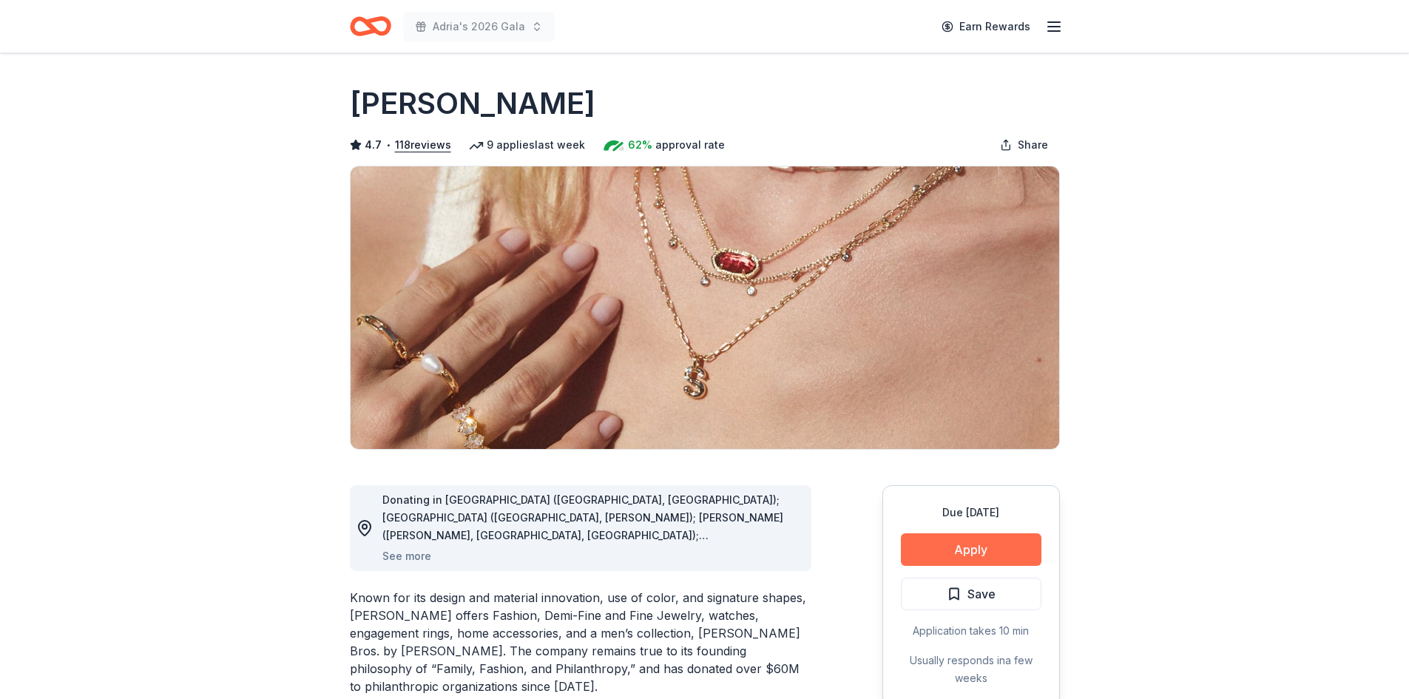
click at [1004, 553] on button "Apply" at bounding box center [971, 549] width 141 height 33
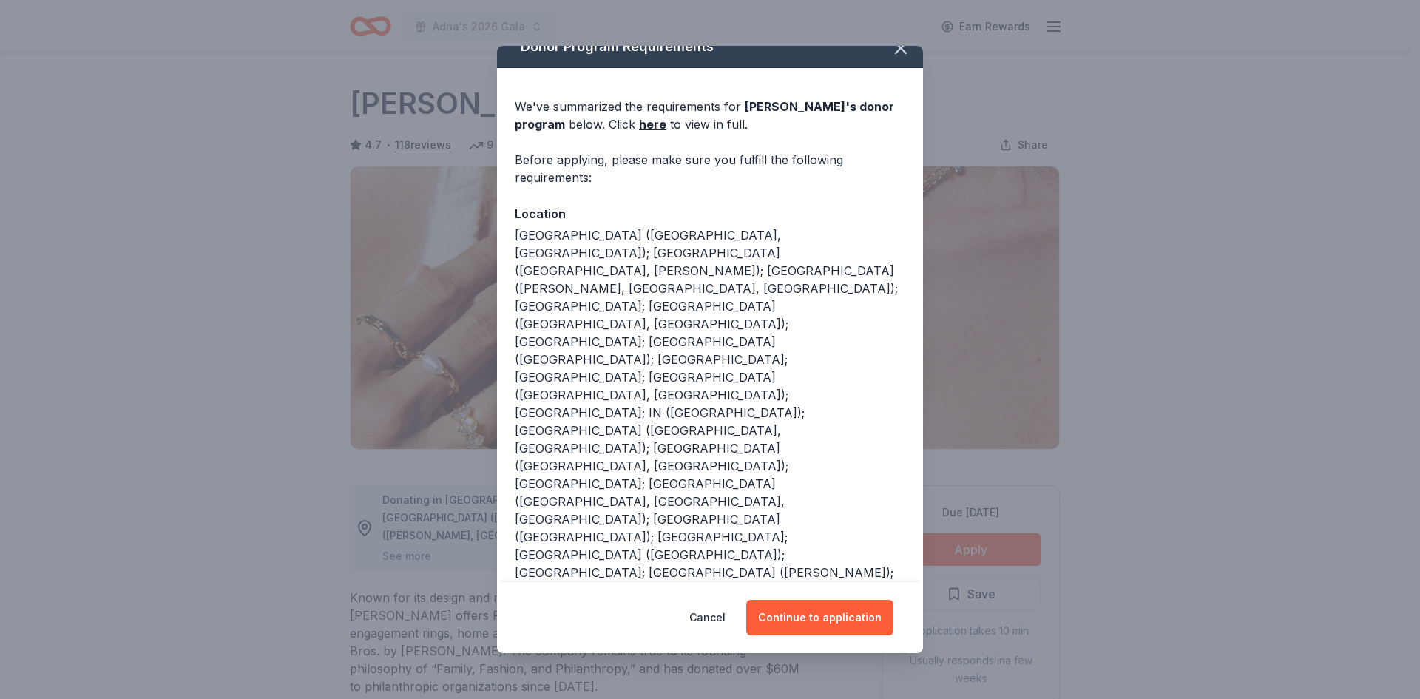
scroll to position [39, 0]
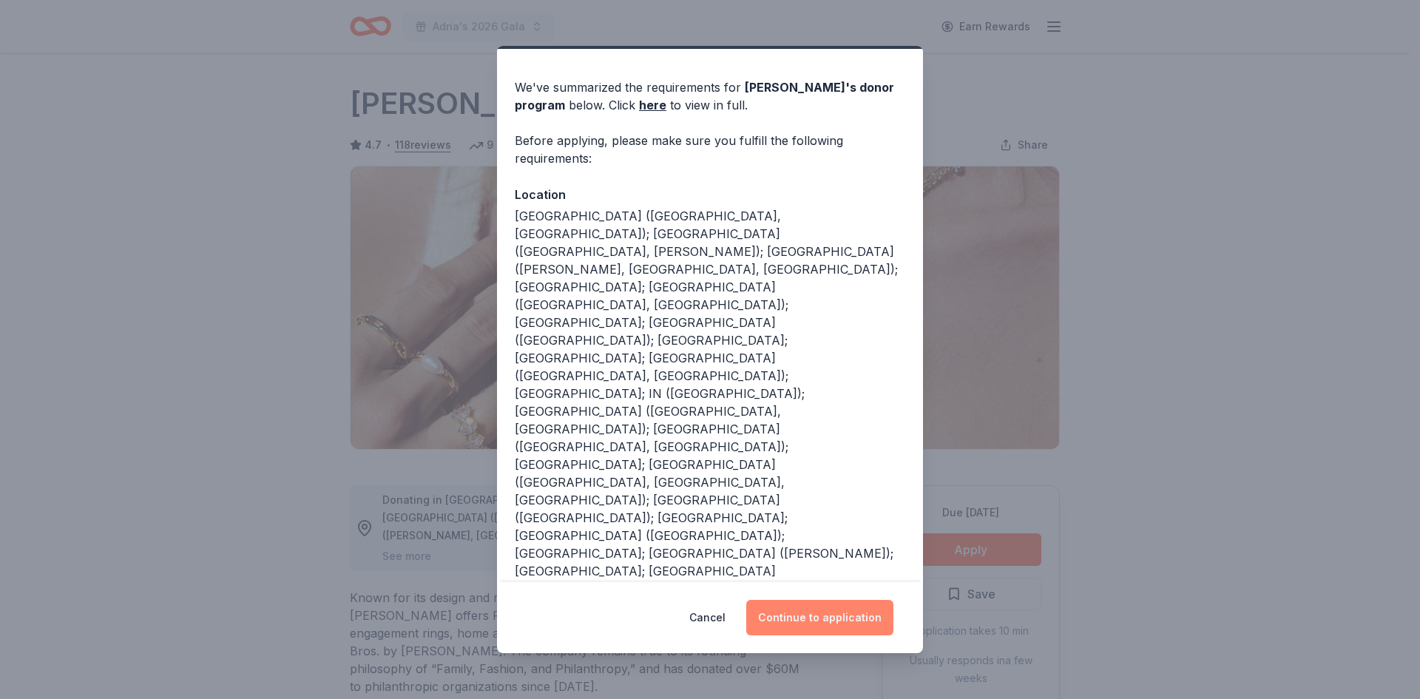
click at [787, 612] on button "Continue to application" at bounding box center [819, 617] width 147 height 35
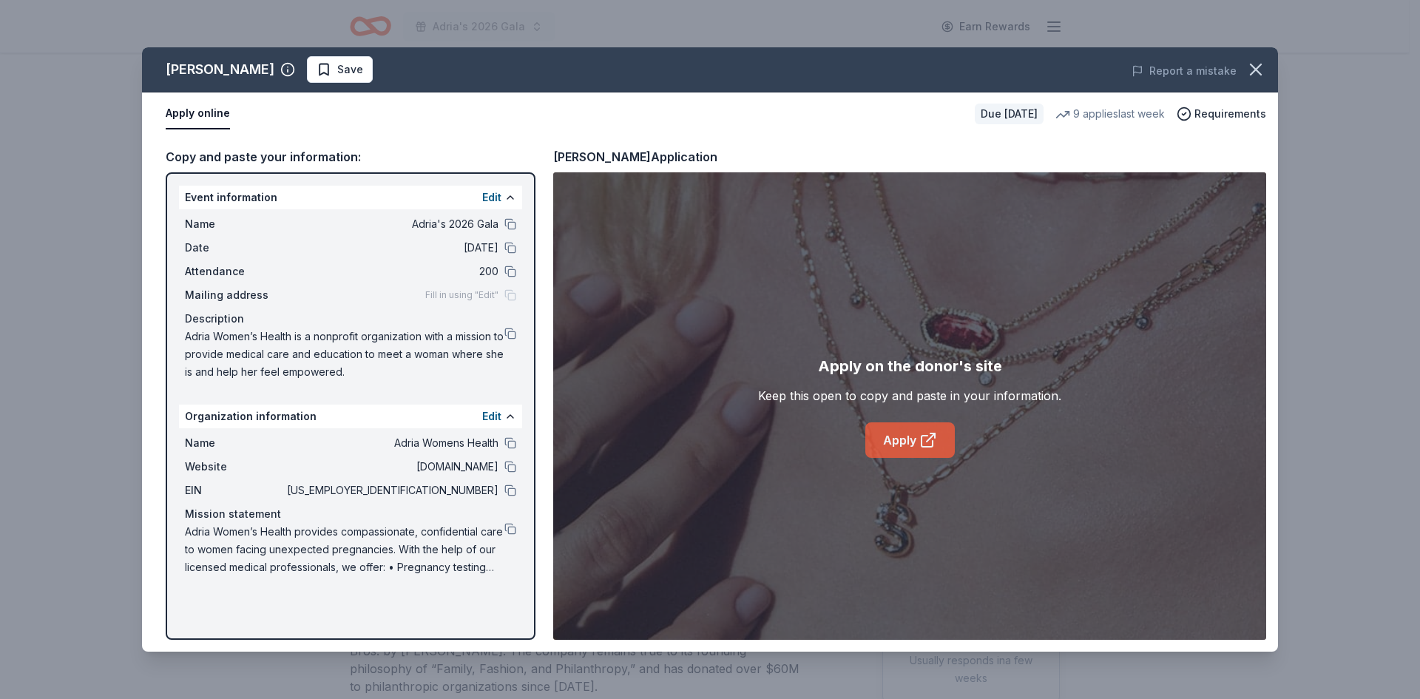
click at [899, 442] on link "Apply" at bounding box center [909, 439] width 89 height 35
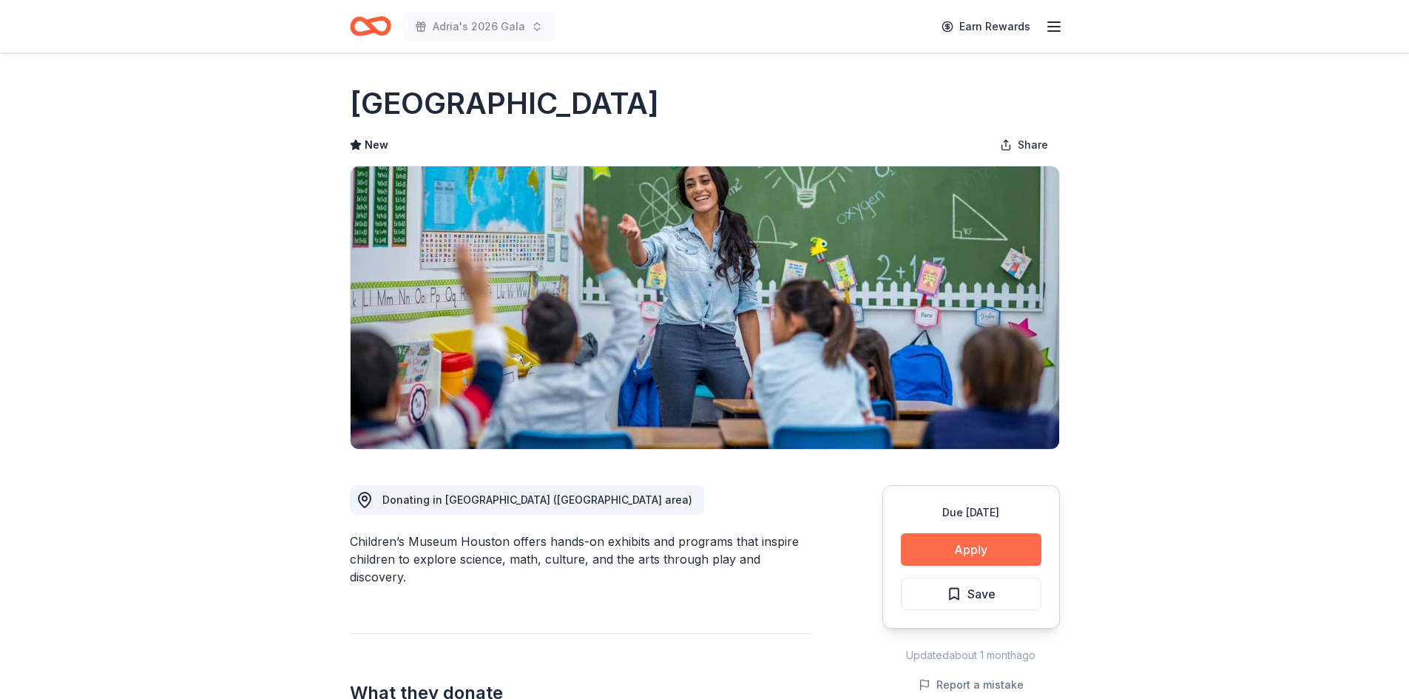
click at [966, 542] on button "Apply" at bounding box center [971, 549] width 141 height 33
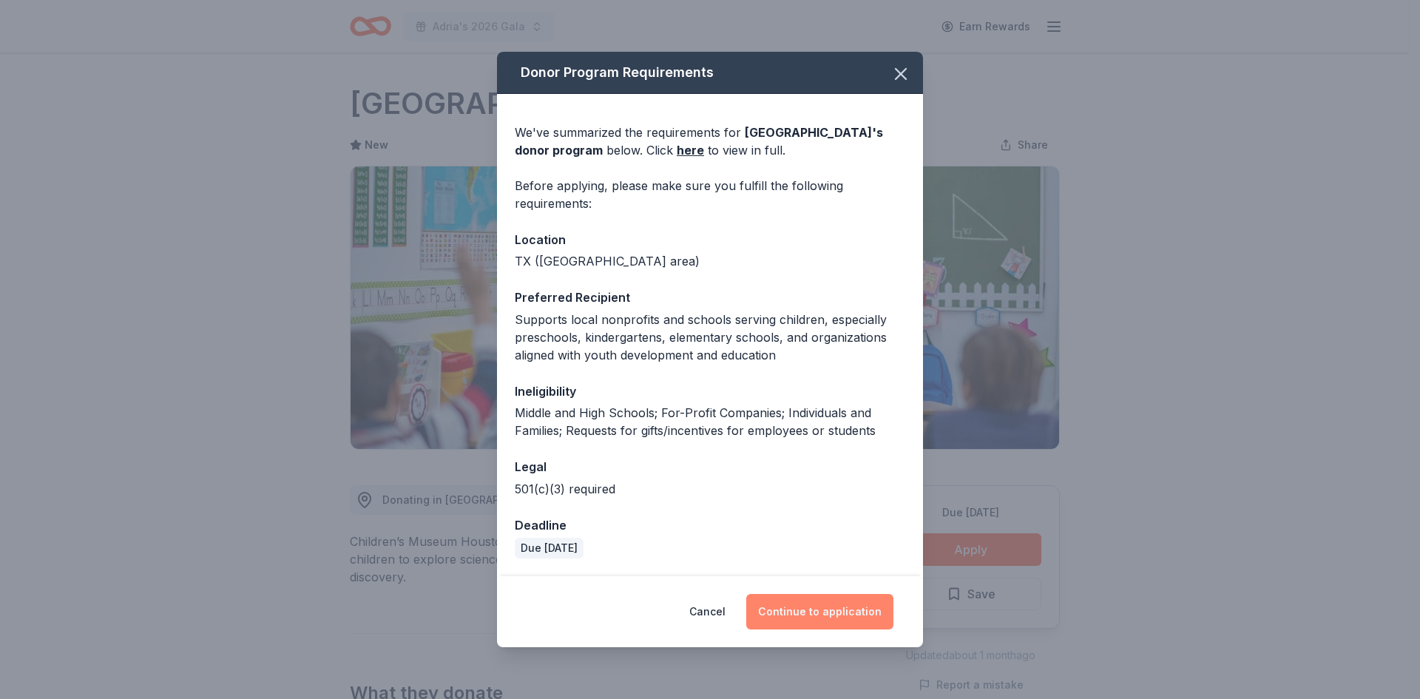
click at [825, 608] on button "Continue to application" at bounding box center [819, 611] width 147 height 35
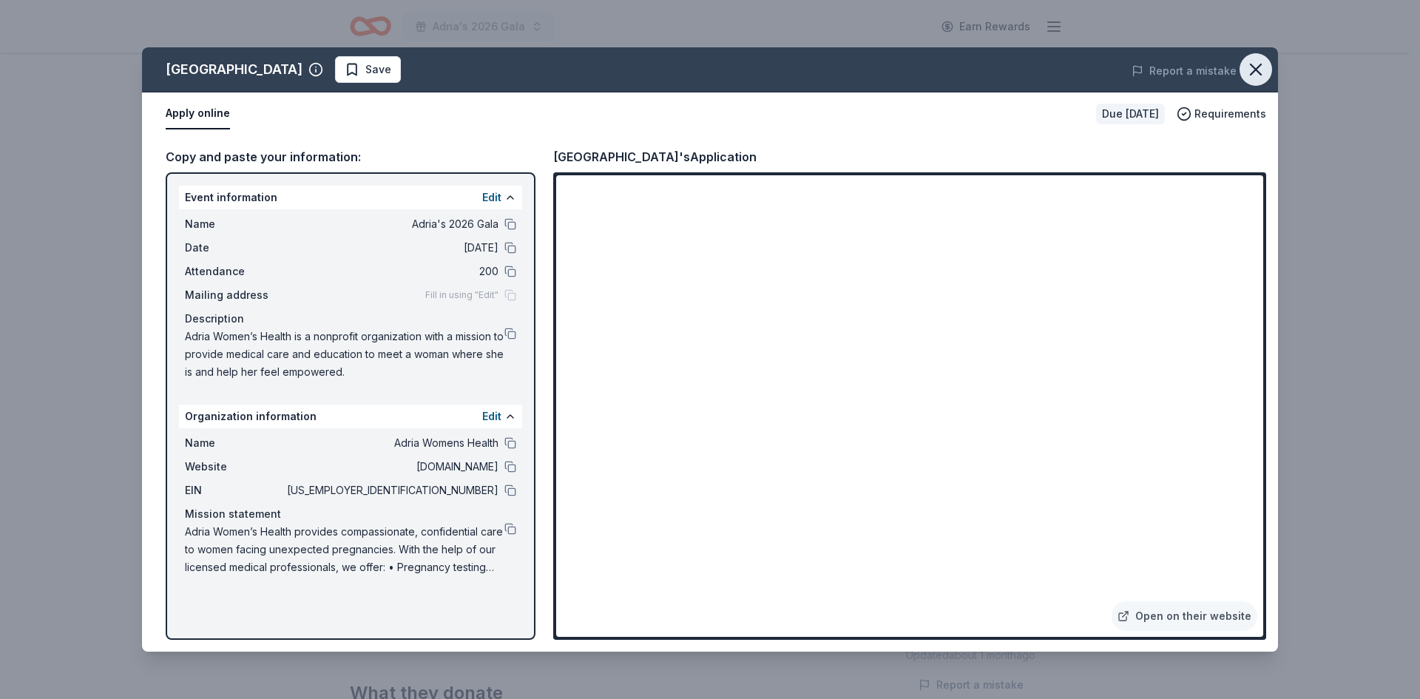
click at [1255, 70] on icon "button" at bounding box center [1256, 69] width 10 height 10
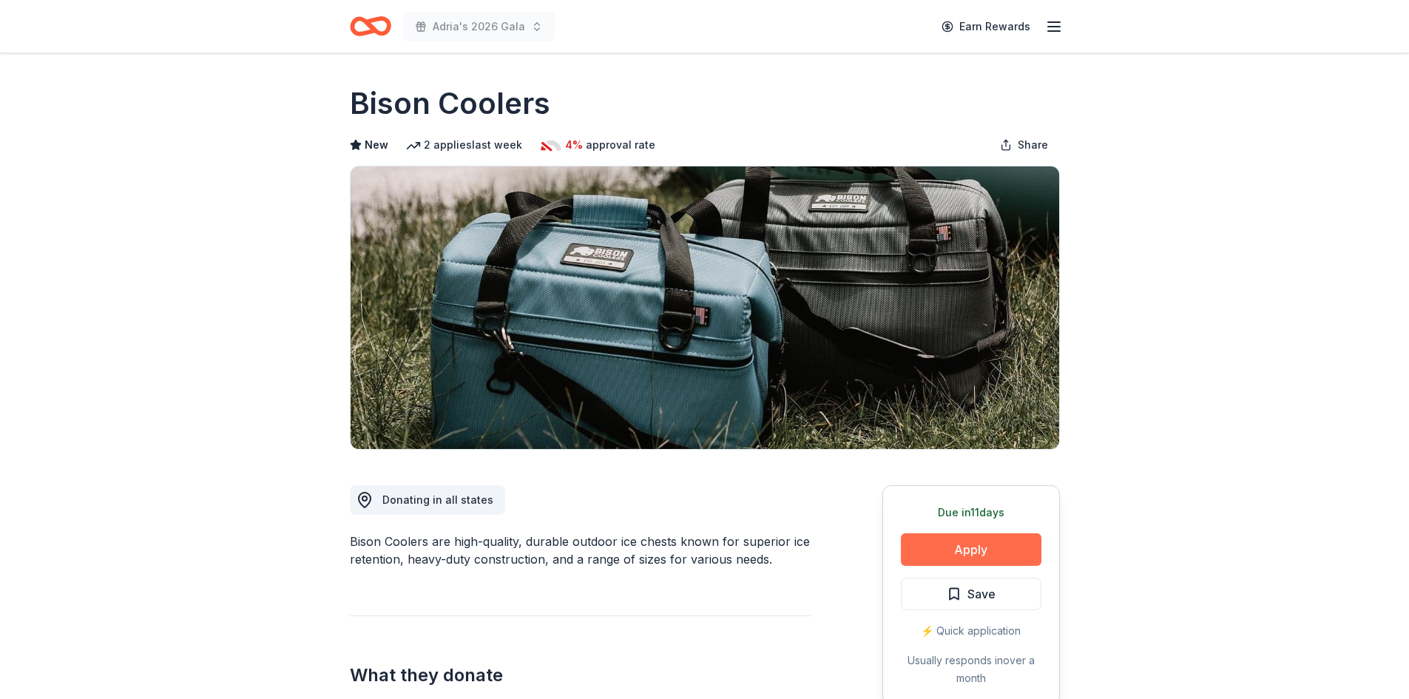
click at [973, 547] on button "Apply" at bounding box center [971, 549] width 141 height 33
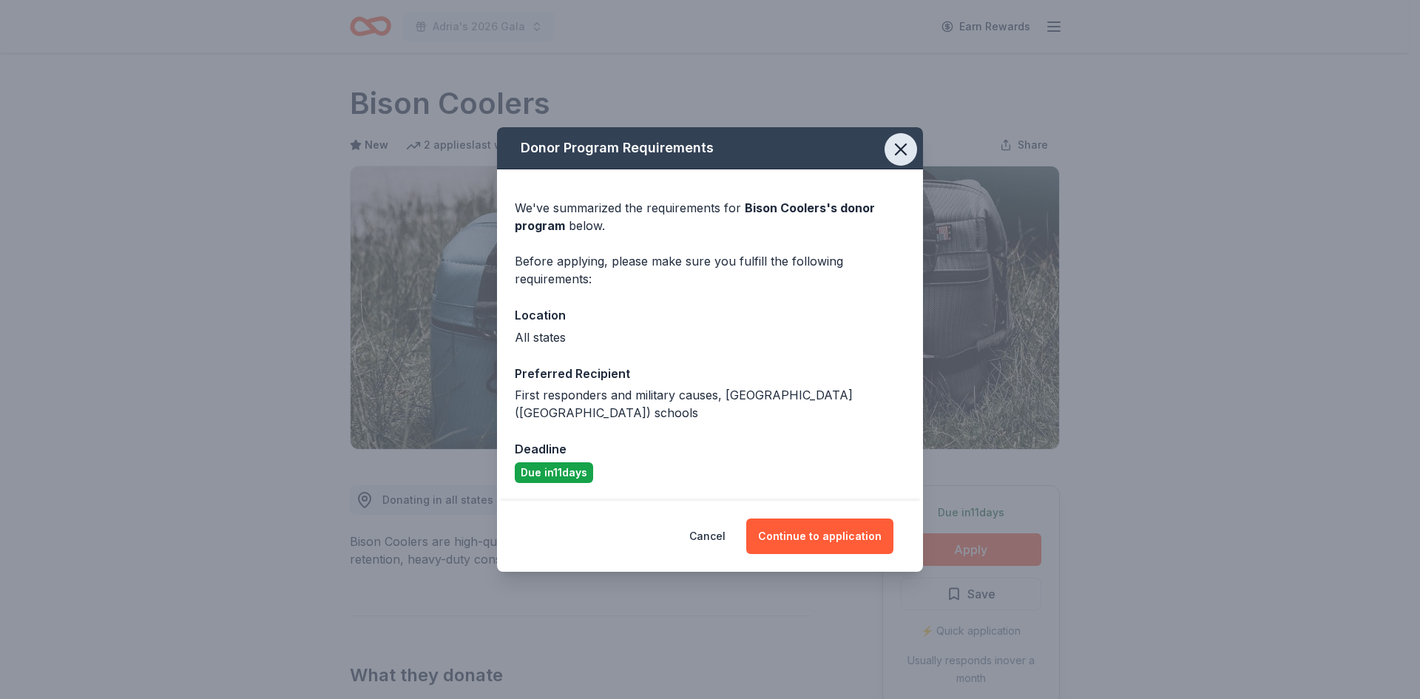
click at [901, 149] on icon "button" at bounding box center [900, 149] width 21 height 21
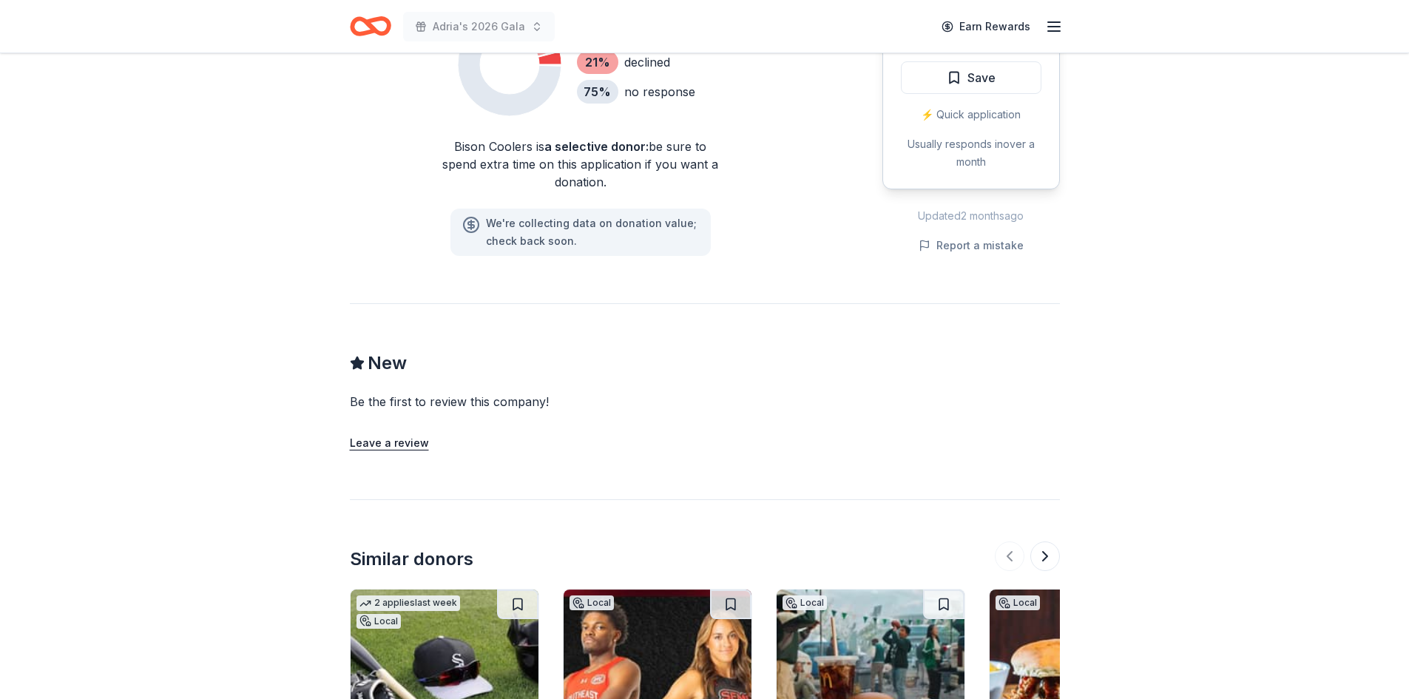
scroll to position [1257, 0]
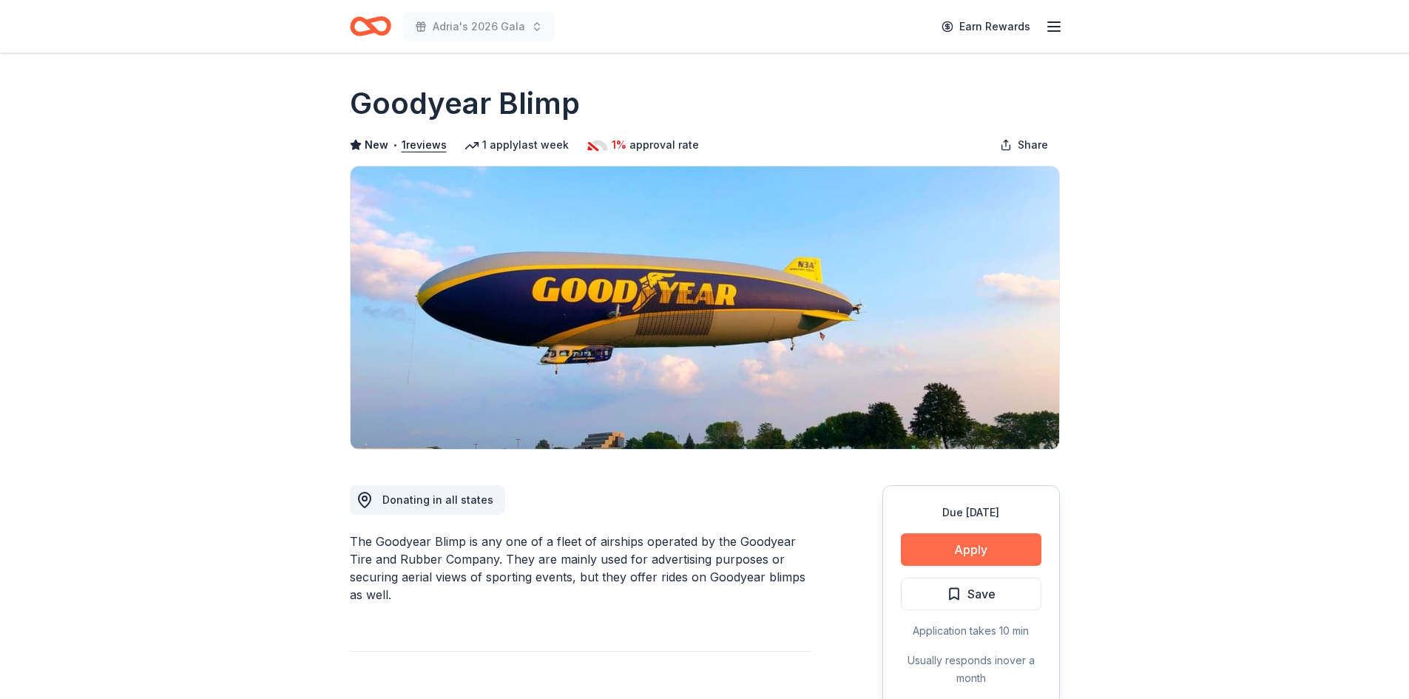
click at [924, 547] on button "Apply" at bounding box center [971, 549] width 141 height 33
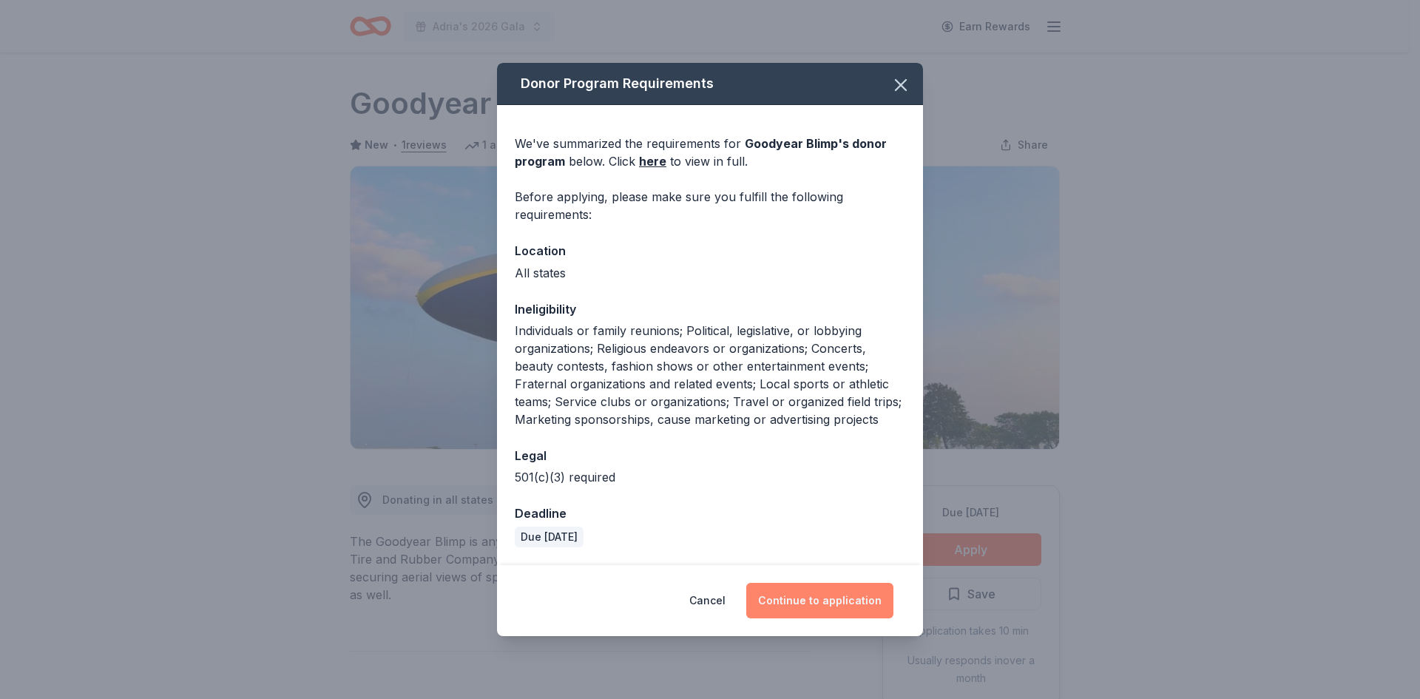
click at [810, 595] on button "Continue to application" at bounding box center [819, 600] width 147 height 35
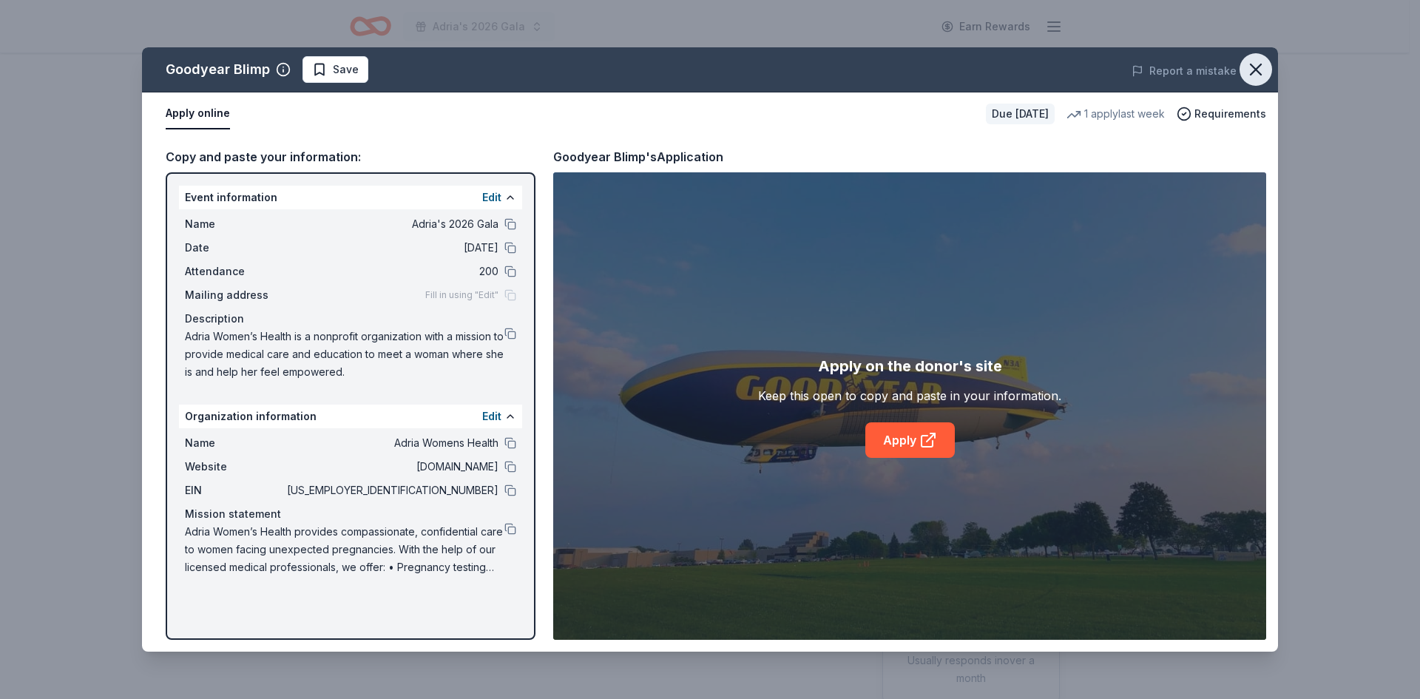
click at [1256, 61] on icon "button" at bounding box center [1255, 69] width 21 height 21
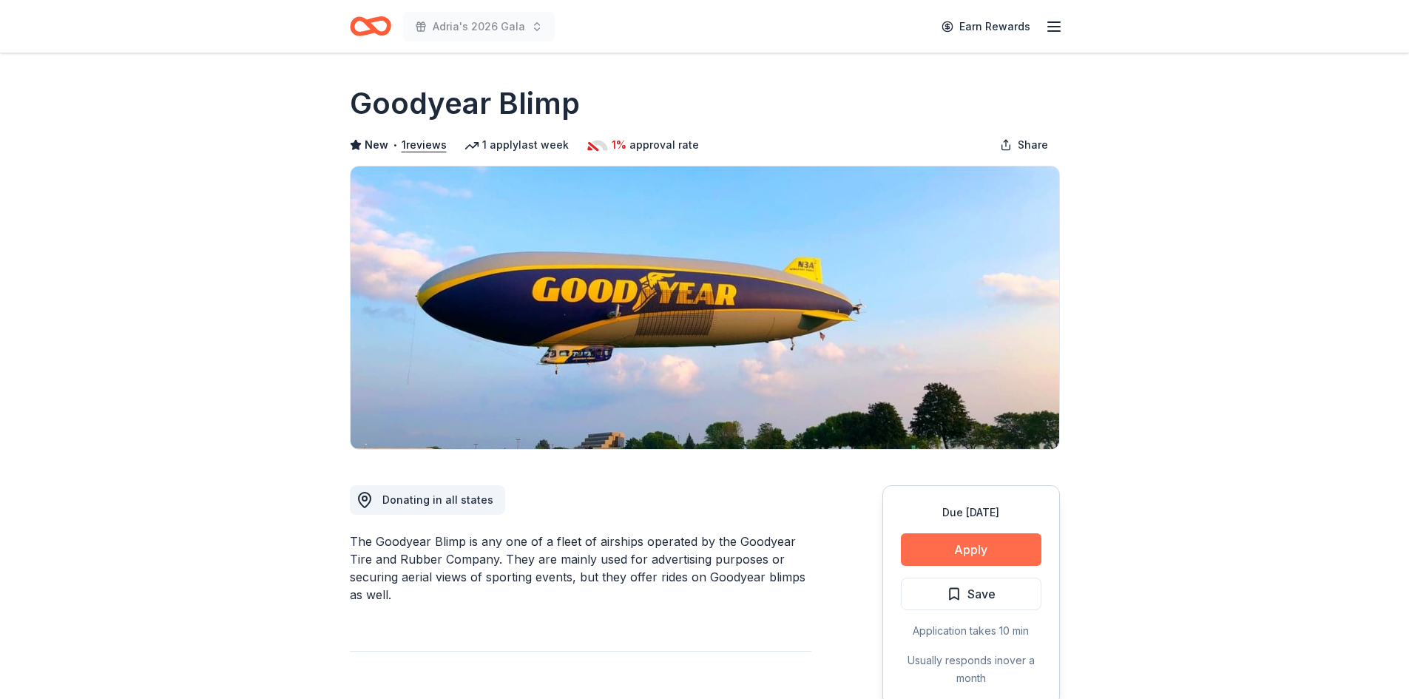
click at [955, 535] on button "Apply" at bounding box center [971, 549] width 141 height 33
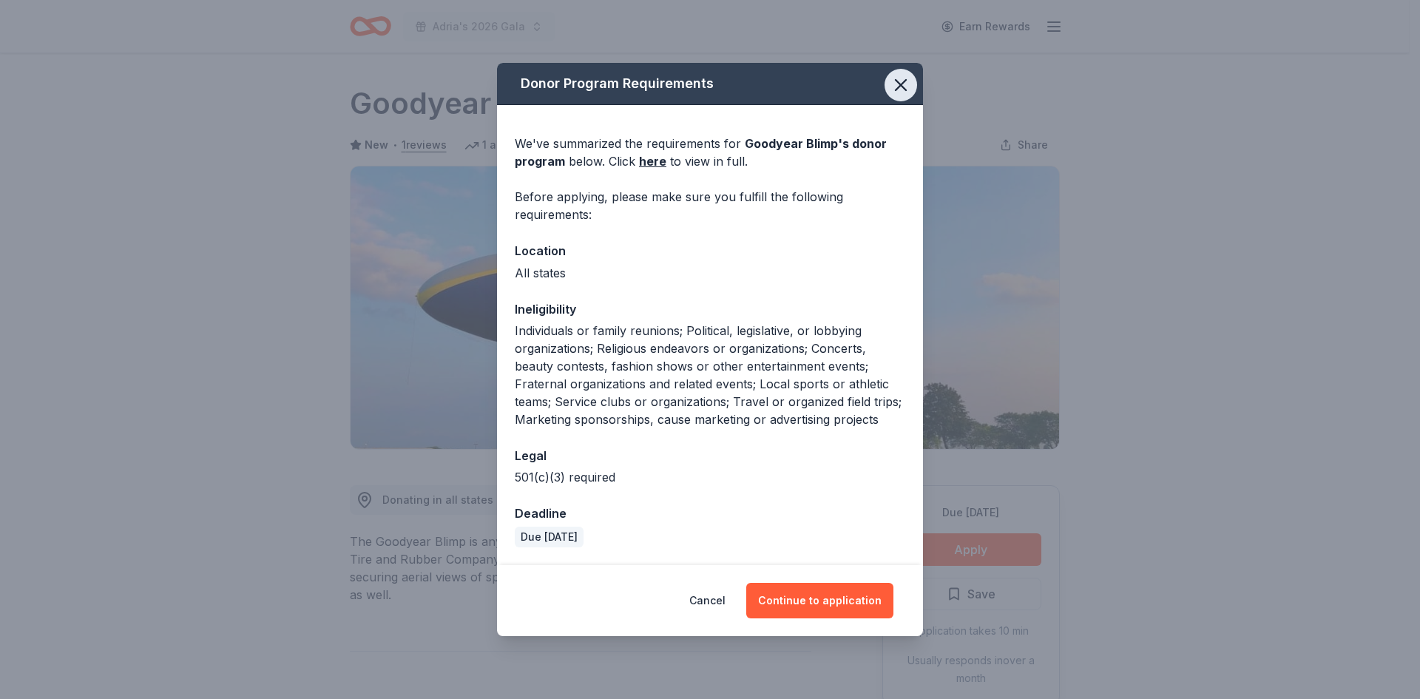
click at [904, 77] on icon "button" at bounding box center [900, 85] width 21 height 21
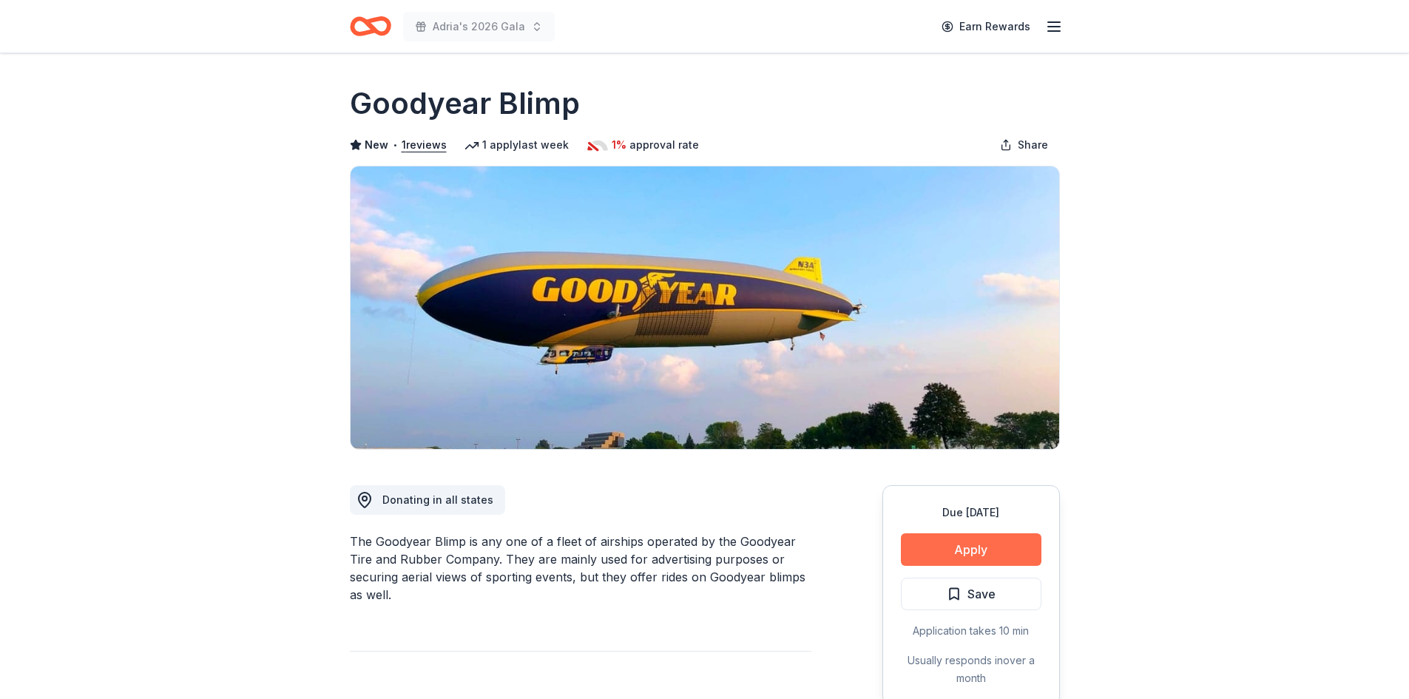
click at [936, 559] on button "Apply" at bounding box center [971, 549] width 141 height 33
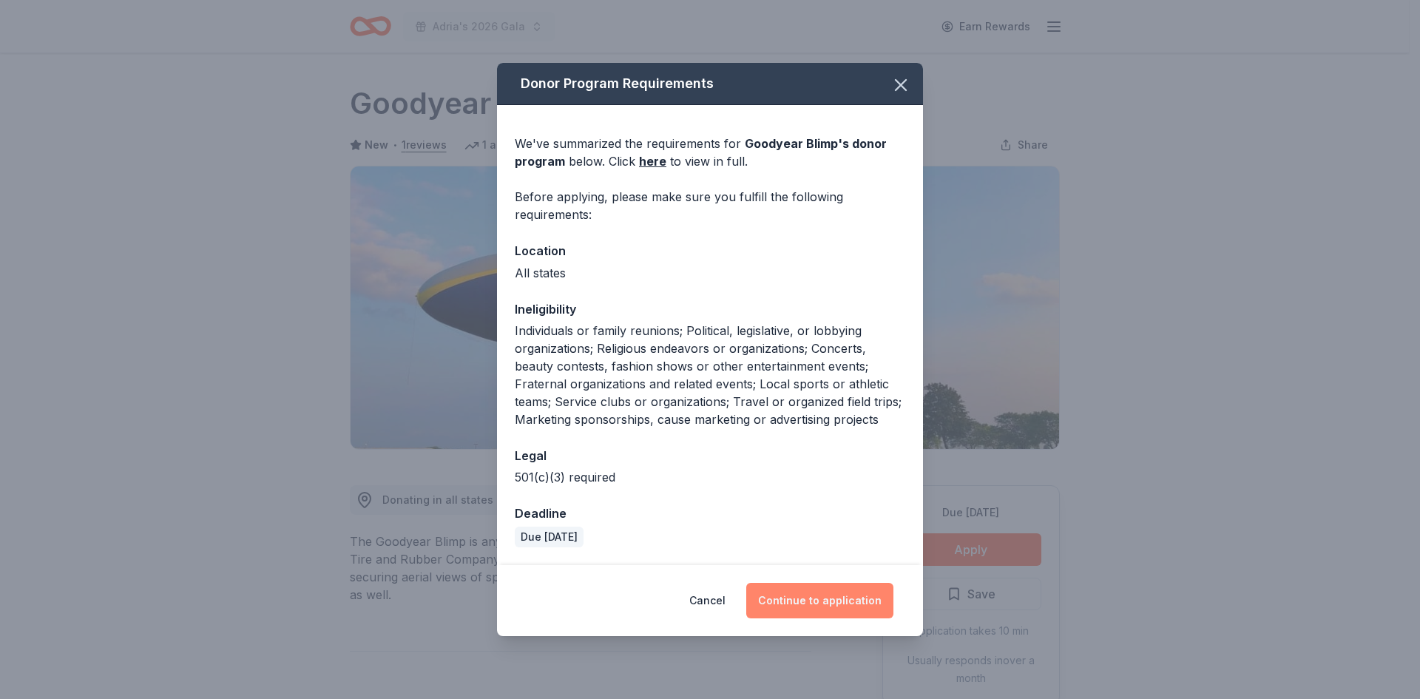
click at [804, 608] on button "Continue to application" at bounding box center [819, 600] width 147 height 35
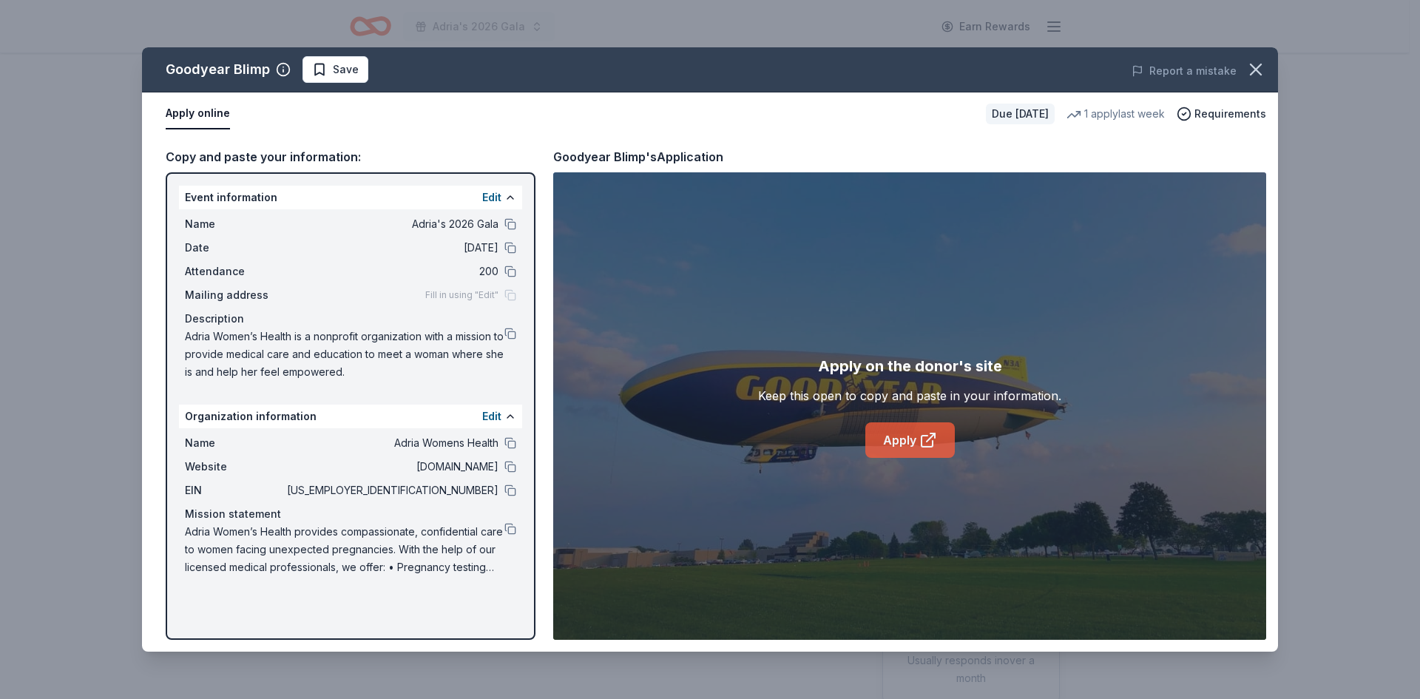
click at [934, 433] on icon at bounding box center [931, 437] width 8 height 8
click at [339, 70] on span "Save" at bounding box center [346, 70] width 26 height 18
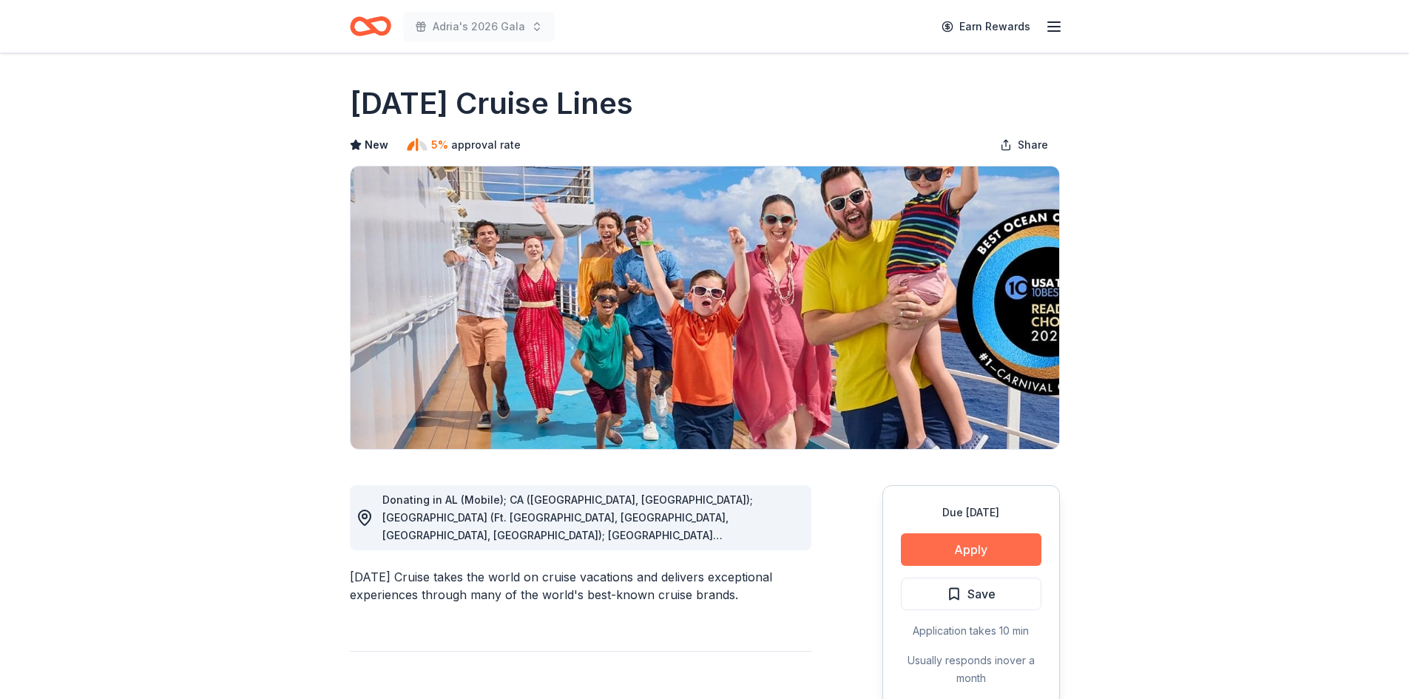
click at [981, 549] on button "Apply" at bounding box center [971, 549] width 141 height 33
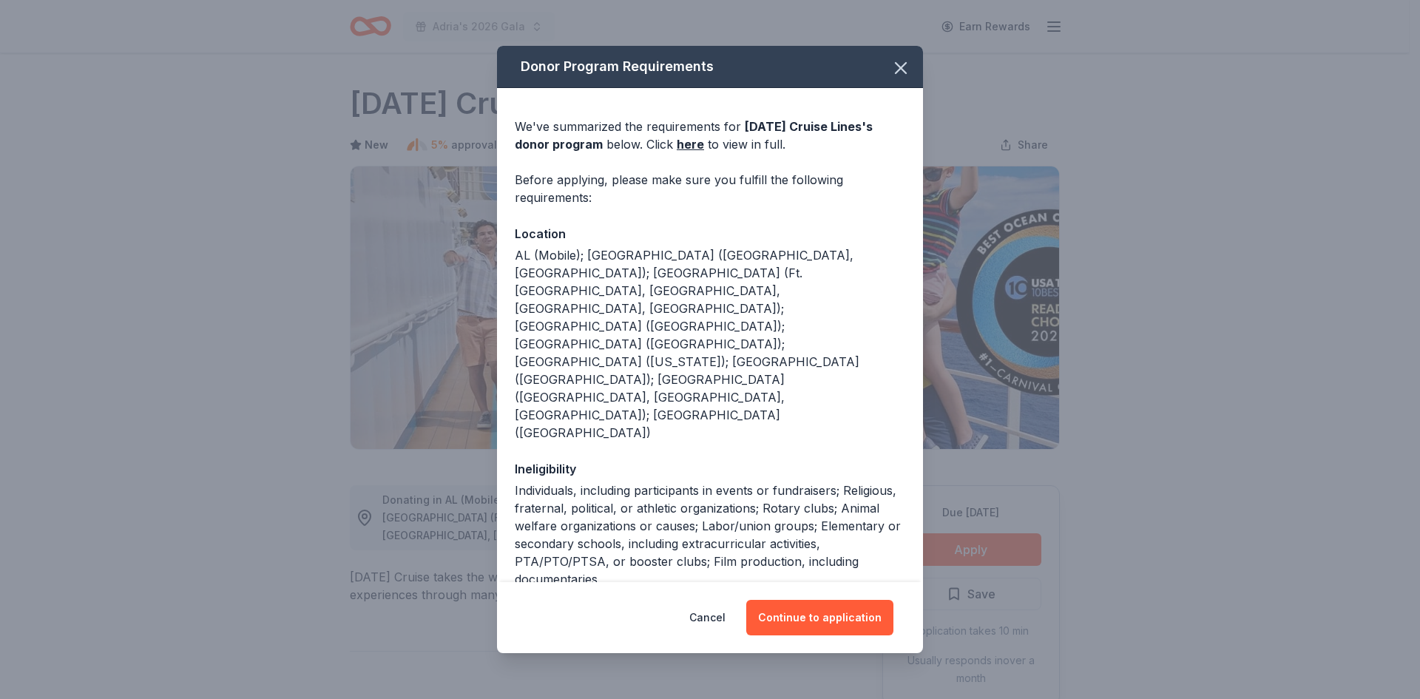
scroll to position [18, 0]
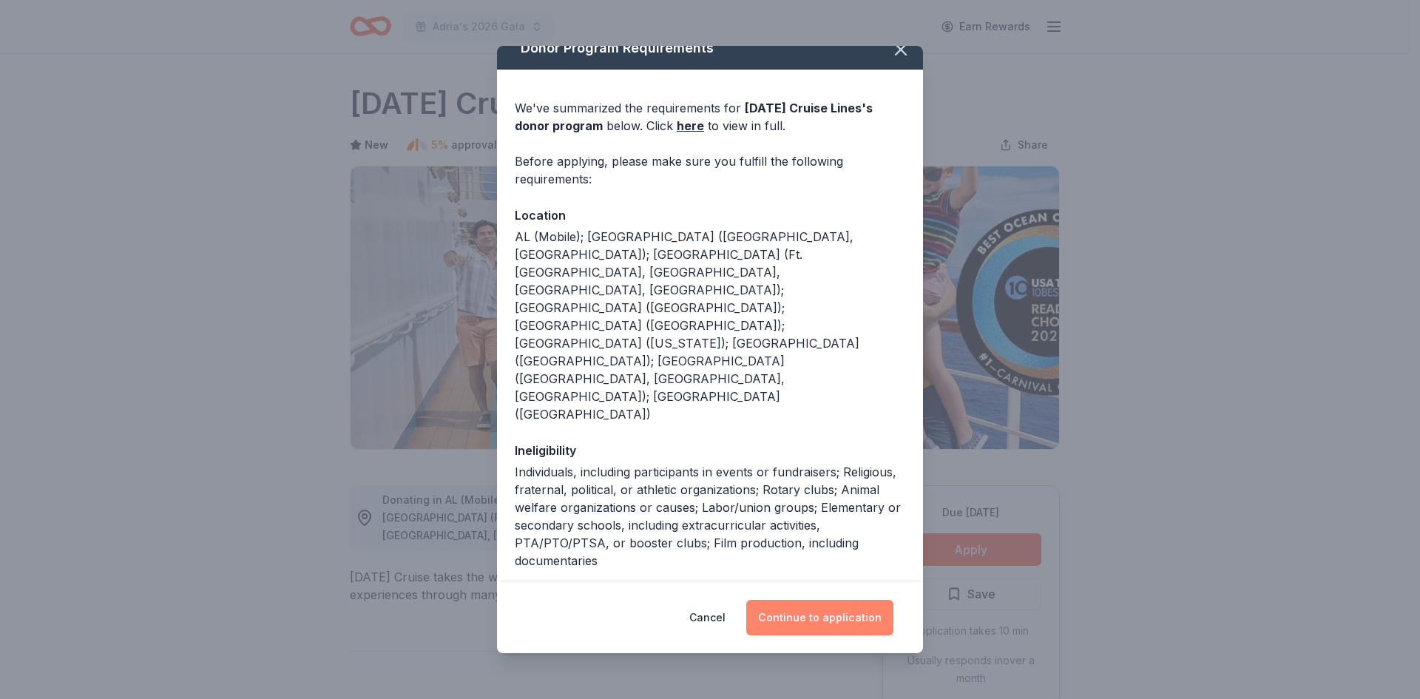
click at [839, 614] on button "Continue to application" at bounding box center [819, 617] width 147 height 35
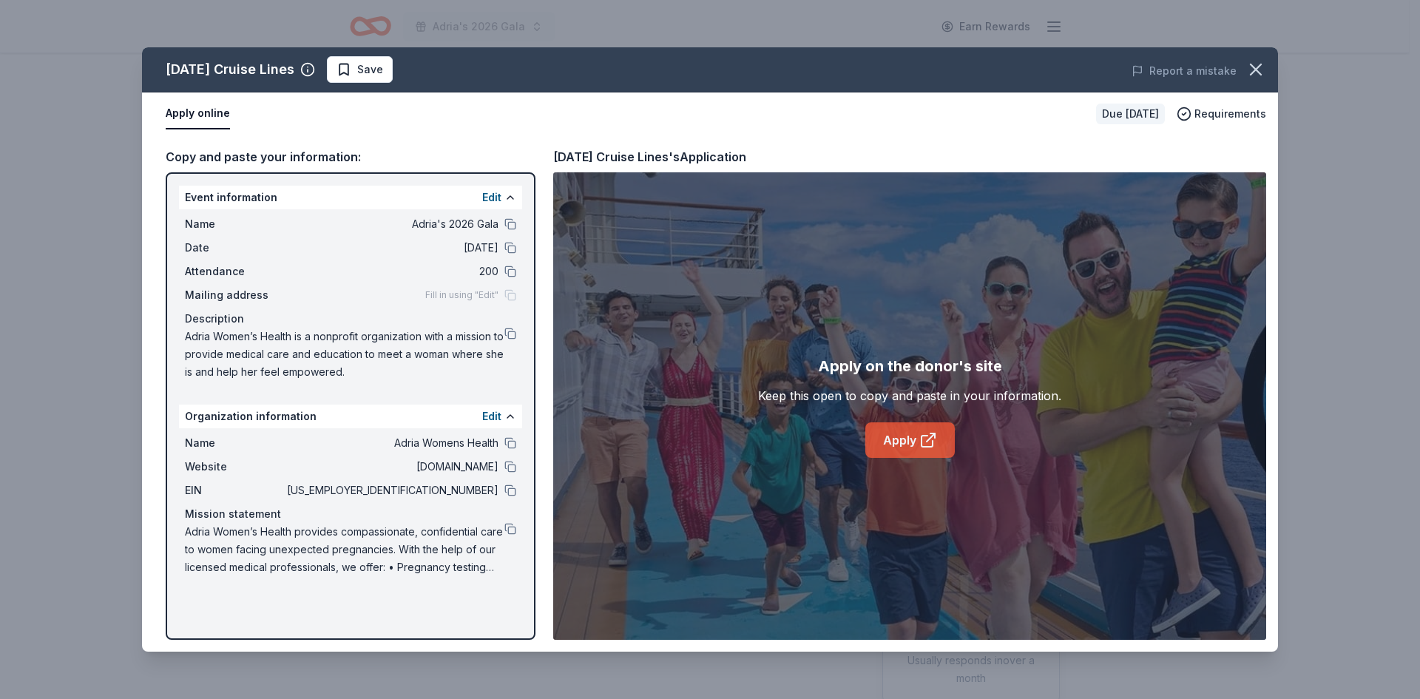
click at [925, 434] on icon at bounding box center [928, 440] width 18 height 18
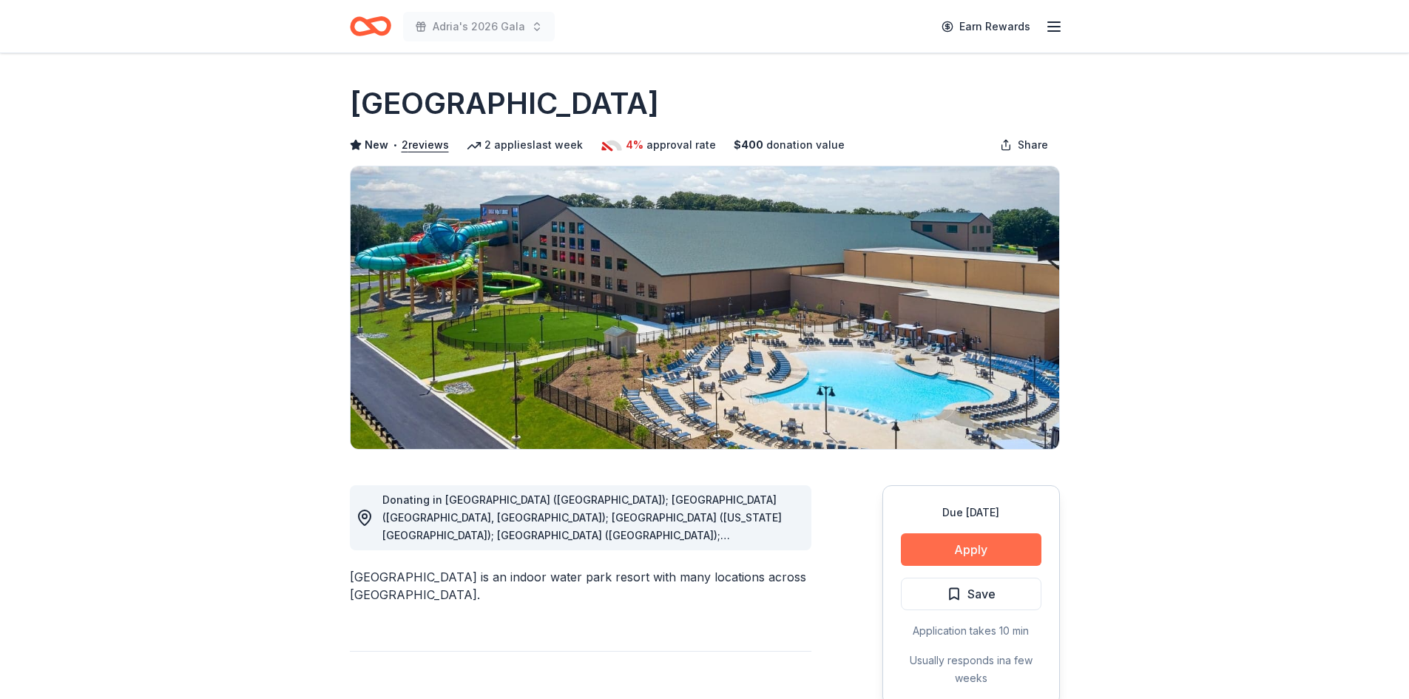
click at [942, 555] on button "Apply" at bounding box center [971, 549] width 141 height 33
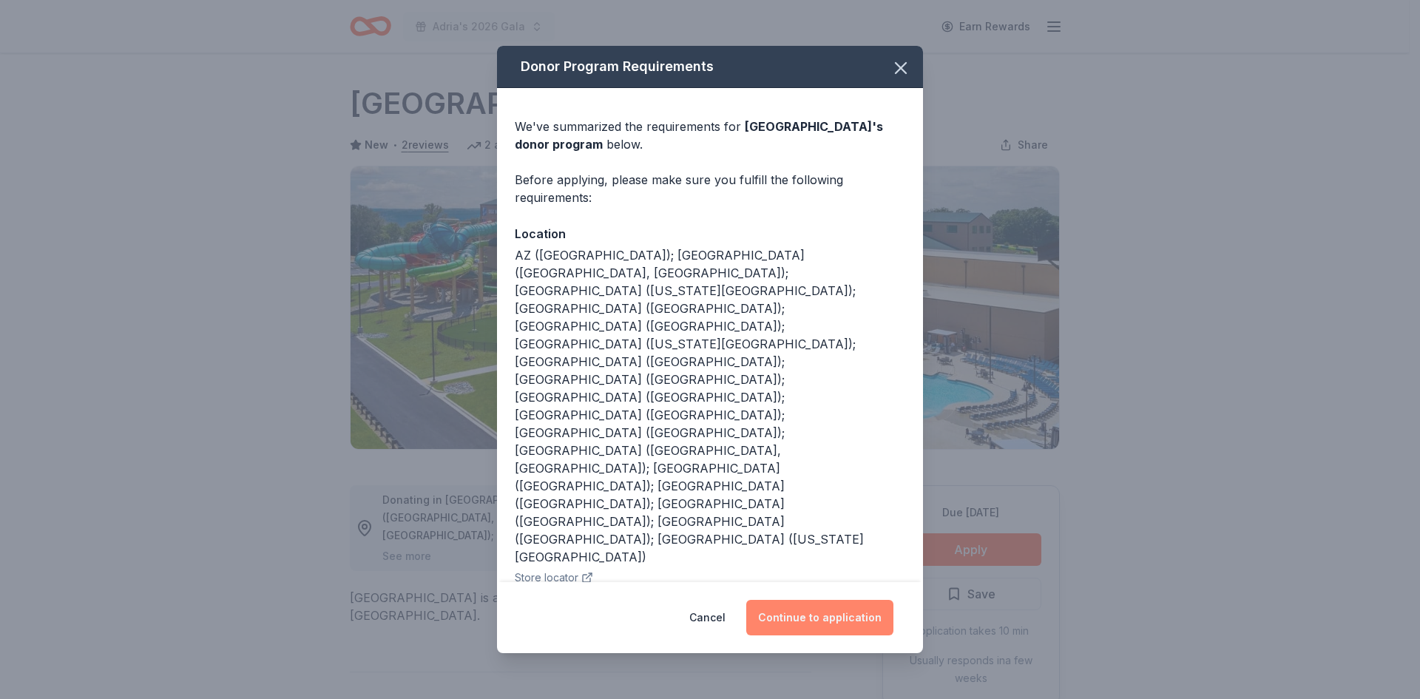
click at [805, 608] on button "Continue to application" at bounding box center [819, 617] width 147 height 35
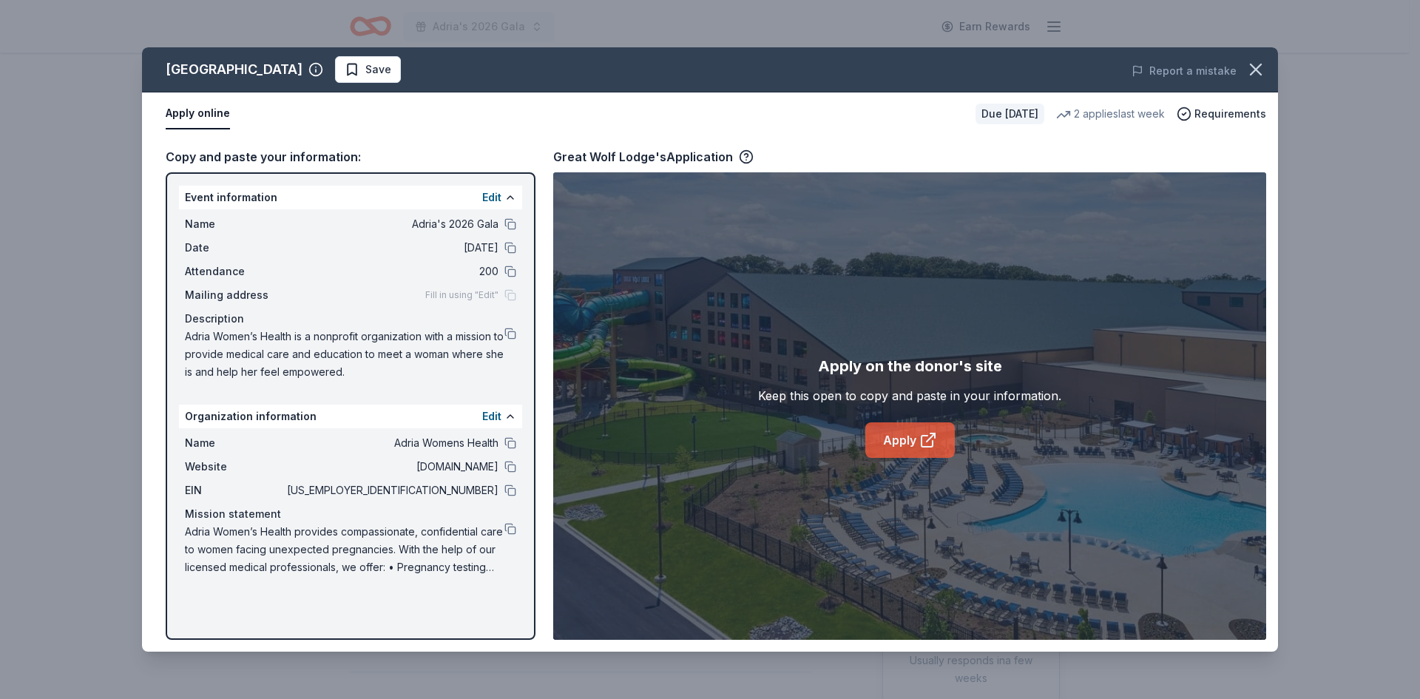
click at [903, 442] on link "Apply" at bounding box center [909, 439] width 89 height 35
click at [365, 74] on span "Save" at bounding box center [378, 70] width 26 height 18
click at [1267, 72] on button "button" at bounding box center [1255, 69] width 33 height 33
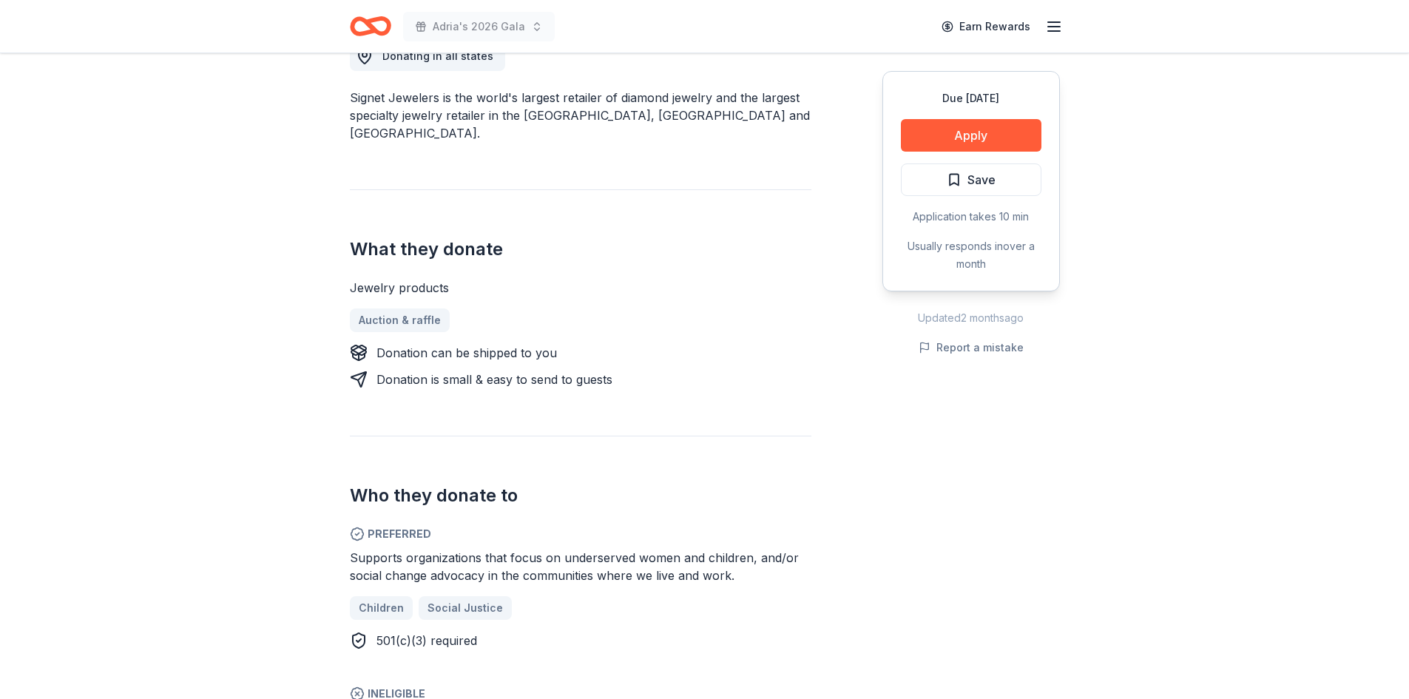
scroll to position [666, 0]
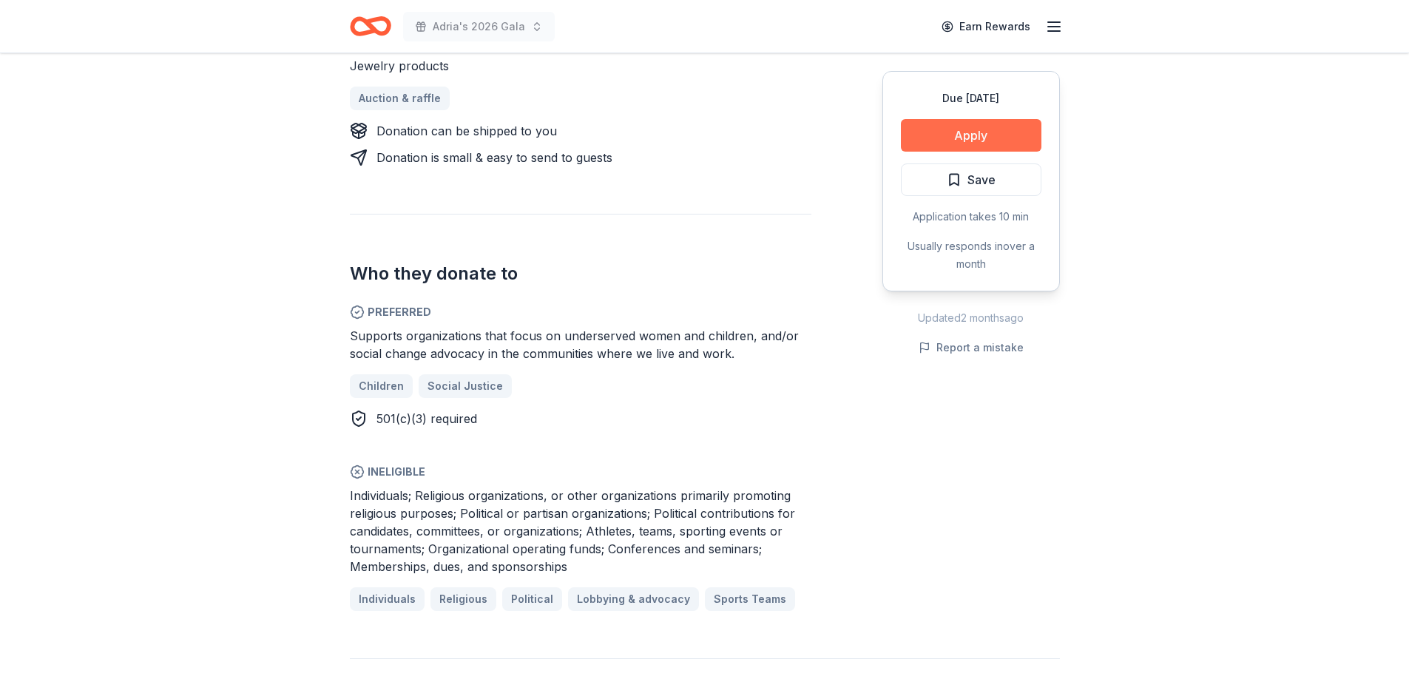
click at [975, 134] on button "Apply" at bounding box center [971, 135] width 141 height 33
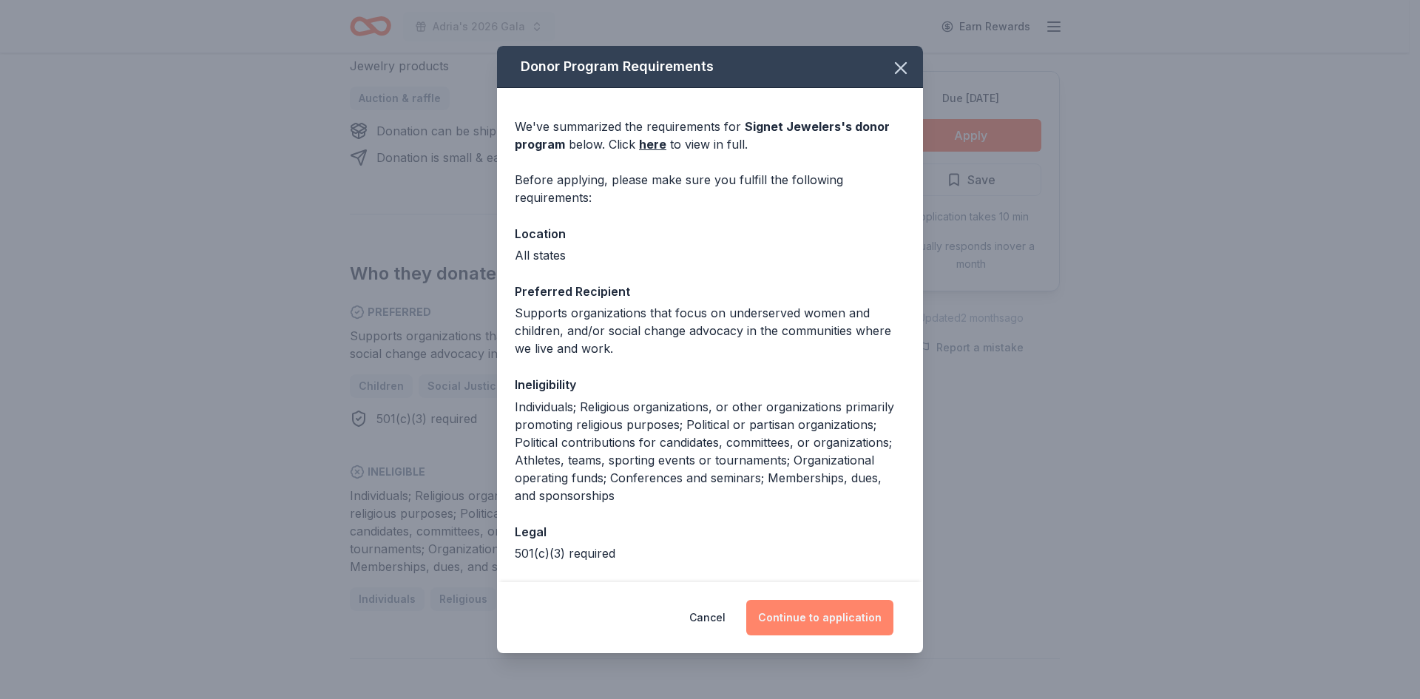
click at [799, 619] on button "Continue to application" at bounding box center [819, 617] width 147 height 35
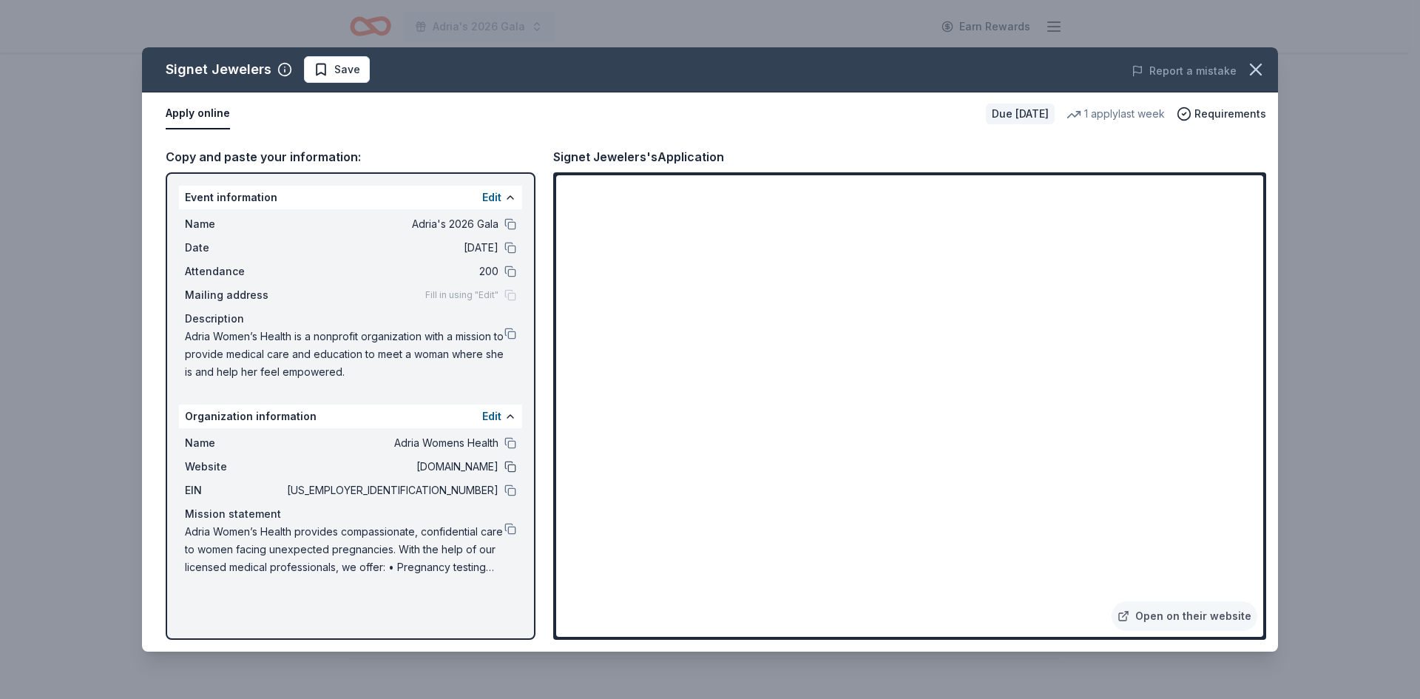
click at [512, 468] on button at bounding box center [510, 467] width 12 height 12
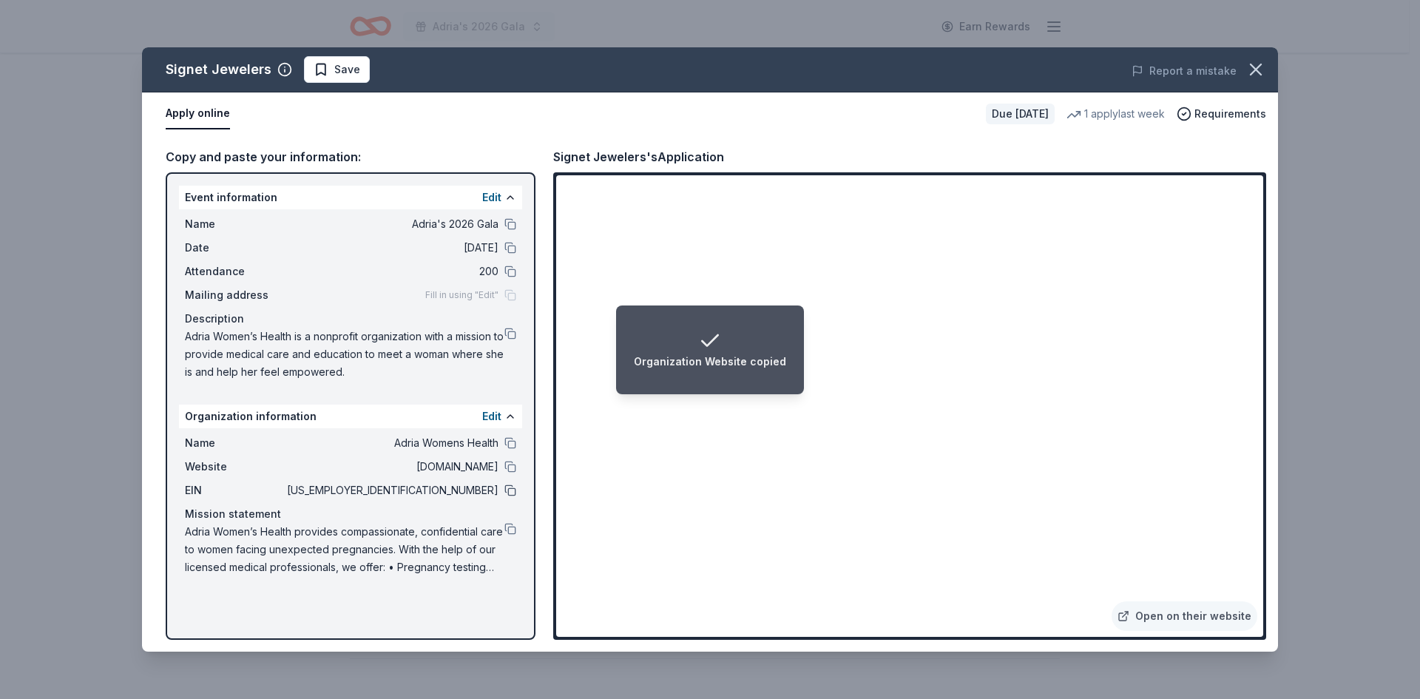
click at [513, 493] on button at bounding box center [510, 490] width 12 height 12
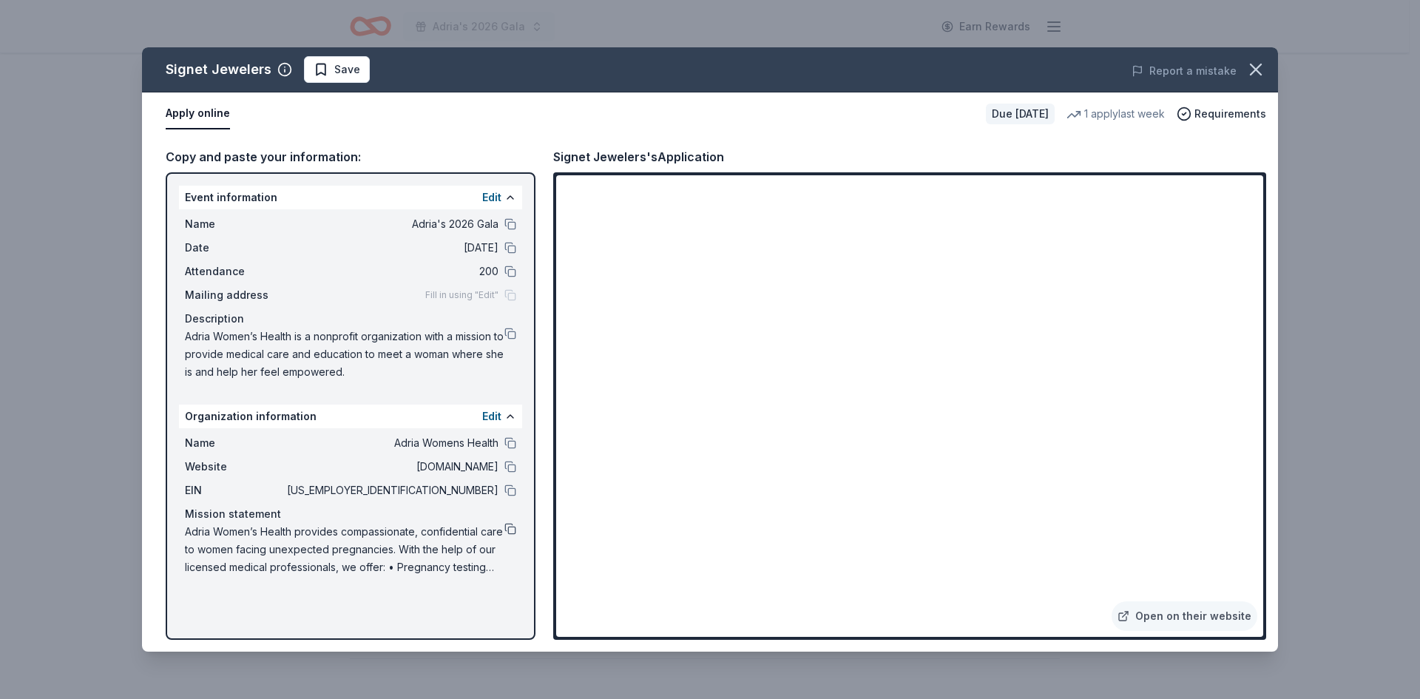
click at [512, 530] on button at bounding box center [510, 529] width 12 height 12
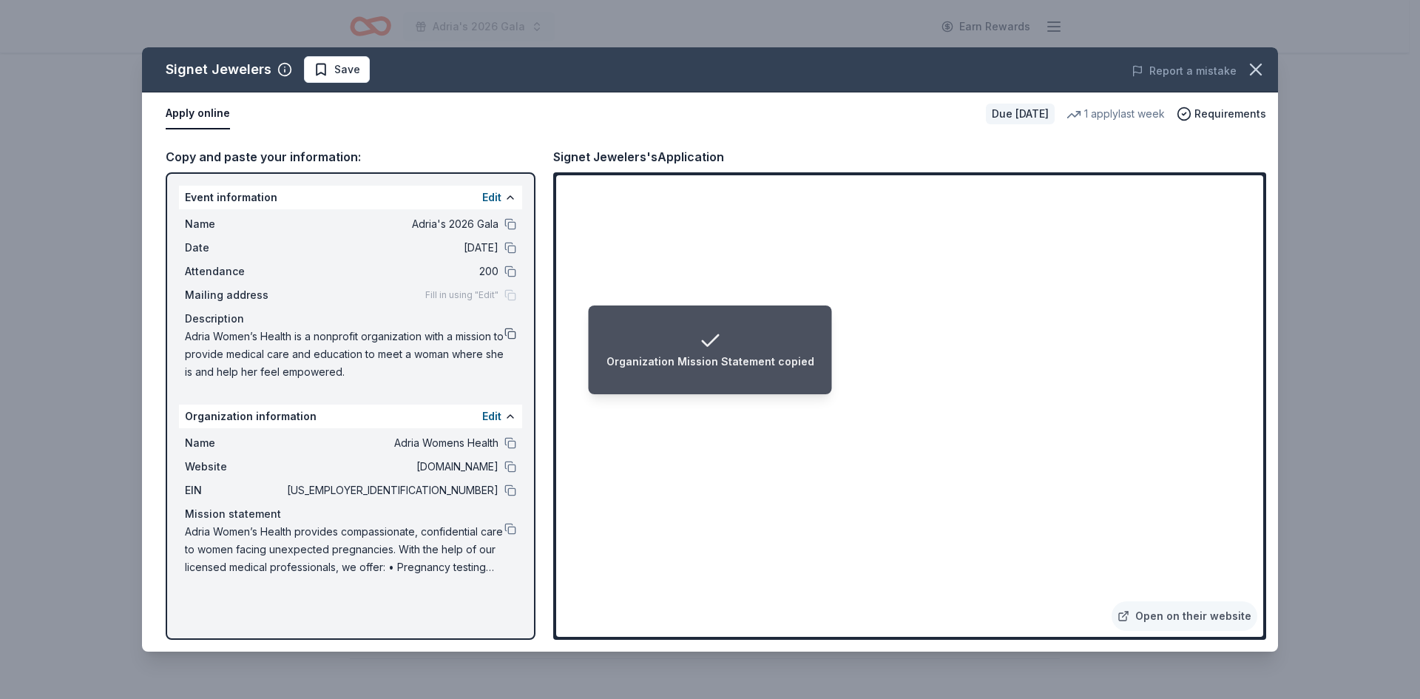
click at [512, 333] on button at bounding box center [510, 334] width 12 height 12
click at [512, 526] on button at bounding box center [510, 529] width 12 height 12
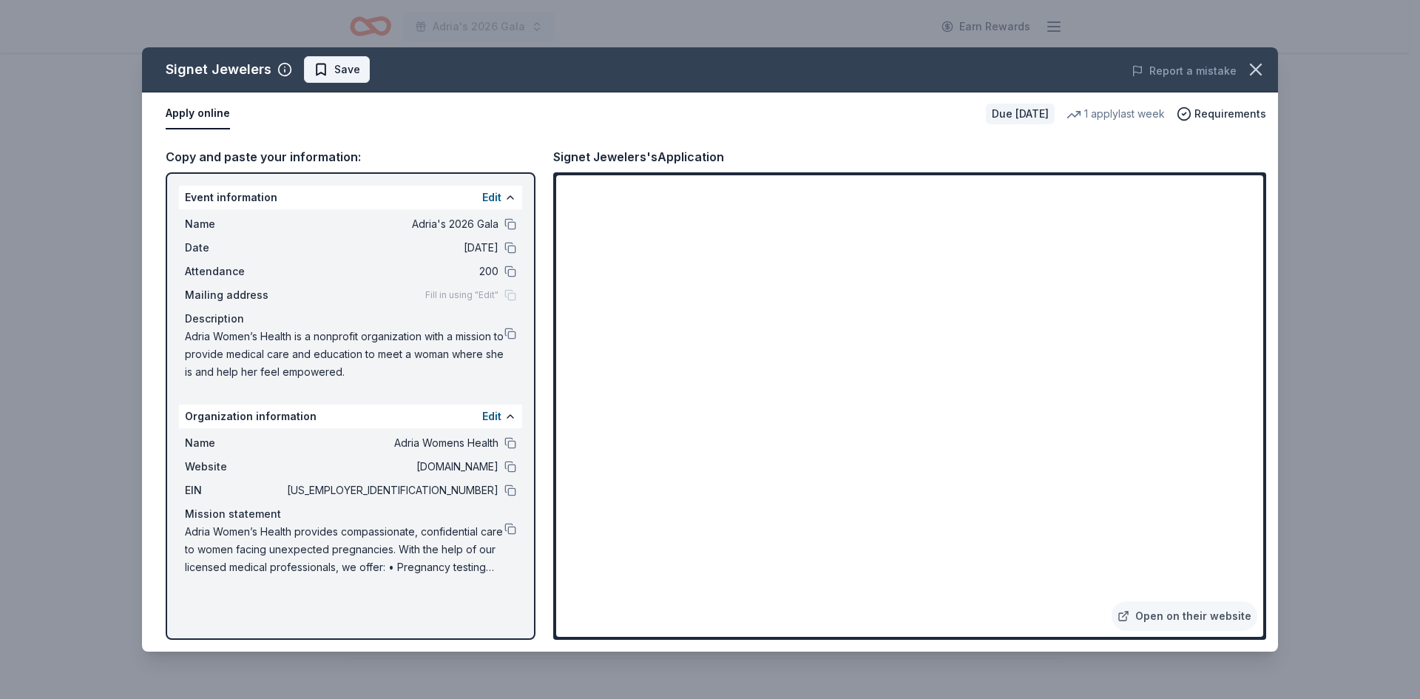
click at [321, 70] on span "Save" at bounding box center [337, 70] width 47 height 18
click at [1262, 69] on icon "button" at bounding box center [1255, 69] width 21 height 21
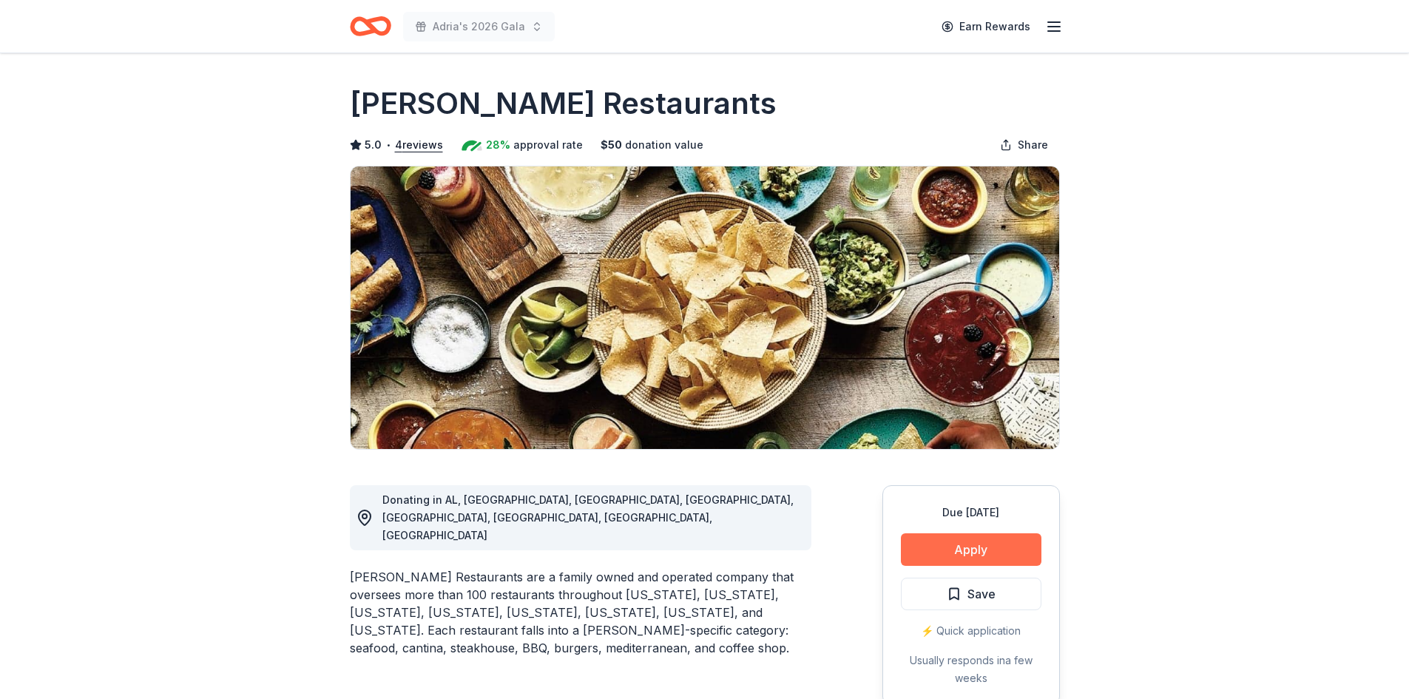
click at [994, 548] on button "Apply" at bounding box center [971, 549] width 141 height 33
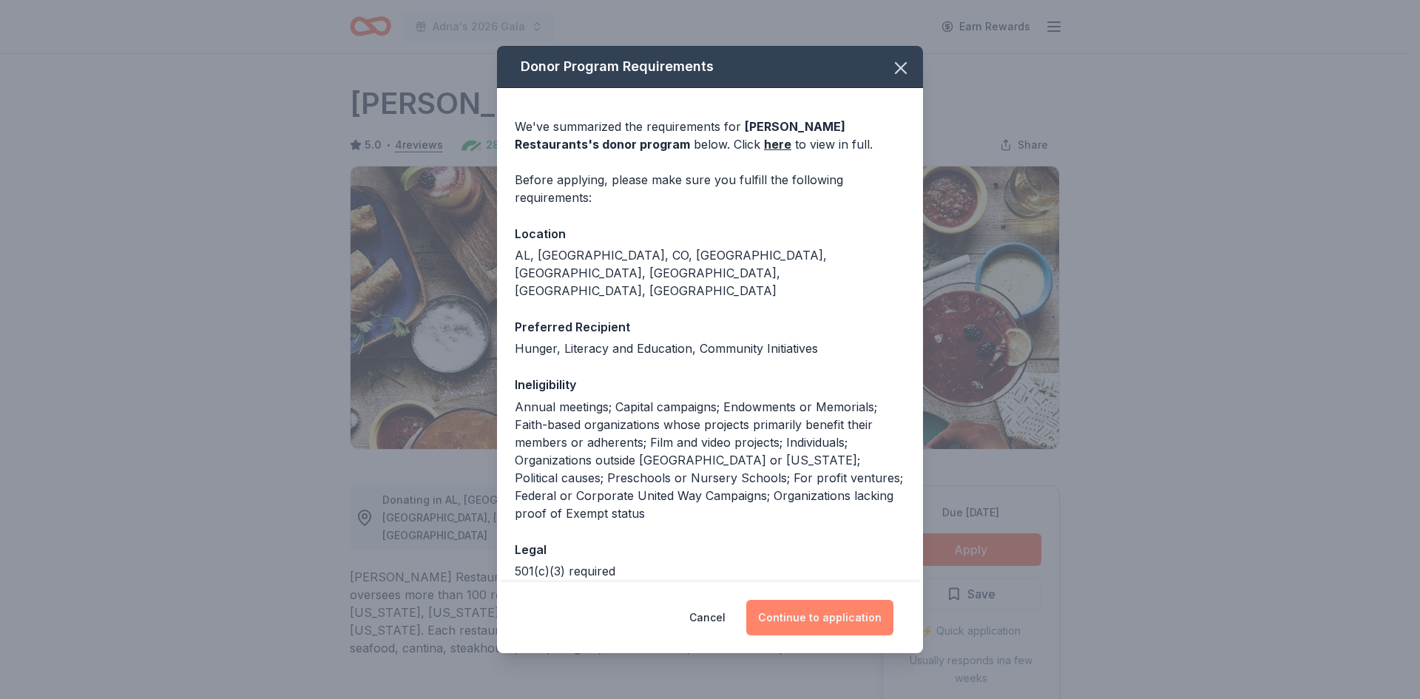
click at [836, 623] on button "Continue to application" at bounding box center [819, 617] width 147 height 35
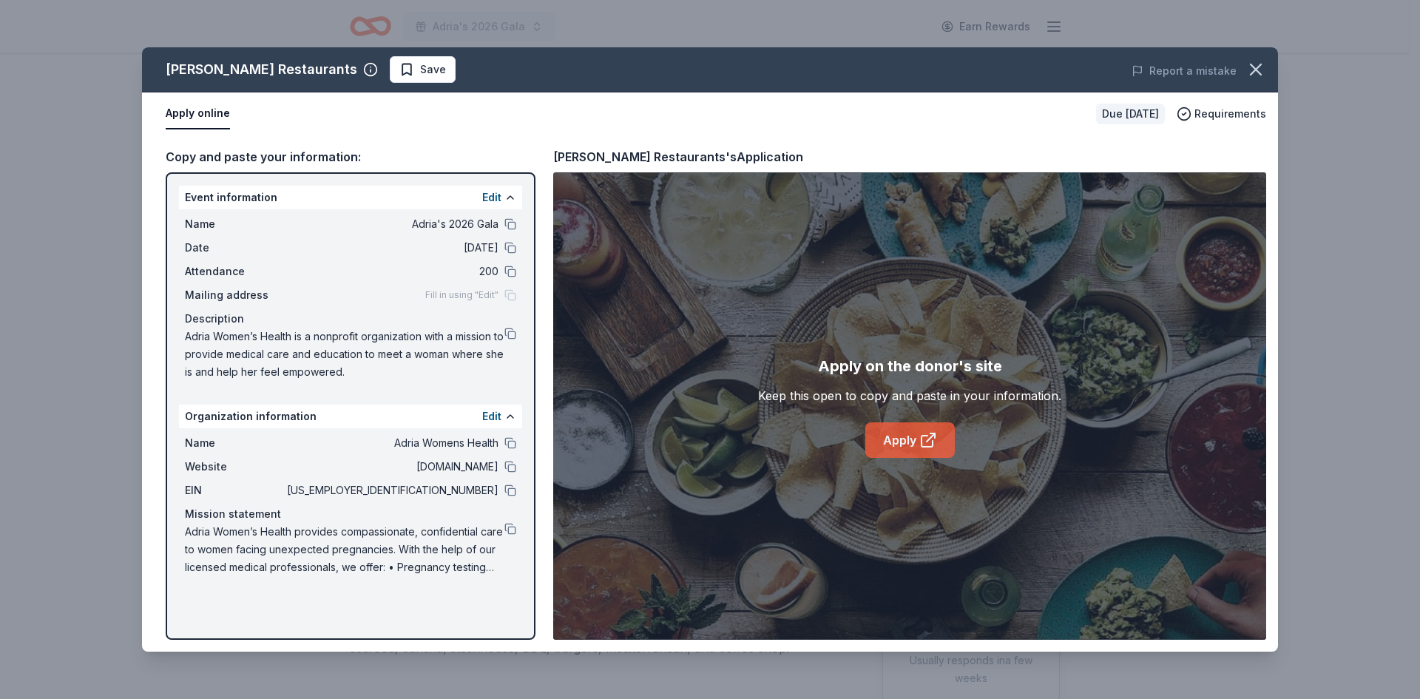
click at [913, 439] on link "Apply" at bounding box center [909, 439] width 89 height 35
click at [513, 487] on button at bounding box center [510, 490] width 12 height 12
click at [420, 71] on span "Save" at bounding box center [433, 70] width 26 height 18
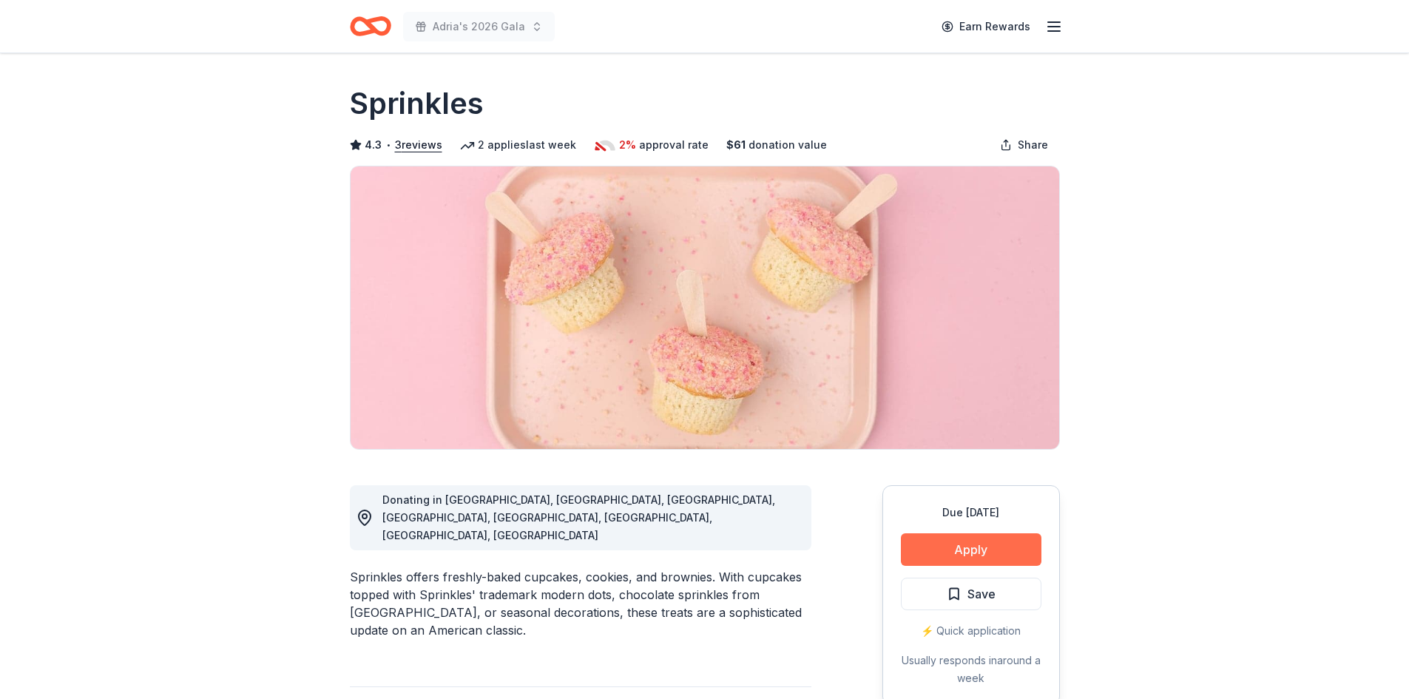
click at [1009, 544] on button "Apply" at bounding box center [971, 549] width 141 height 33
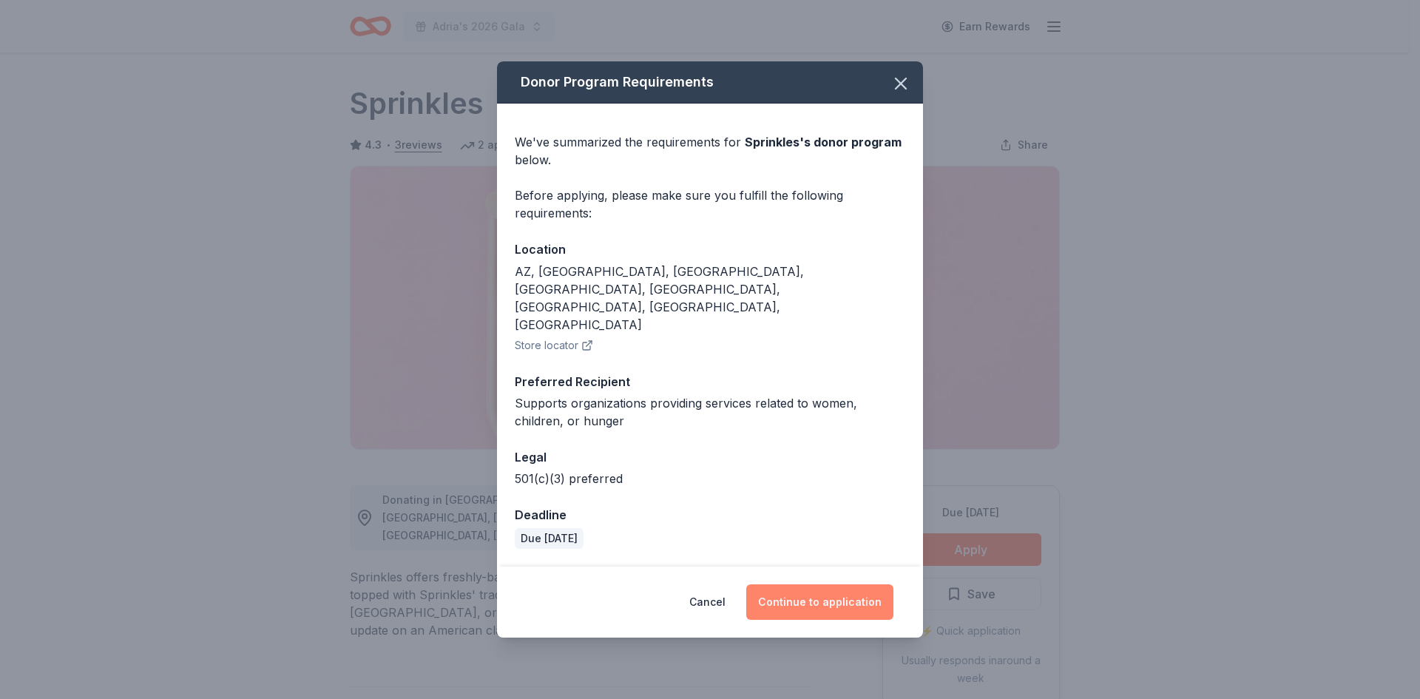
click at [850, 584] on button "Continue to application" at bounding box center [819, 601] width 147 height 35
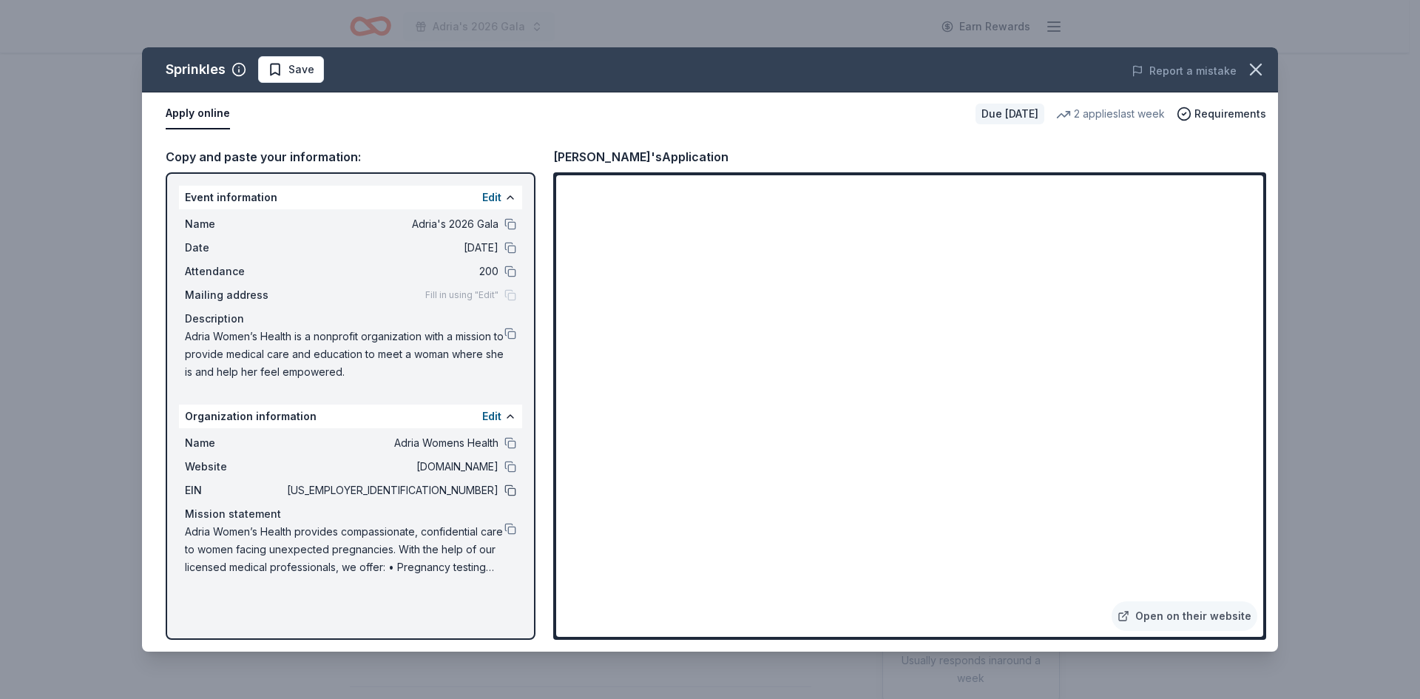
click at [513, 492] on button at bounding box center [510, 490] width 12 height 12
drag, startPoint x: 297, startPoint y: 70, endPoint x: 283, endPoint y: 82, distance: 18.9
click at [297, 70] on span "Save" at bounding box center [301, 70] width 26 height 18
click at [1268, 72] on button "button" at bounding box center [1255, 69] width 33 height 33
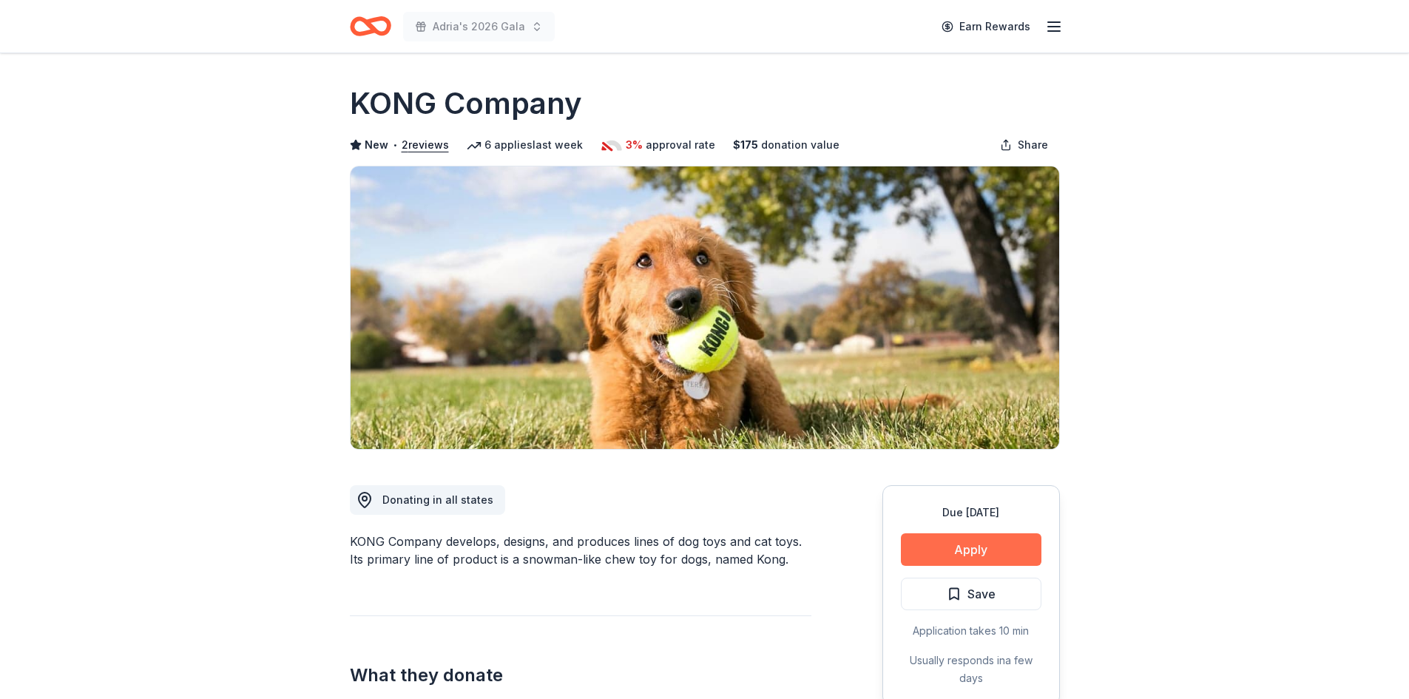
click at [991, 554] on button "Apply" at bounding box center [971, 549] width 141 height 33
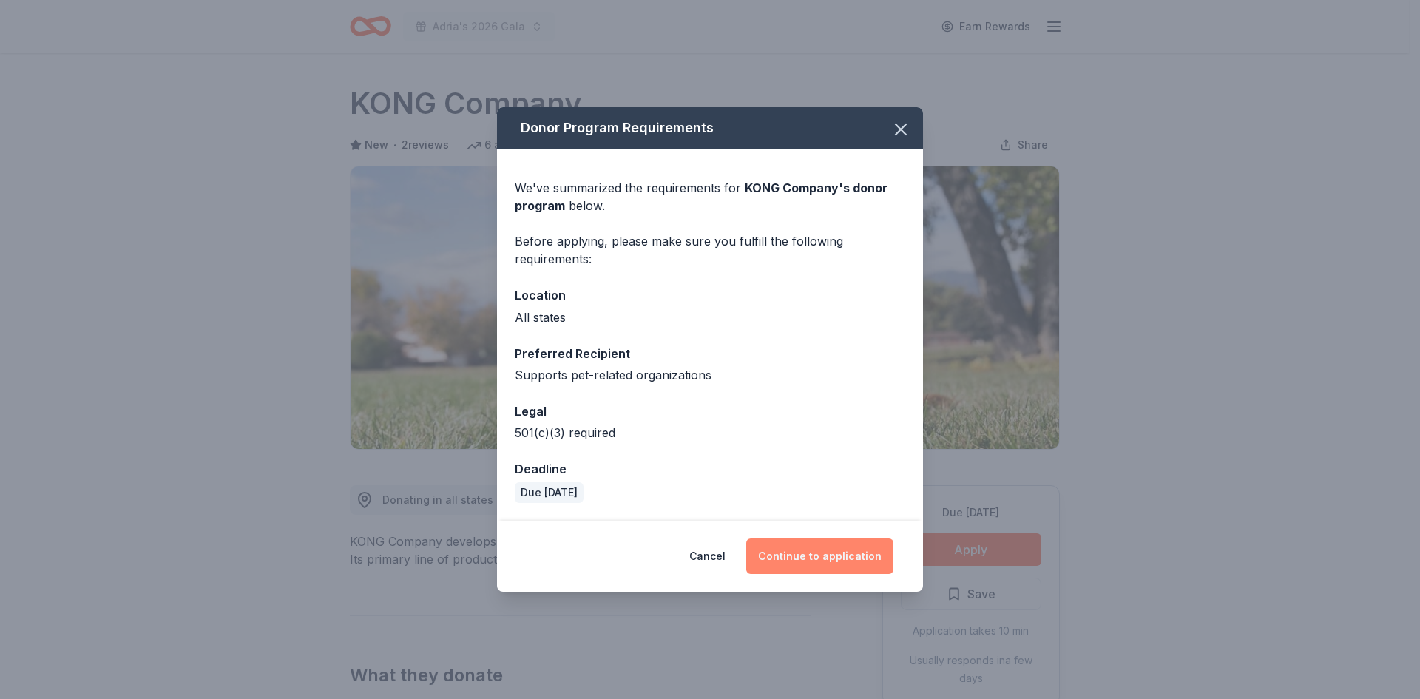
click at [850, 559] on button "Continue to application" at bounding box center [819, 555] width 147 height 35
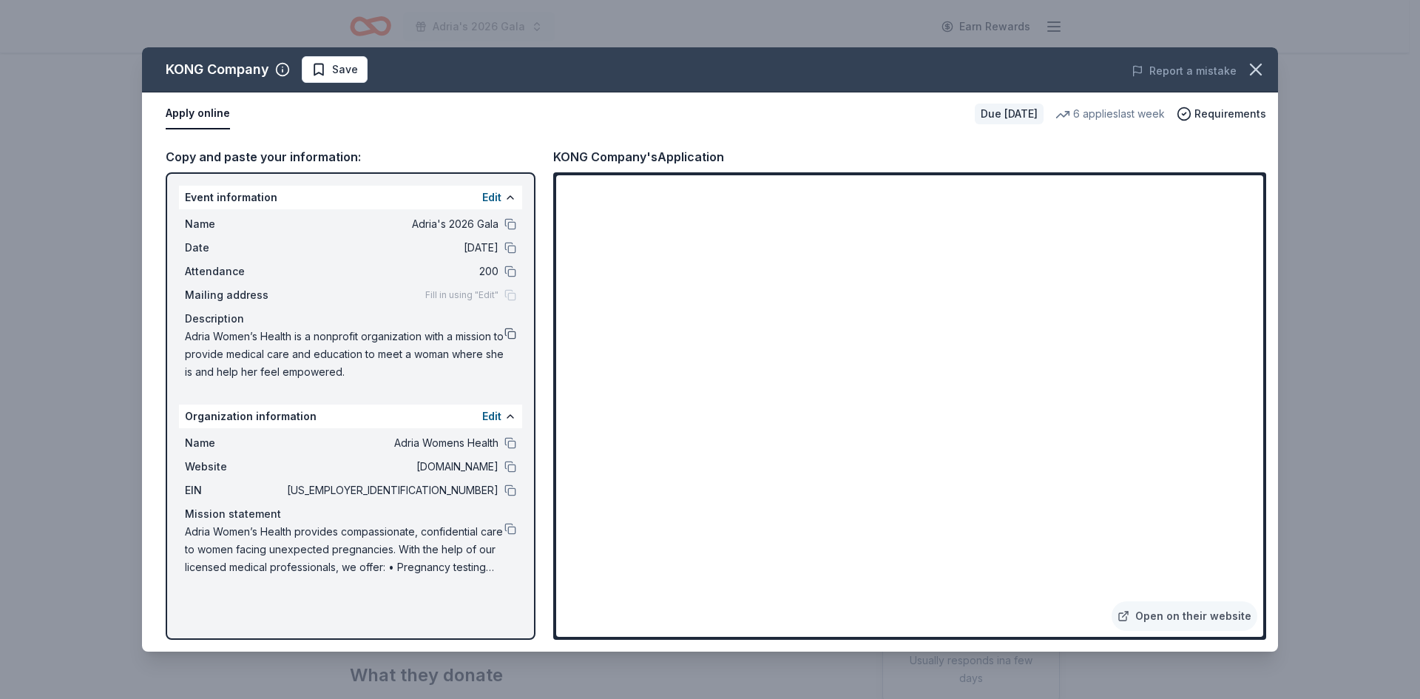
click at [510, 335] on button at bounding box center [510, 334] width 12 height 12
click at [510, 524] on button at bounding box center [510, 529] width 12 height 12
click at [314, 61] on span "Save" at bounding box center [334, 70] width 47 height 18
click at [1258, 68] on icon "button" at bounding box center [1256, 69] width 10 height 10
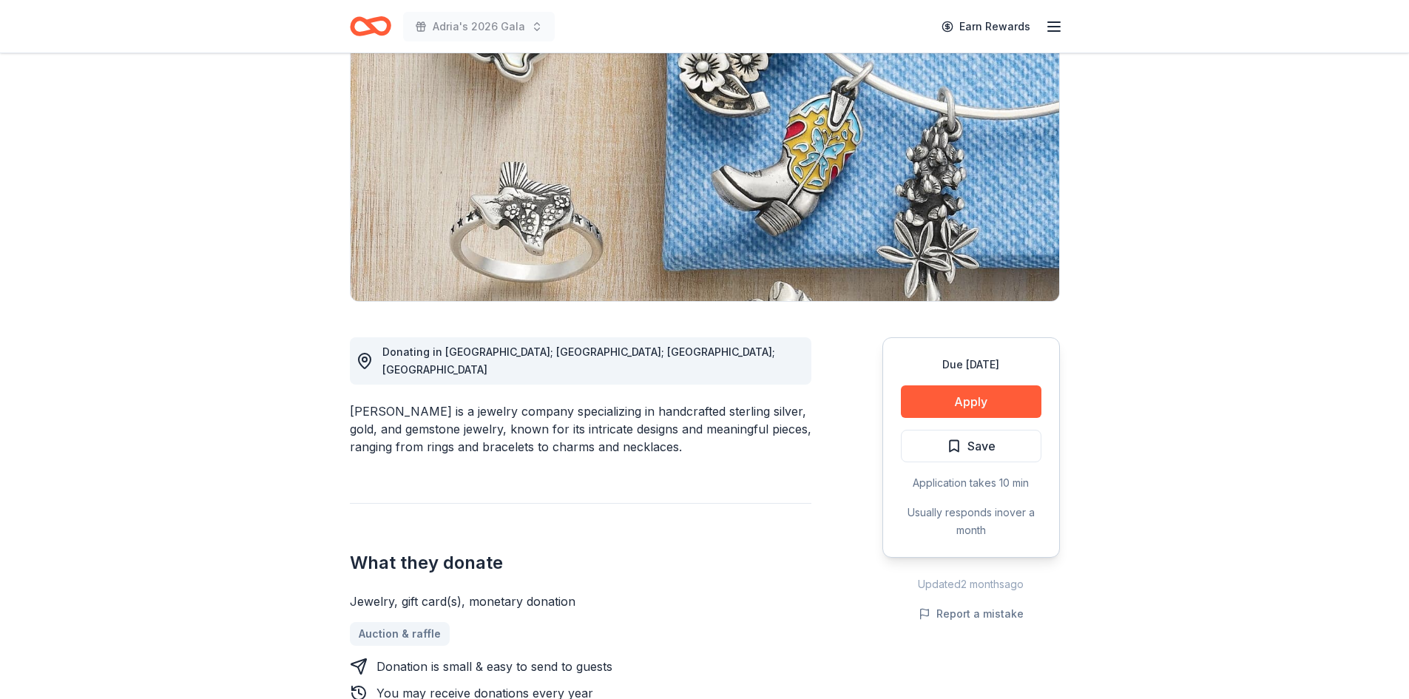
scroll to position [222, 0]
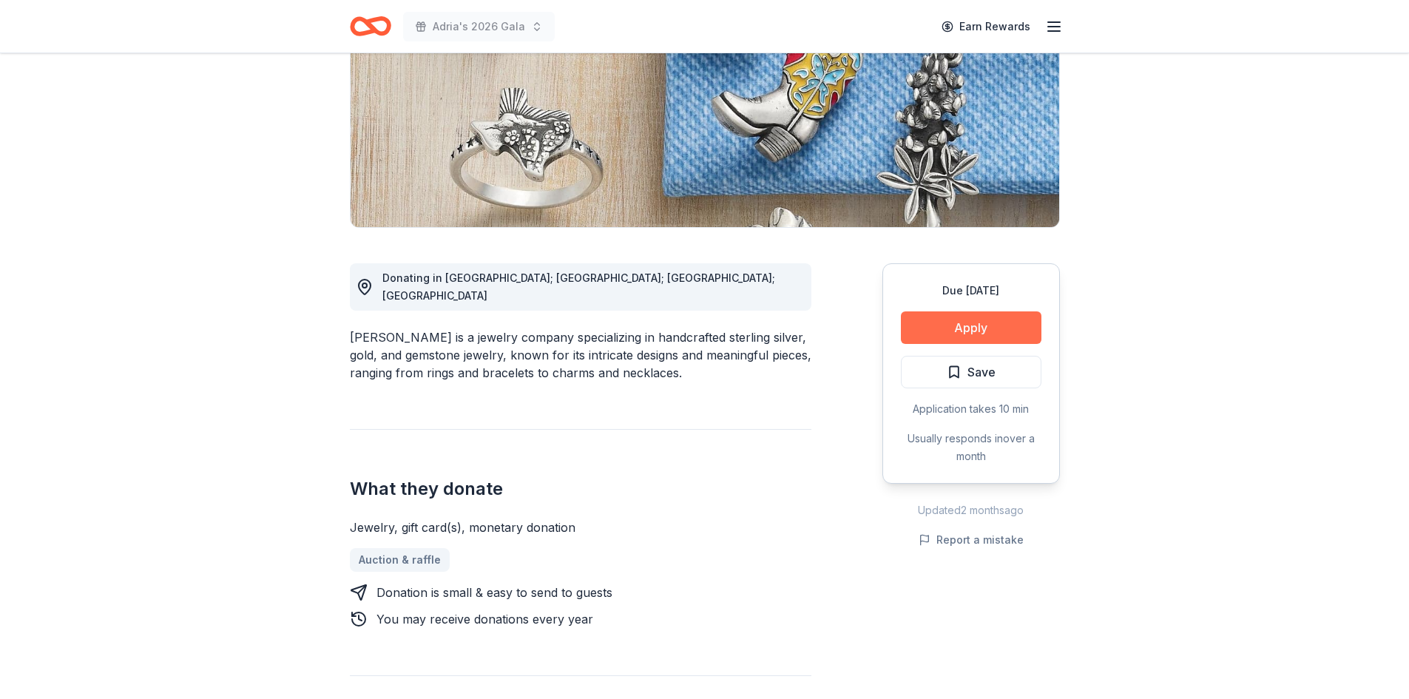
click at [981, 318] on button "Apply" at bounding box center [971, 327] width 141 height 33
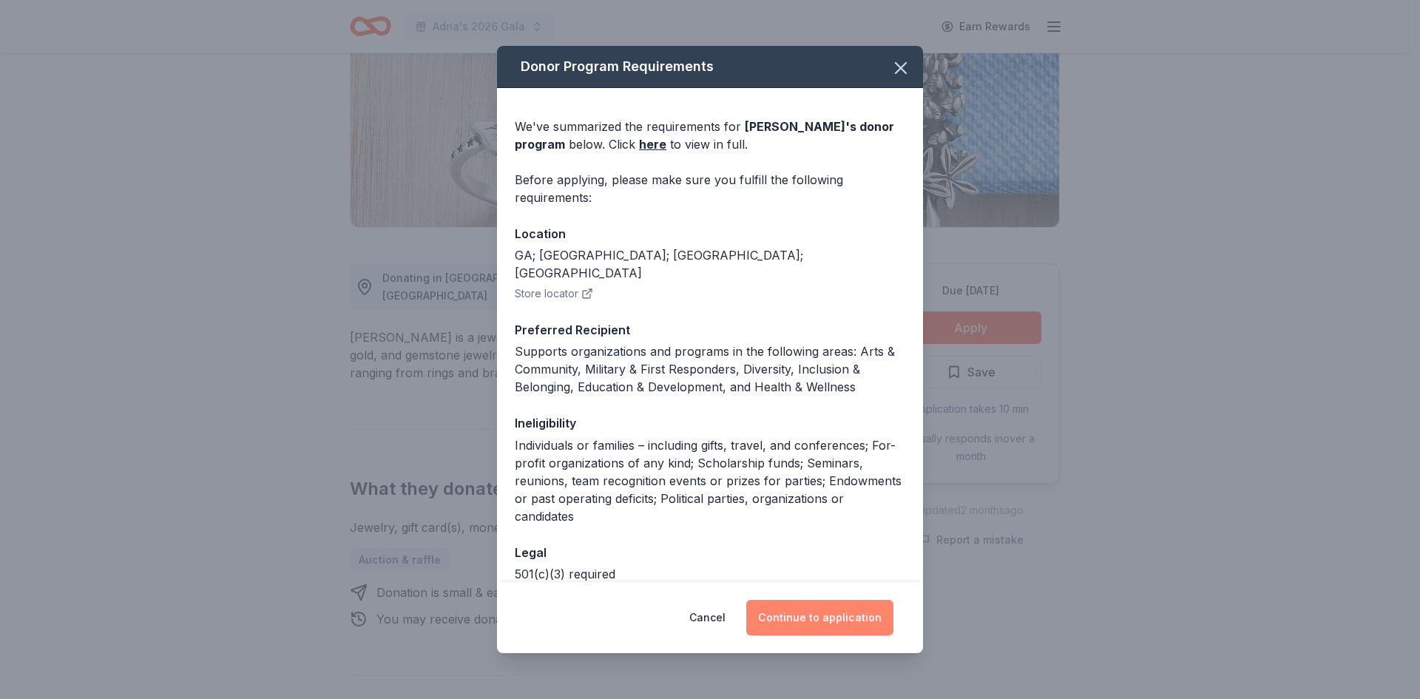
click at [830, 617] on button "Continue to application" at bounding box center [819, 617] width 147 height 35
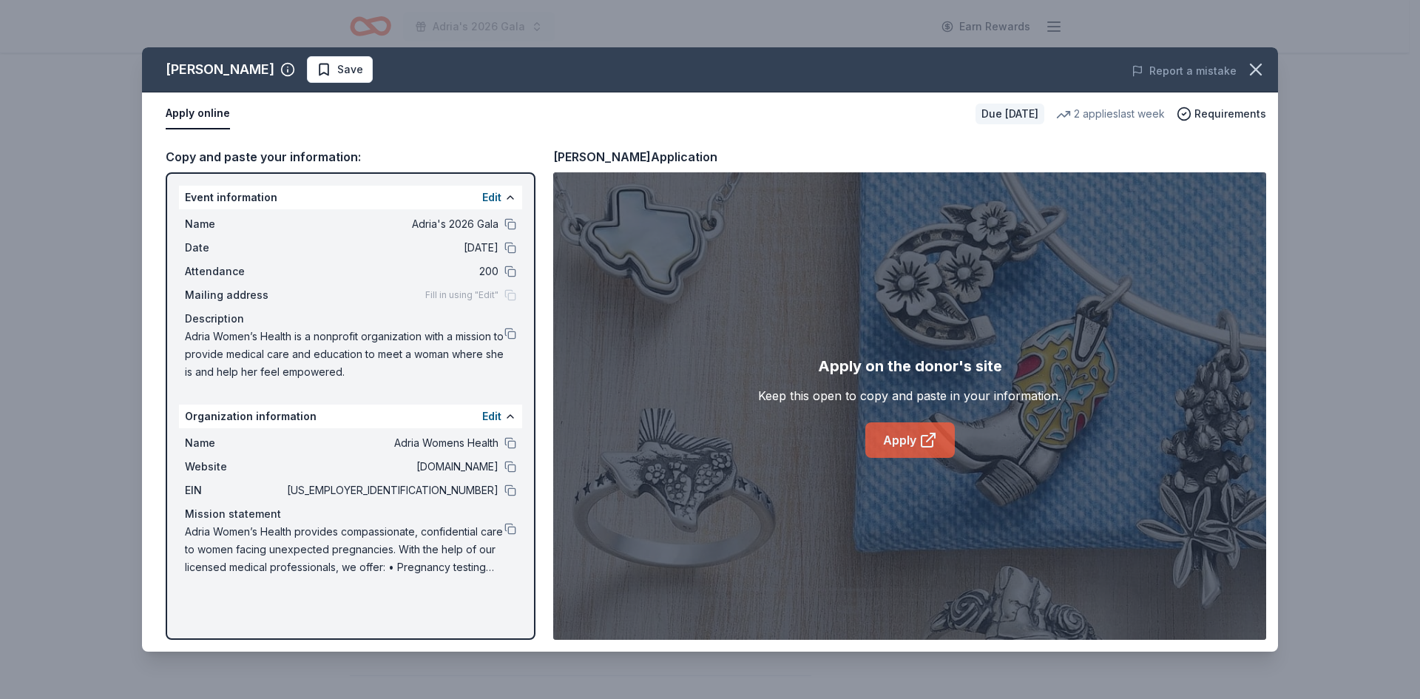
click at [912, 443] on link "Apply" at bounding box center [909, 439] width 89 height 35
click at [516, 488] on div "Name Adria Womens Health Website [DOMAIN_NAME] EIN [US_EMPLOYER_IDENTIFICATION_…" at bounding box center [350, 505] width 343 height 154
click at [511, 490] on button at bounding box center [510, 490] width 12 height 12
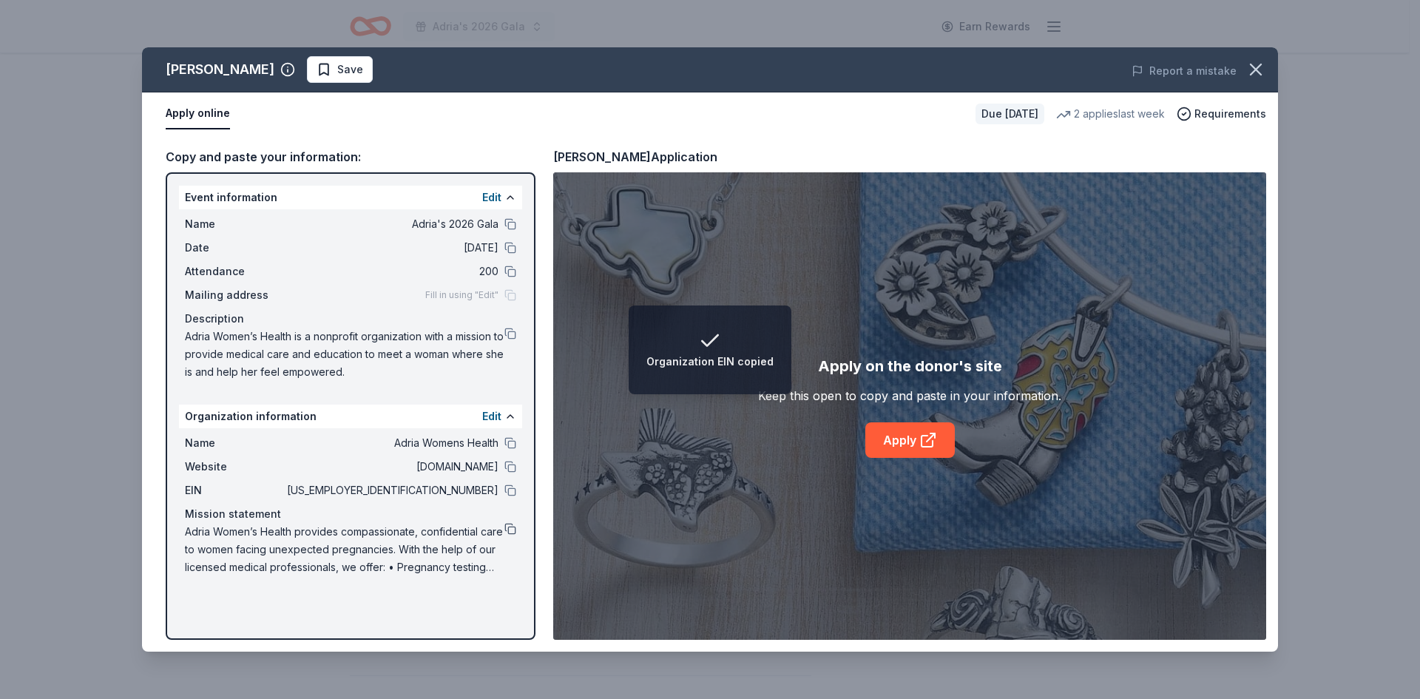
click at [510, 528] on button at bounding box center [510, 529] width 12 height 12
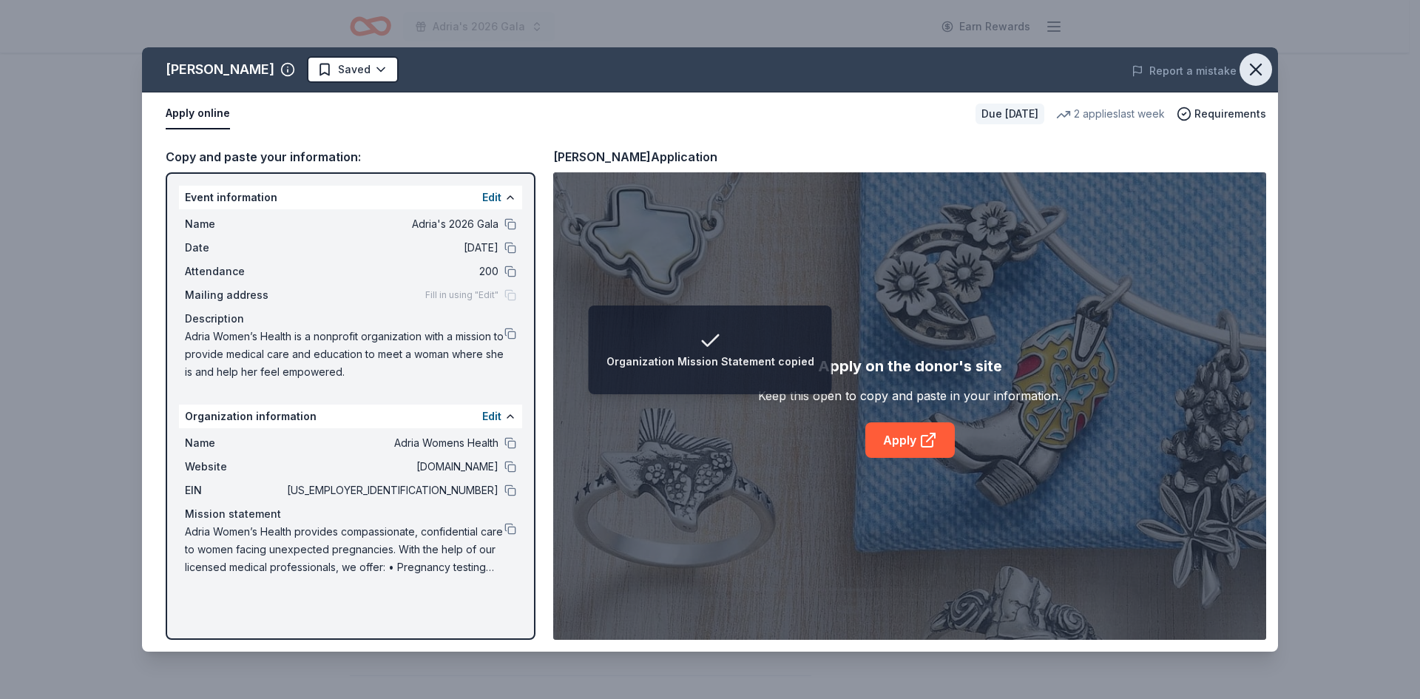
click at [1260, 65] on icon "button" at bounding box center [1256, 69] width 10 height 10
